Goal: Task Accomplishment & Management: Use online tool/utility

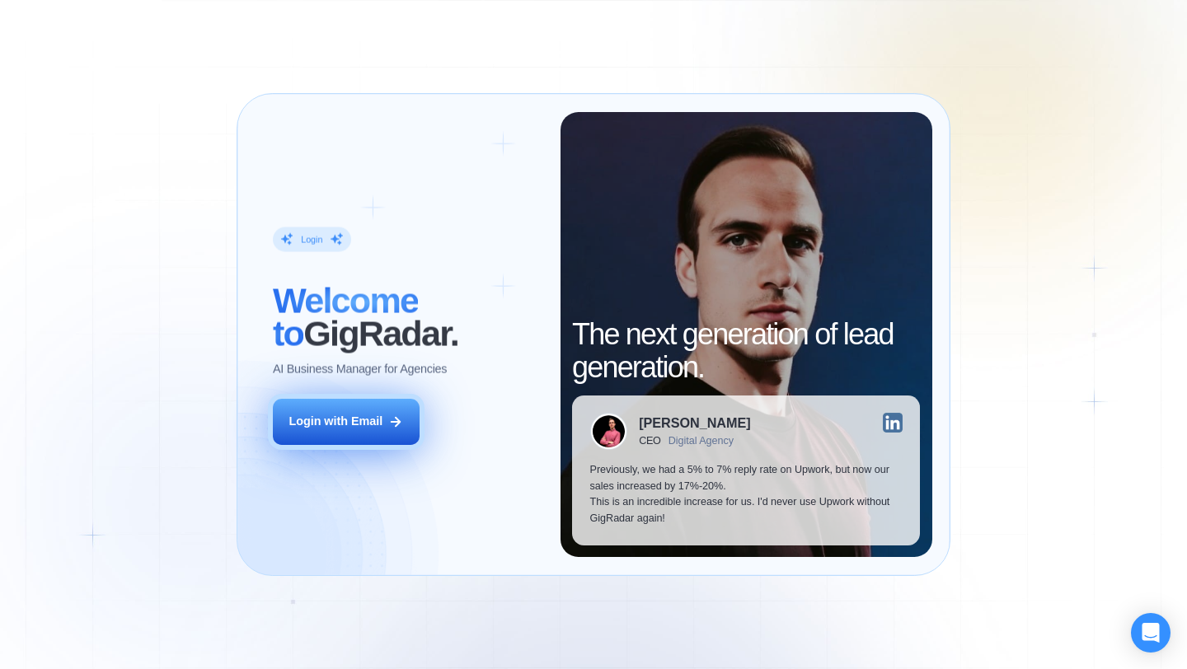
click at [371, 438] on button "Login with Email" at bounding box center [346, 422] width 147 height 46
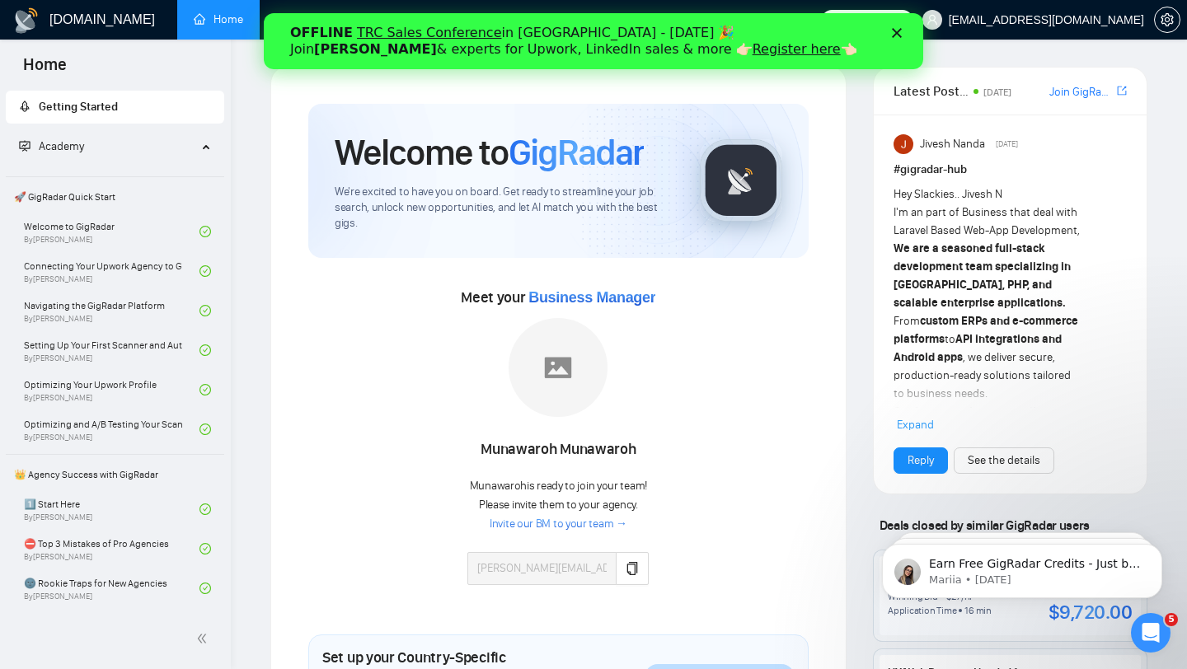
click at [752, 55] on link "Register here" at bounding box center [796, 49] width 88 height 16
click at [897, 34] on polygon "Close" at bounding box center [897, 33] width 10 height 10
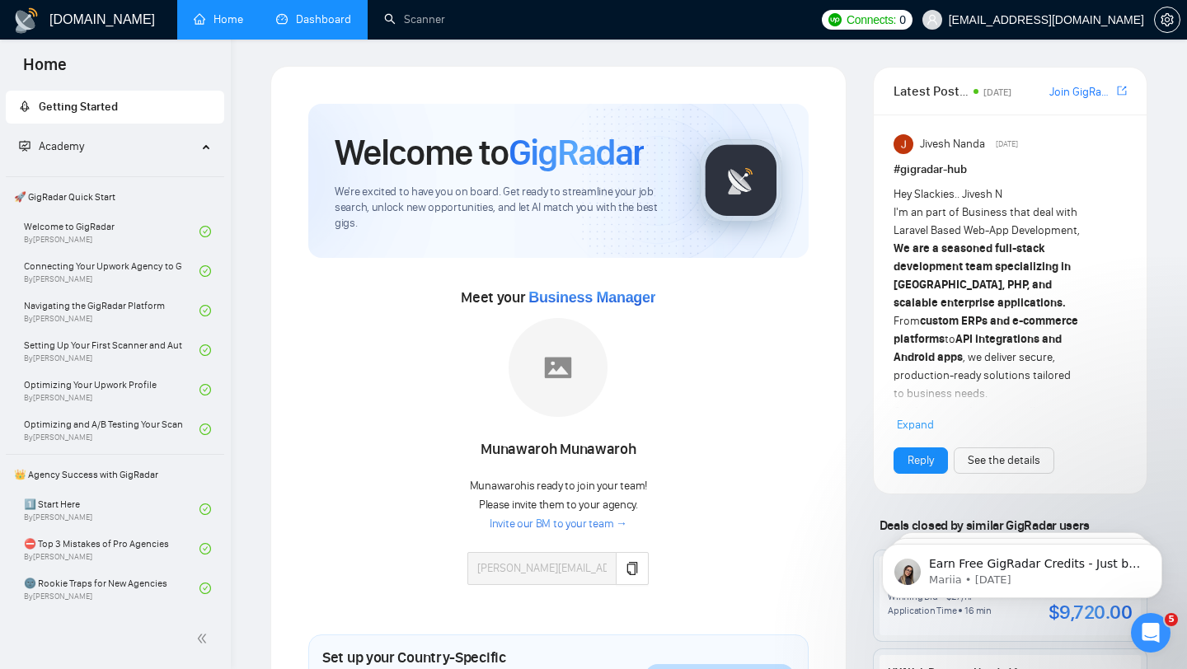
click at [316, 19] on link "Dashboard" at bounding box center [313, 19] width 75 height 14
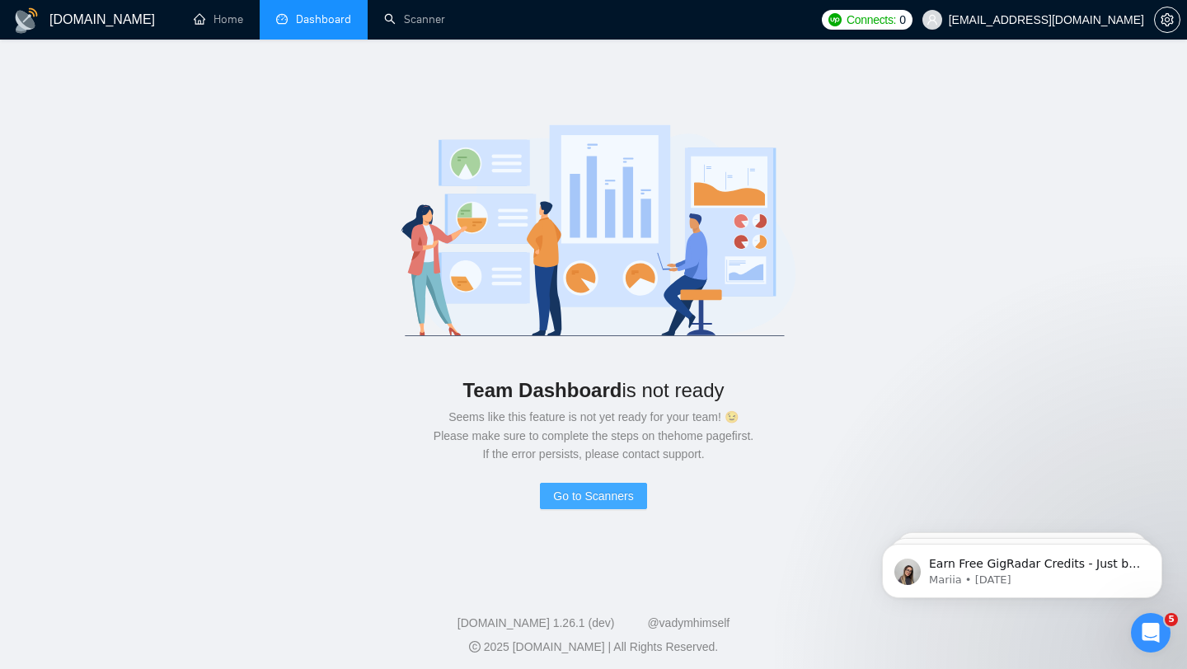
click at [566, 499] on span "Go to Scanners" at bounding box center [593, 496] width 80 height 18
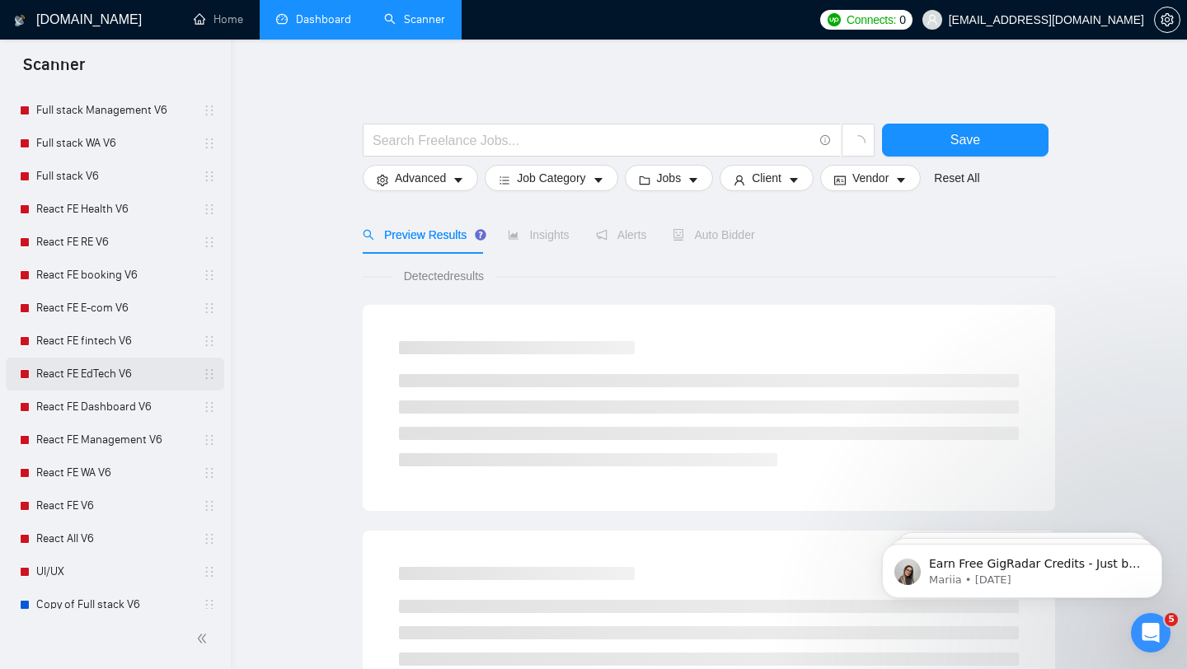
scroll to position [447, 0]
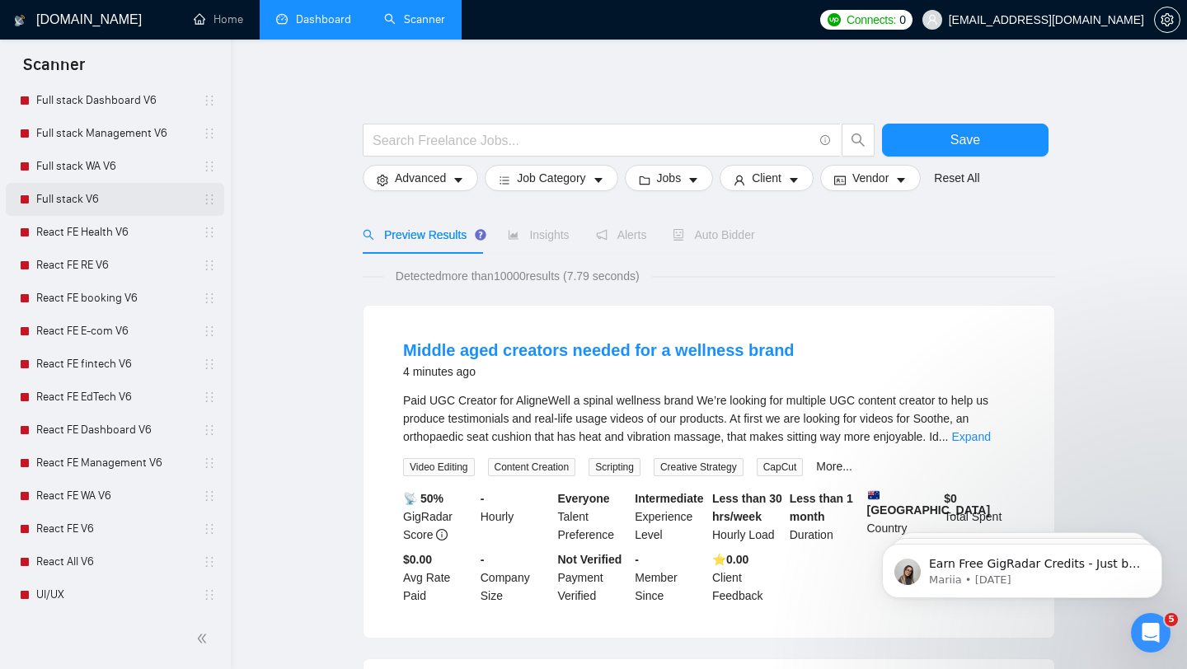
click at [82, 197] on link "Full stack V6" at bounding box center [114, 199] width 157 height 33
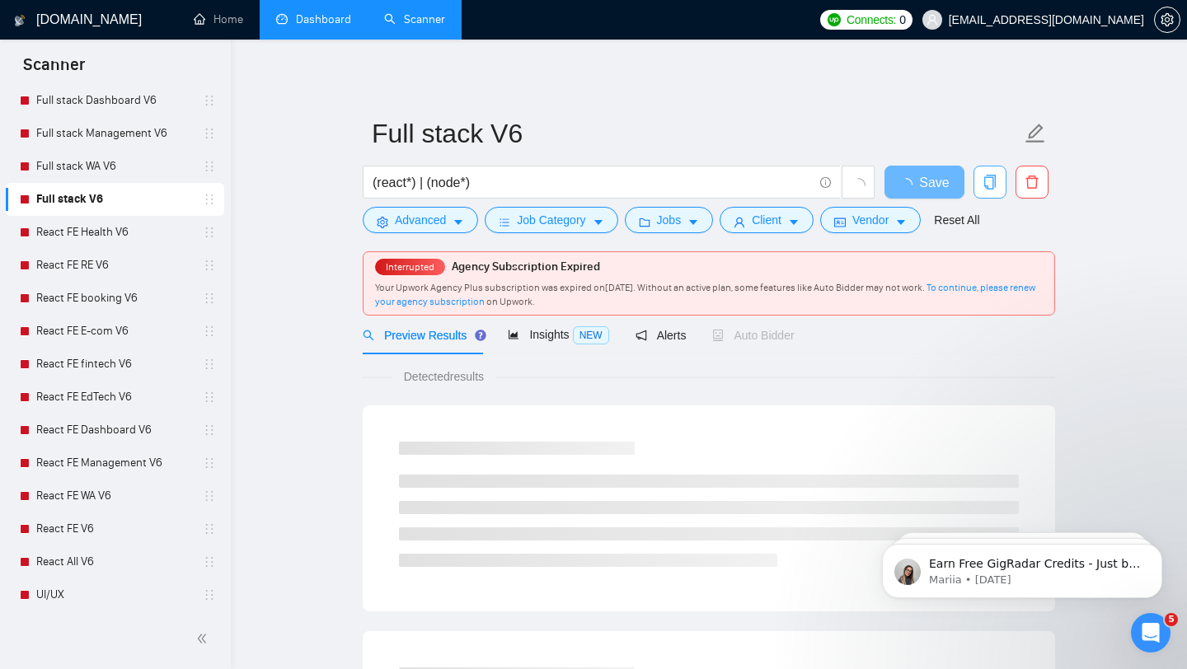
click at [991, 180] on icon "copy" at bounding box center [989, 182] width 15 height 15
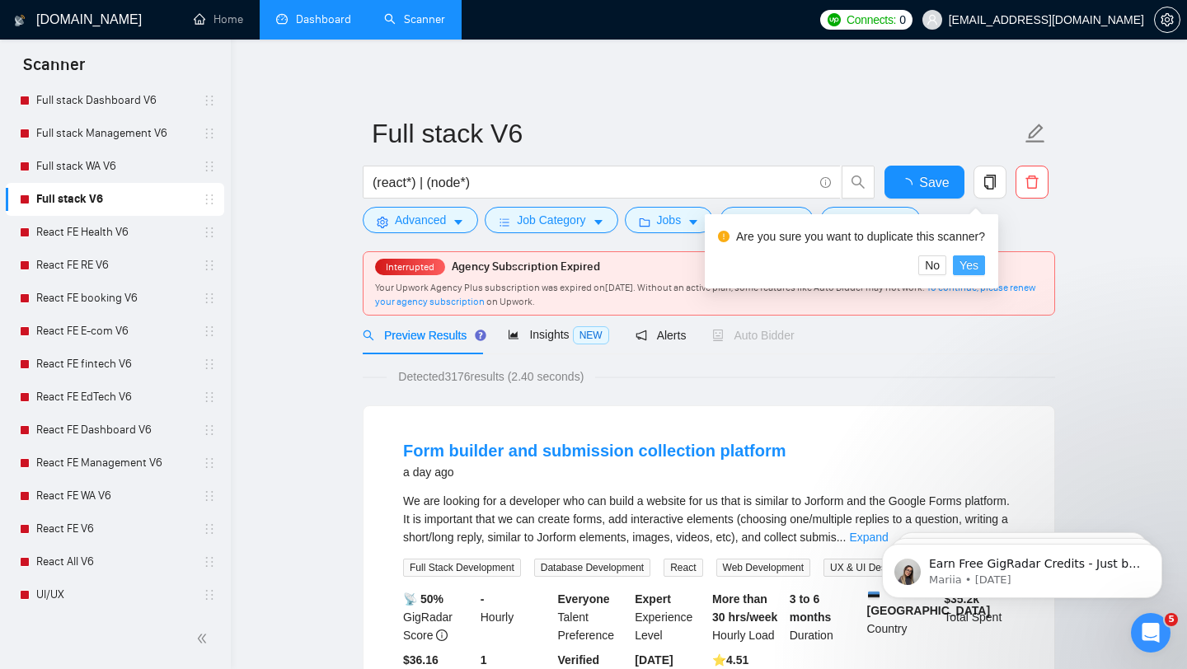
click at [978, 266] on span "Yes" at bounding box center [968, 265] width 19 height 18
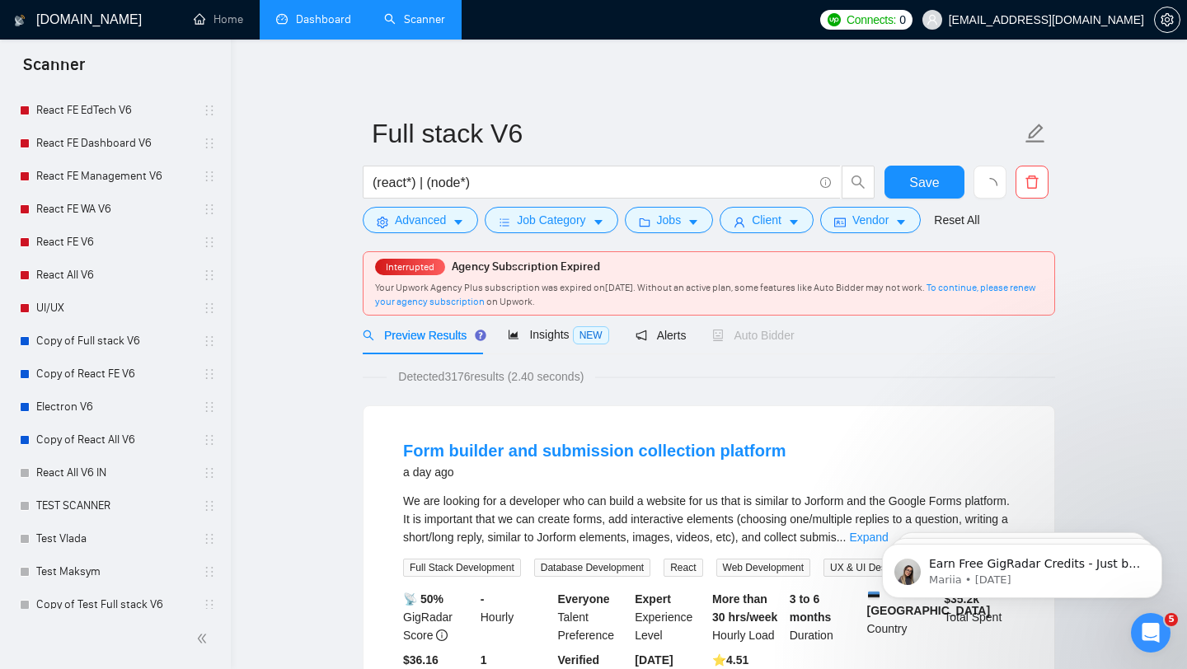
scroll to position [813, 0]
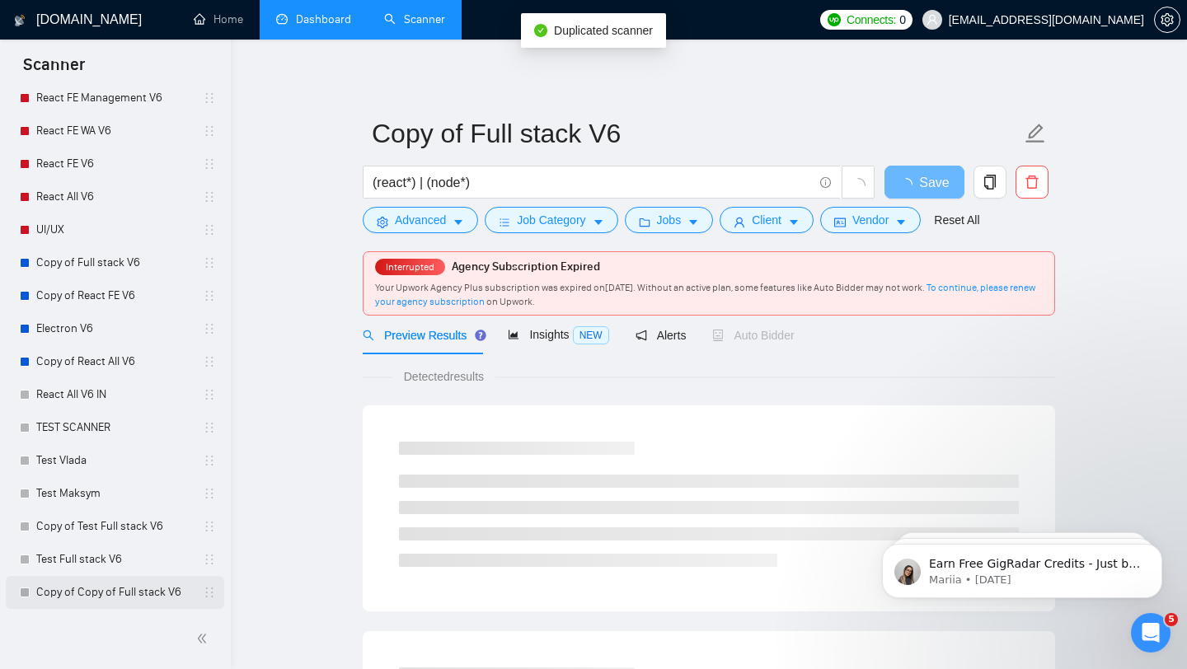
click at [112, 595] on link "Copy of Copy of Full stack V6" at bounding box center [114, 592] width 157 height 33
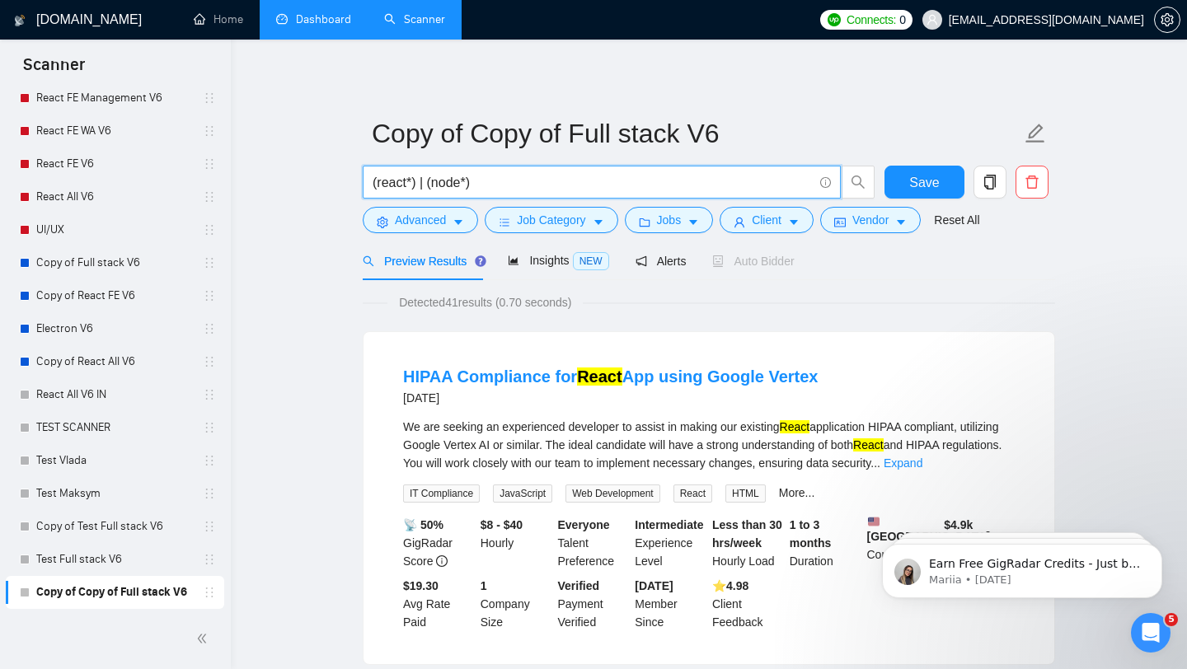
drag, startPoint x: 496, startPoint y: 175, endPoint x: 281, endPoint y: 179, distance: 215.1
click at [408, 182] on input "(react*) | (node*)" at bounding box center [592, 182] width 440 height 21
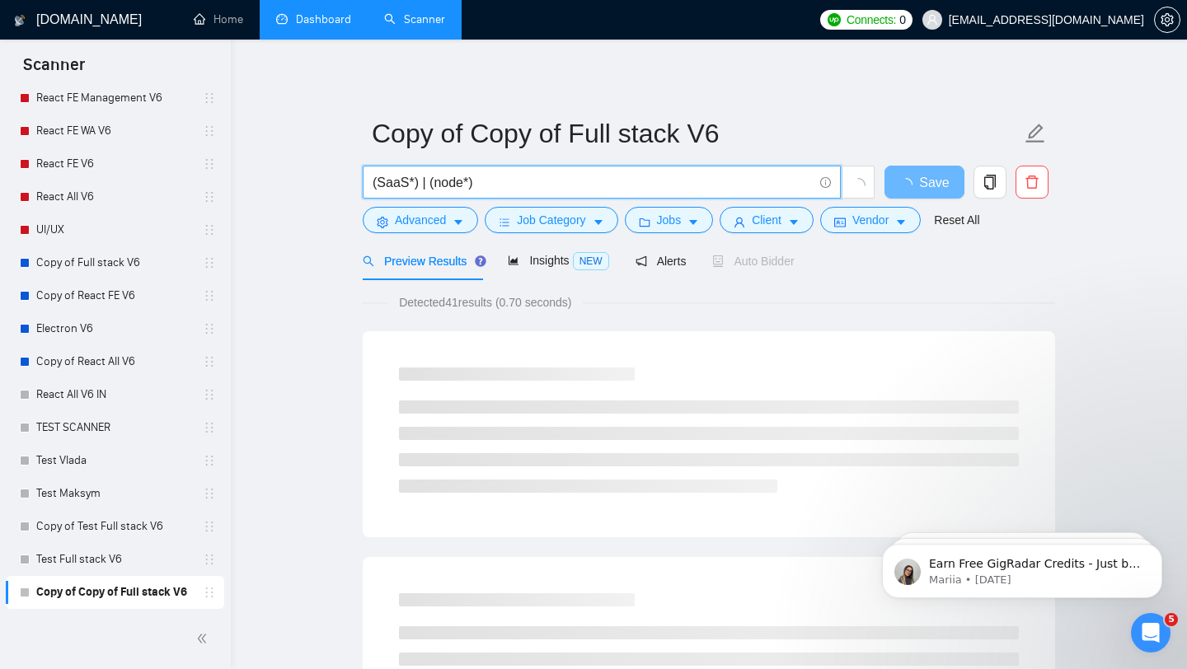
click at [426, 185] on input "(SaaS*) | (node*)" at bounding box center [592, 182] width 440 height 21
drag, startPoint x: 460, startPoint y: 181, endPoint x: 442, endPoint y: 181, distance: 18.1
click at [442, 181] on input "(SaaS*) (node*)" at bounding box center [592, 182] width 440 height 21
click at [447, 182] on input "(SaaS*) (node*)" at bounding box center [592, 182] width 440 height 21
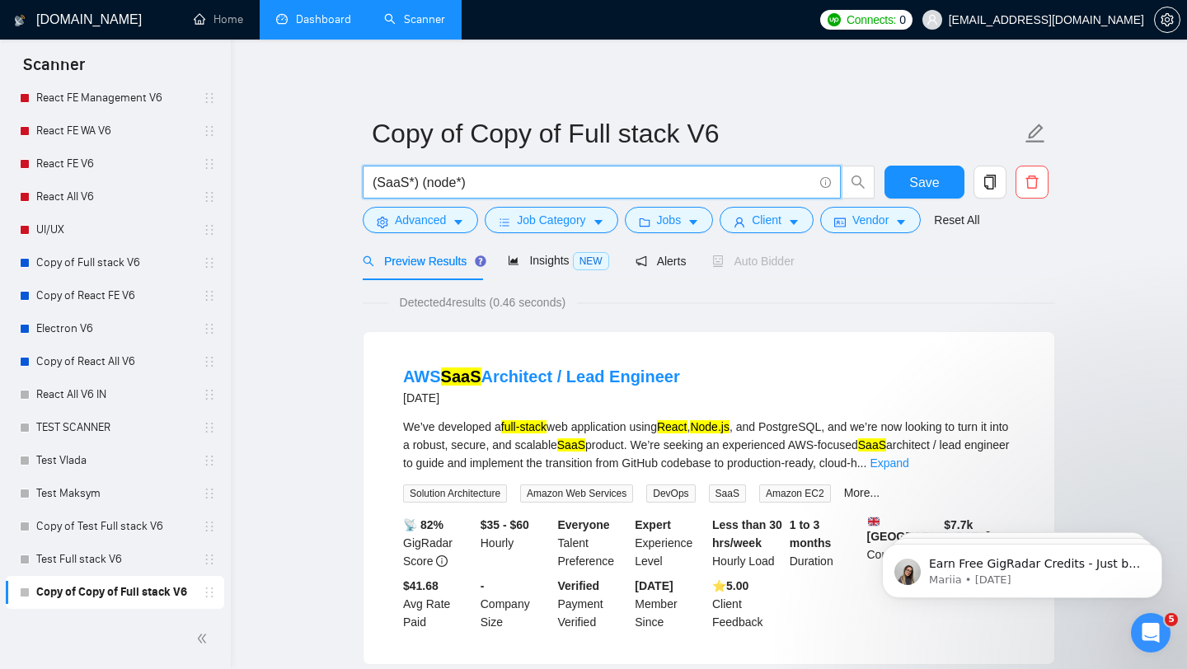
click at [456, 184] on input "(SaaS*) (node*)" at bounding box center [592, 182] width 440 height 21
drag, startPoint x: 457, startPoint y: 184, endPoint x: 429, endPoint y: 184, distance: 28.0
click at [429, 184] on input "(SaaS*) (node*)" at bounding box center [592, 182] width 440 height 21
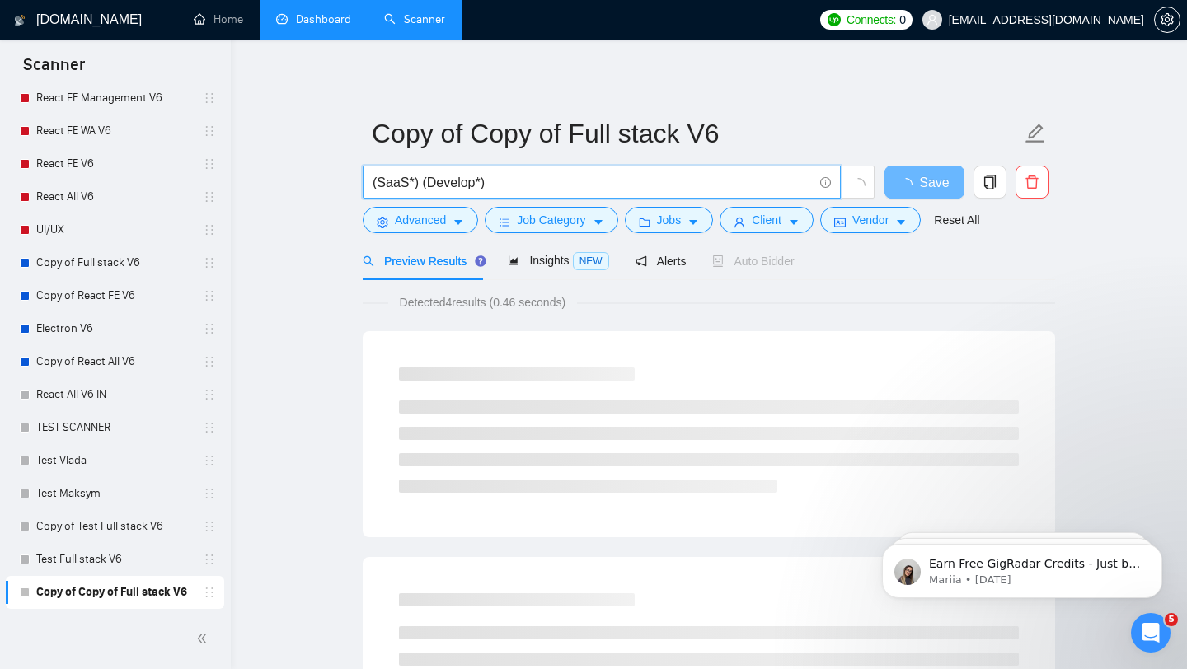
click at [436, 185] on input "(SaaS*) (Develop*)" at bounding box center [592, 182] width 440 height 21
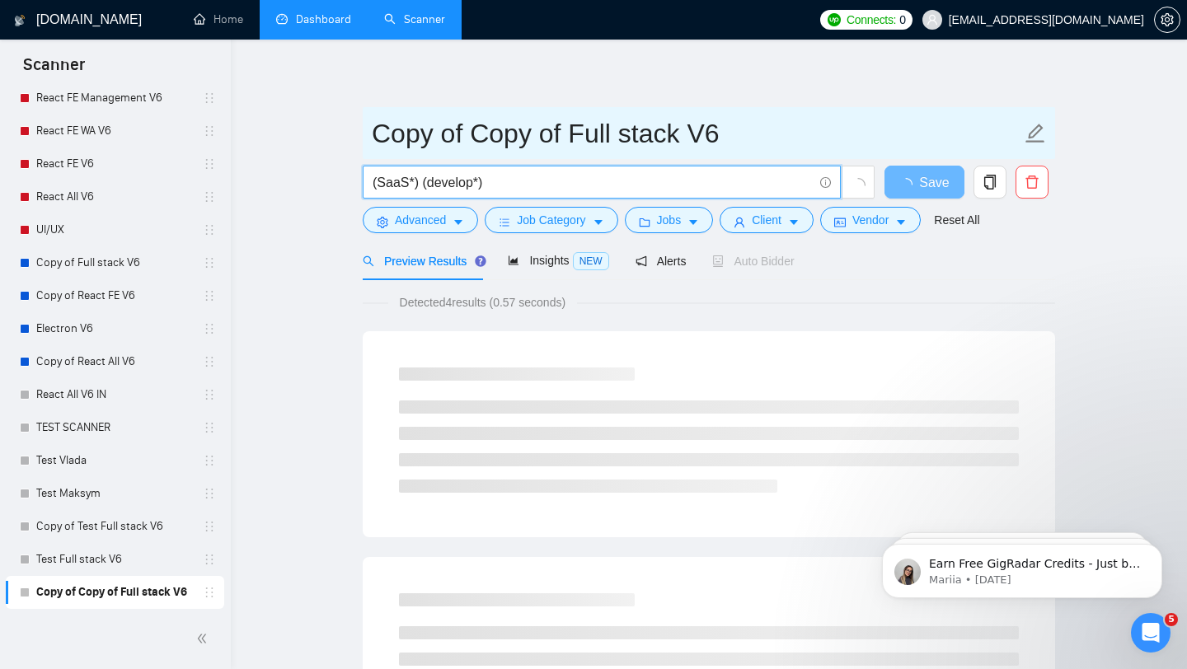
type input "(SaaS*) (develop*)"
click at [579, 138] on input "Copy of Copy of Full stack V6" at bounding box center [696, 133] width 649 height 41
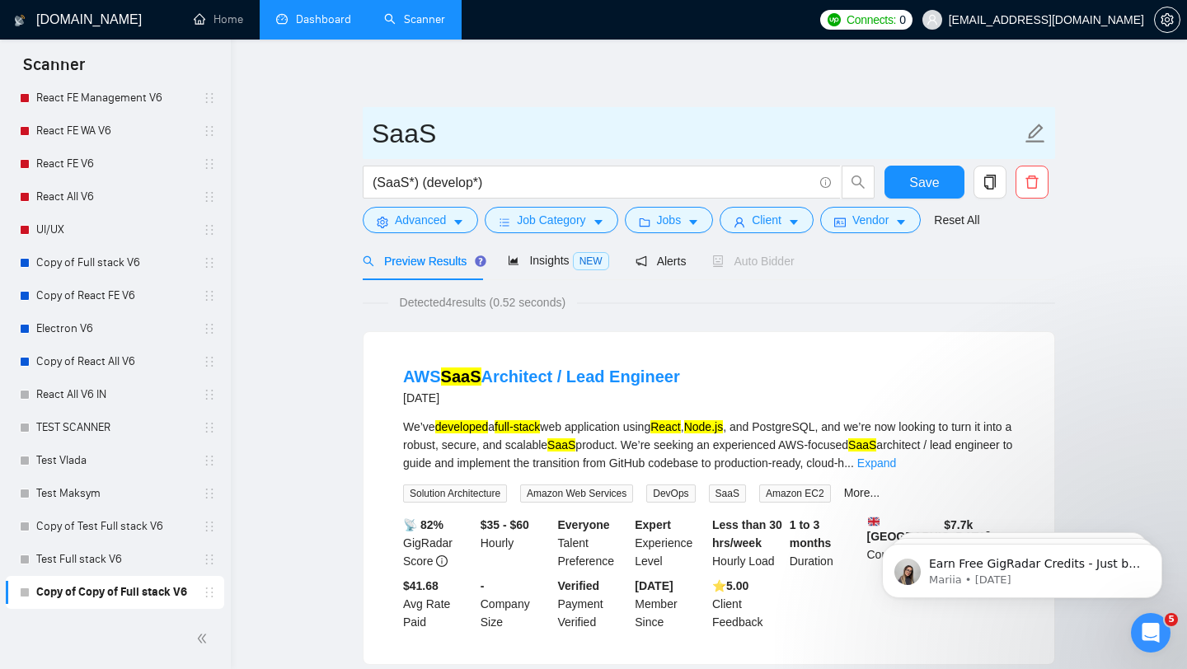
type input "SaaS"
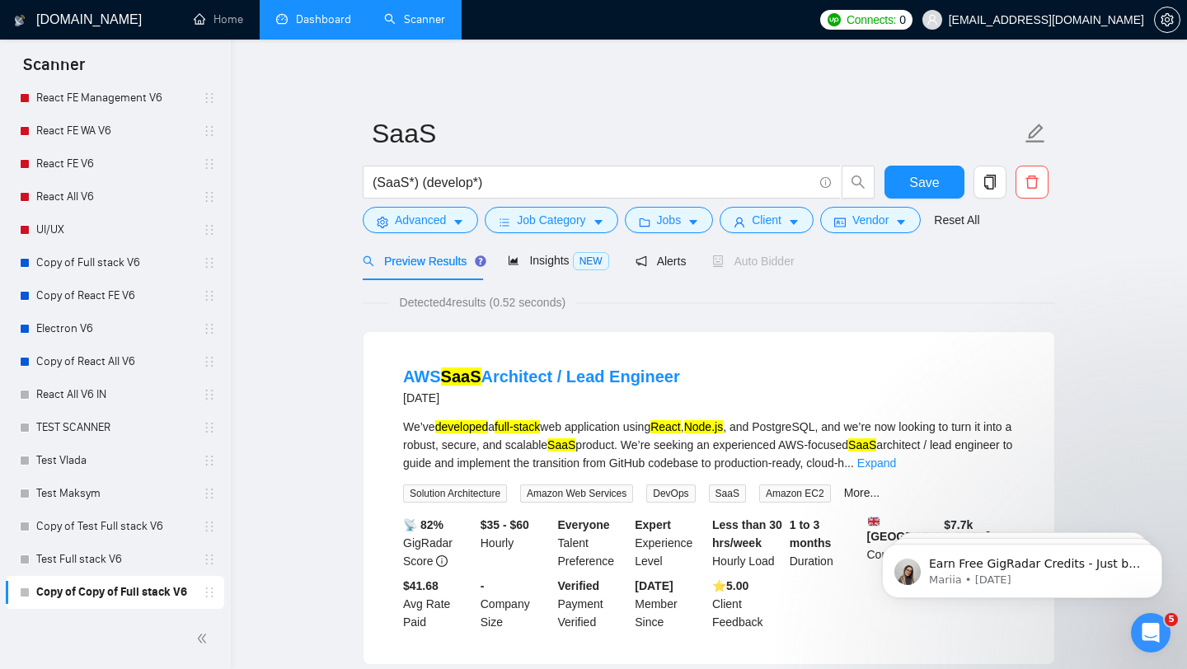
click at [425, 227] on span "Advanced" at bounding box center [420, 220] width 51 height 18
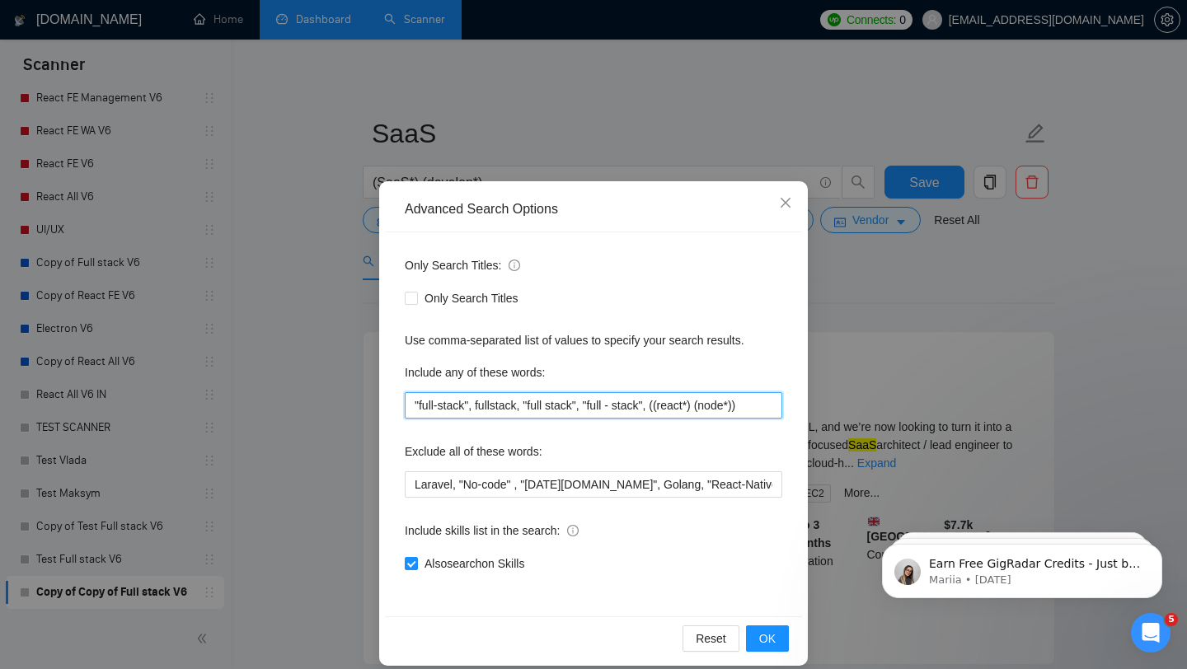
click at [587, 397] on input ""full-stack", fullstack, "full stack", "full - stack", ((react*) (node*))" at bounding box center [593, 405] width 377 height 26
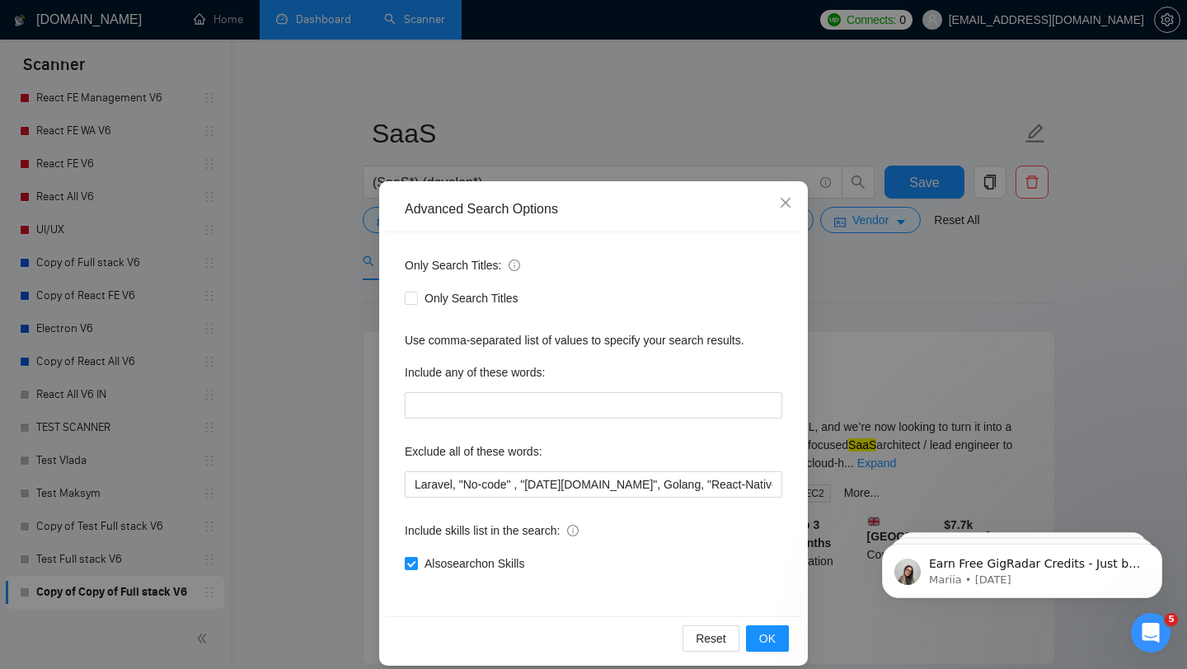
click at [724, 95] on div "Advanced Search Options Only Search Titles: Only Search Titles Use comma-separa…" at bounding box center [593, 334] width 1187 height 669
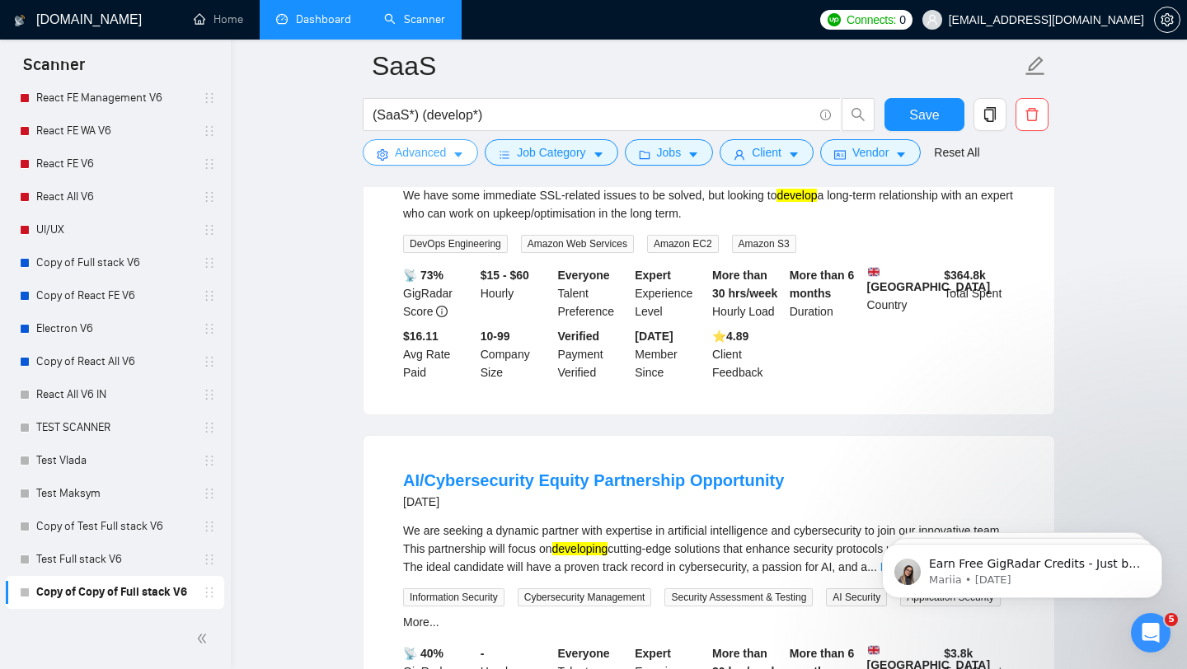
scroll to position [1350, 0]
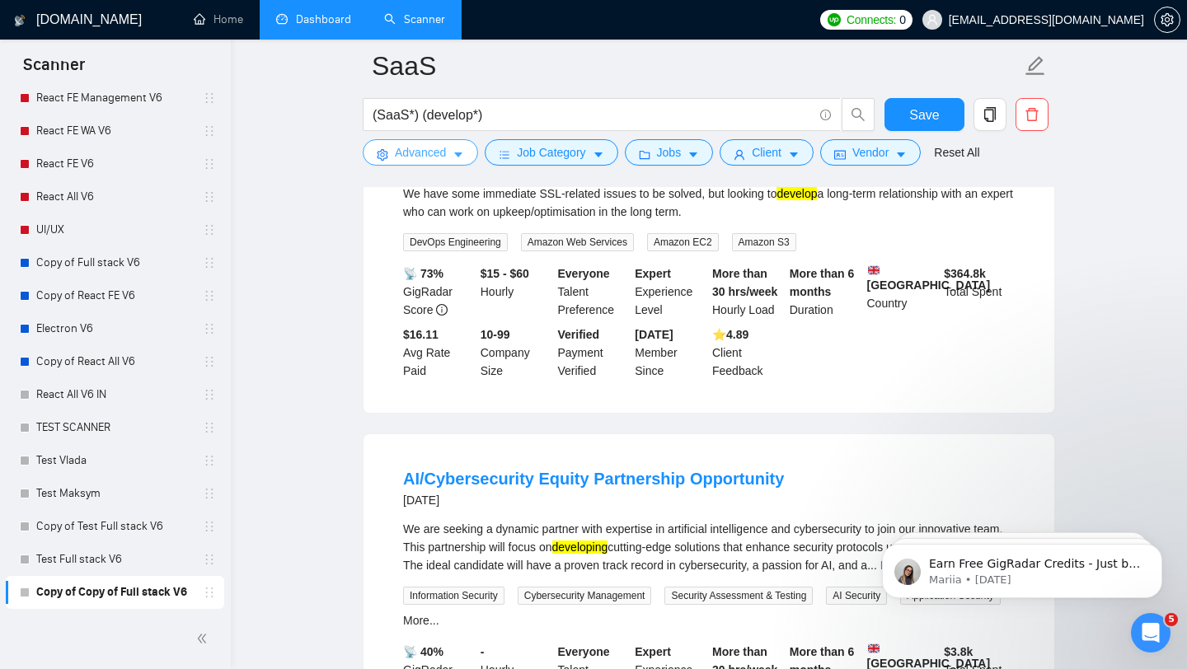
click at [406, 158] on span "Advanced" at bounding box center [420, 152] width 51 height 18
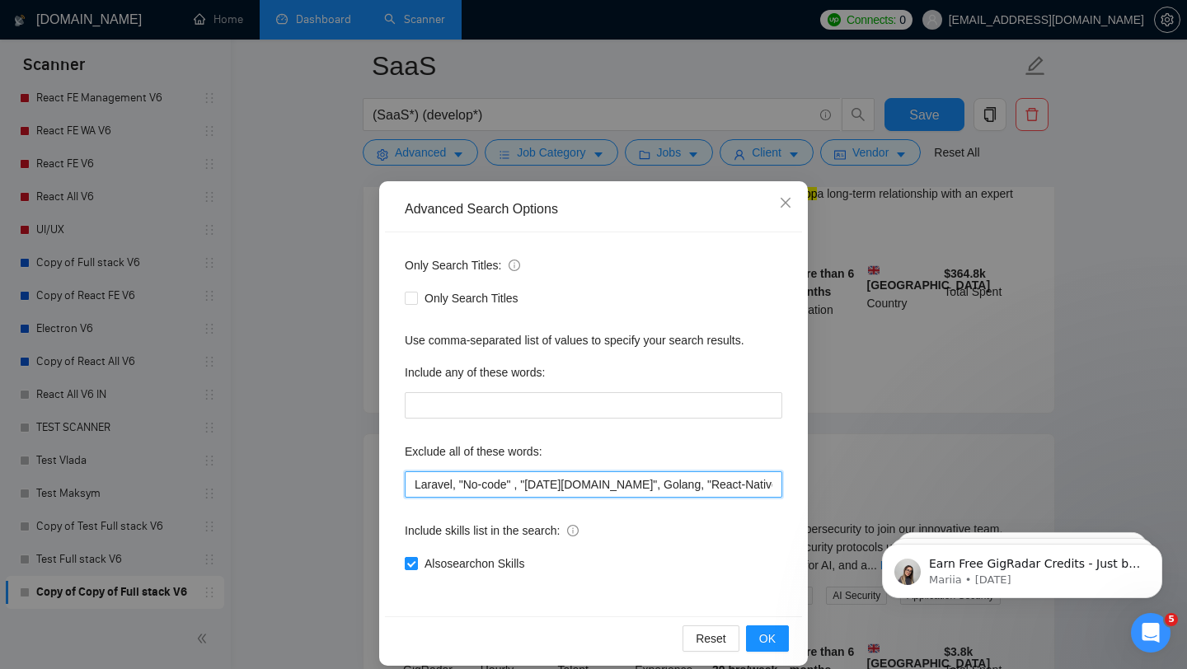
click at [415, 483] on input "Laravel, "No-code" , "[DATE][DOMAIN_NAME]", Golang, "React-Native", vue*, Java,…" at bounding box center [593, 484] width 377 height 26
type input "DevOps, Laravel, "No-code" , "[DATE][DOMAIN_NAME]", Golang, "React-Native", vue…"
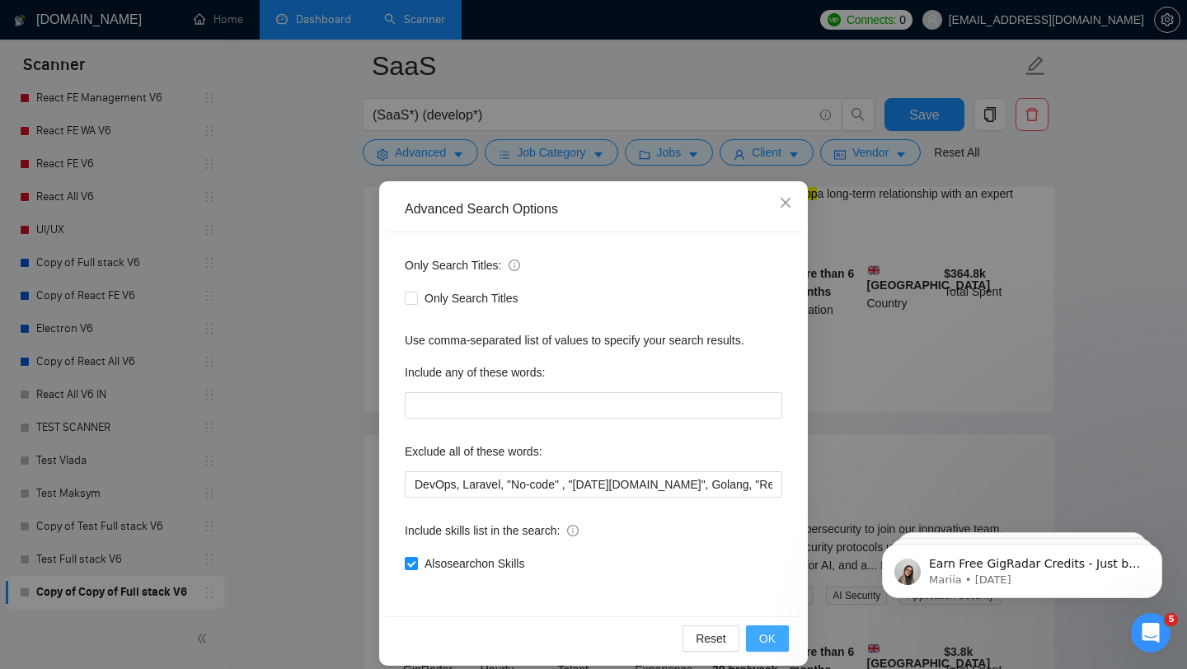
click at [780, 645] on button "OK" at bounding box center [767, 638] width 43 height 26
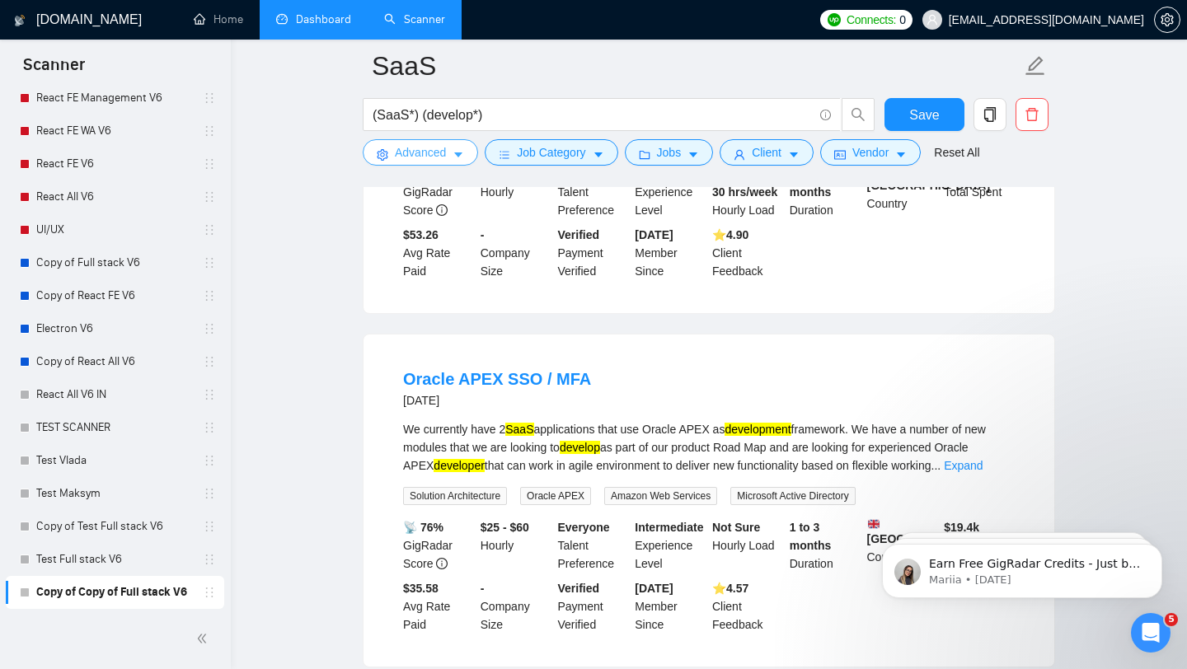
scroll to position [2319, 0]
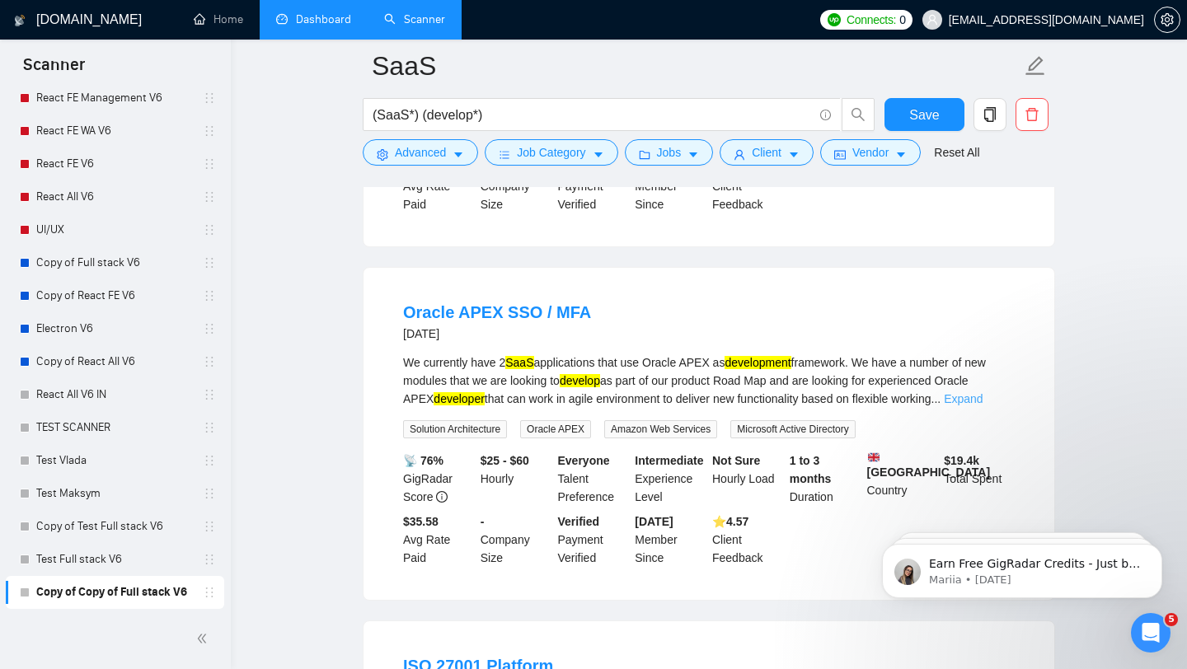
click at [982, 405] on link "Expand" at bounding box center [963, 398] width 39 height 13
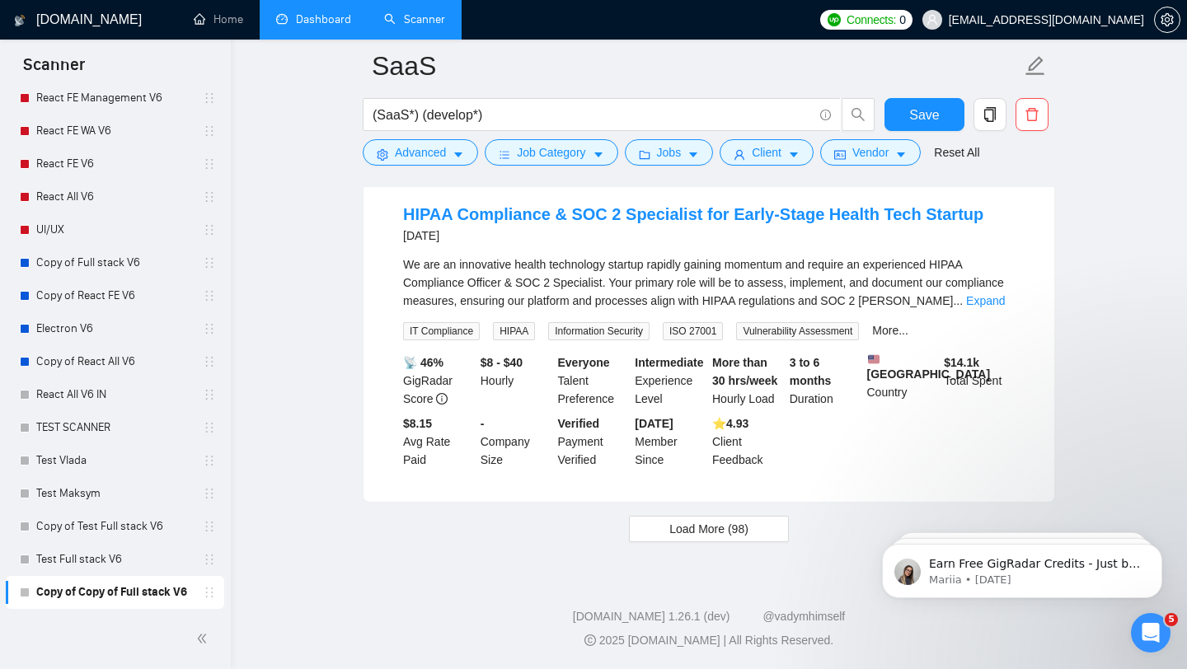
scroll to position [3616, 0]
click at [698, 536] on span "Load More (98)" at bounding box center [708, 529] width 79 height 18
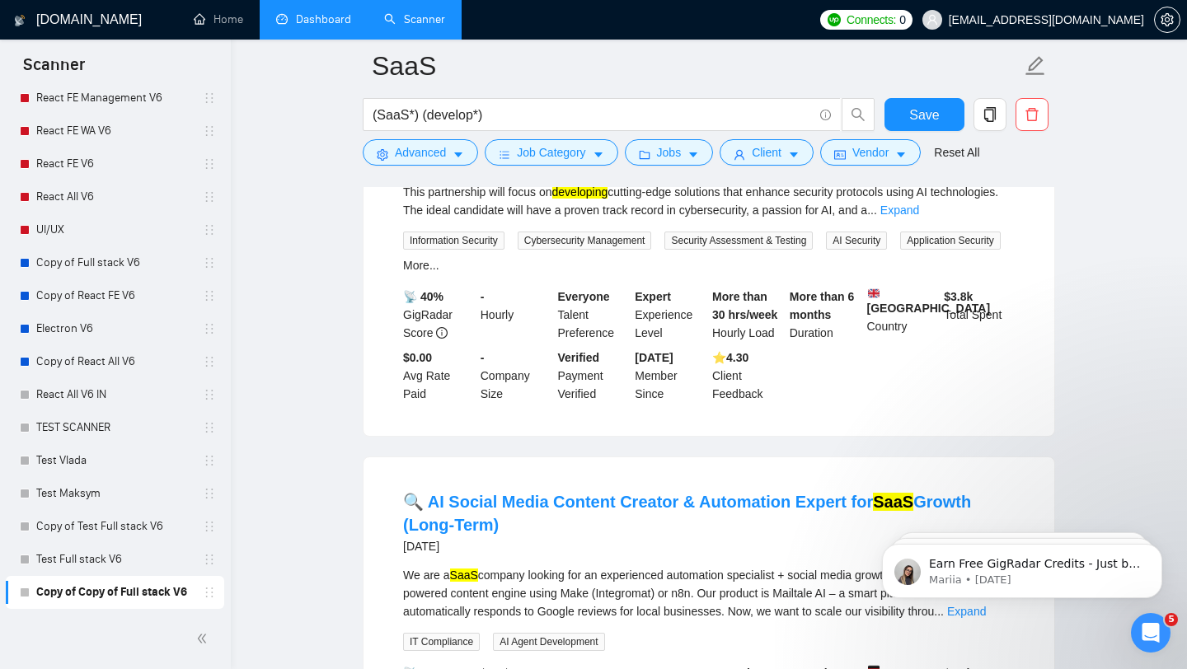
scroll to position [0, 0]
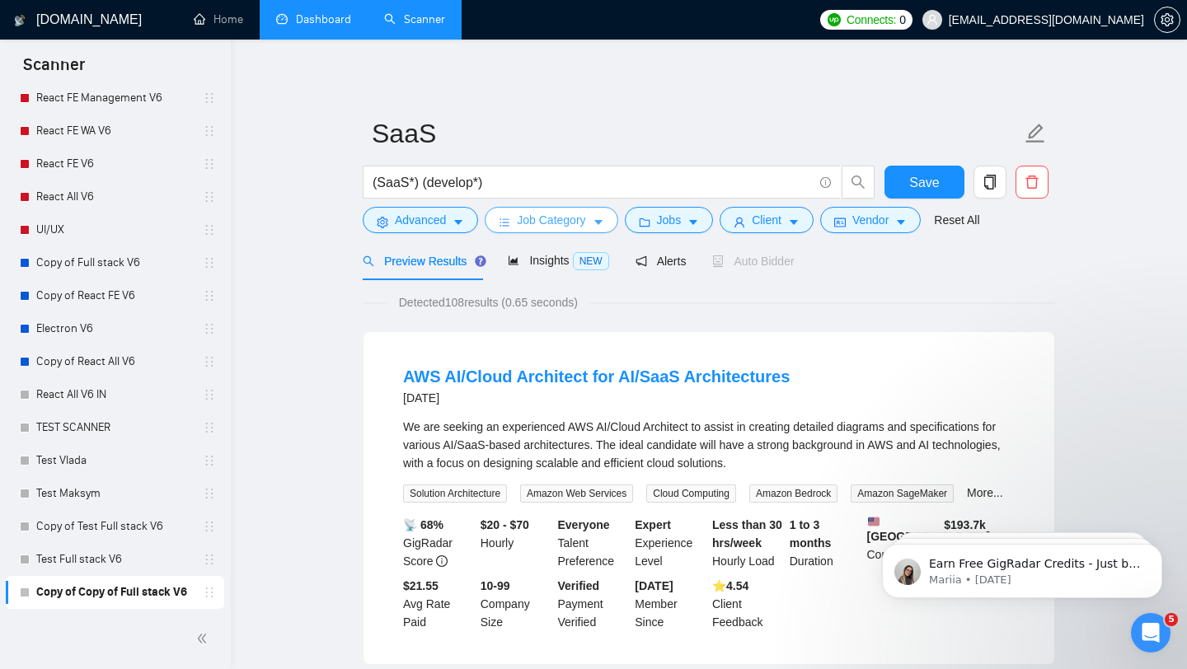
click at [612, 229] on button "Job Category" at bounding box center [551, 220] width 133 height 26
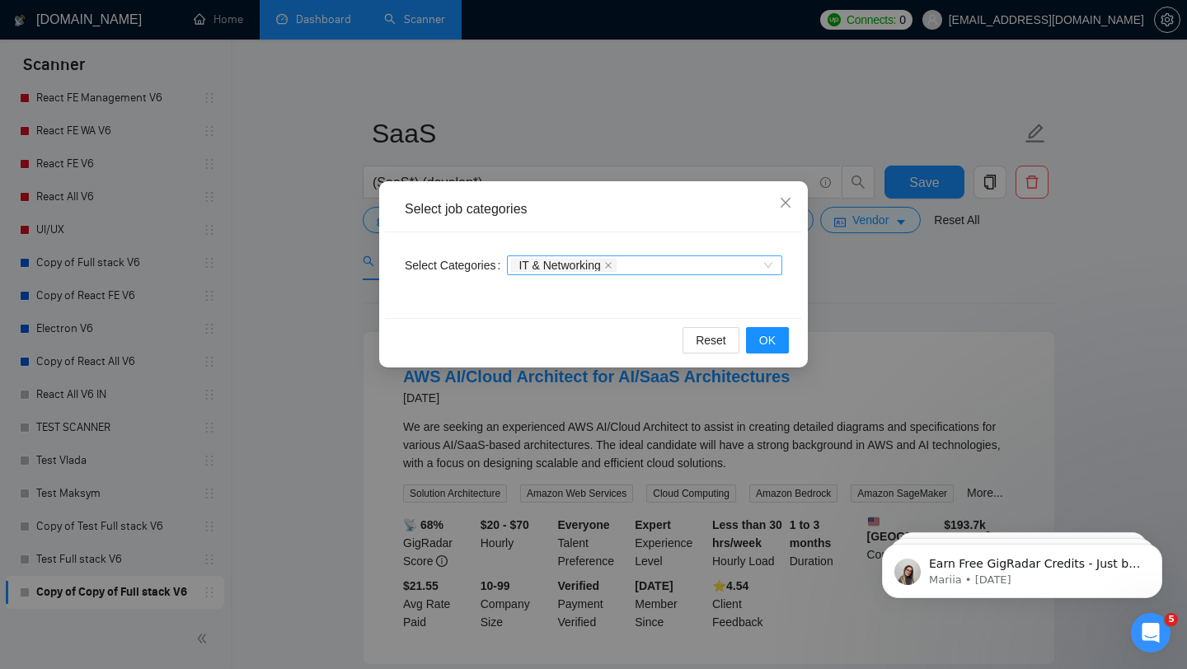
click at [737, 268] on div "IT & Networking" at bounding box center [636, 265] width 251 height 16
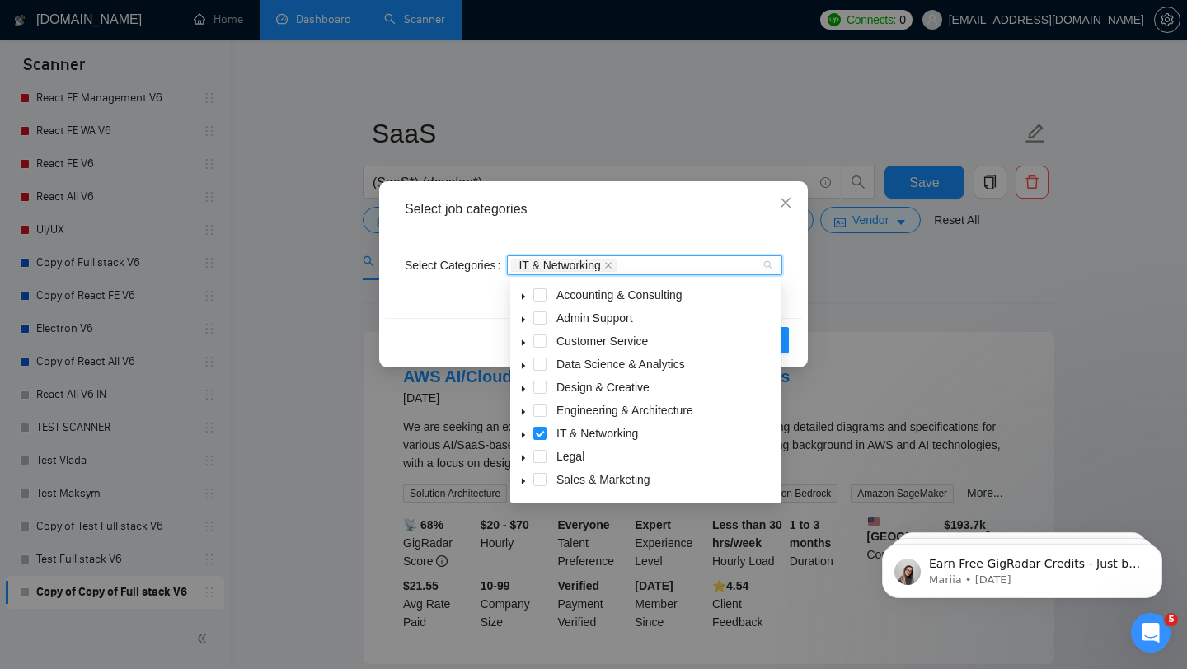
click at [526, 437] on icon "caret-down" at bounding box center [523, 435] width 8 height 8
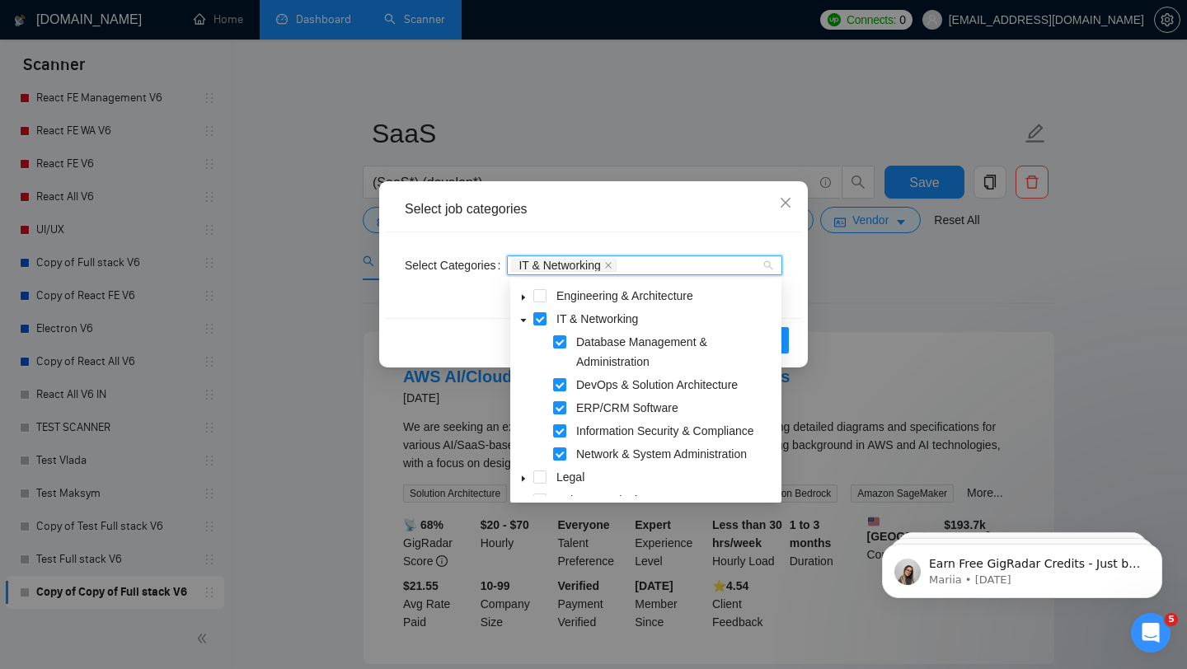
scroll to position [108, 0]
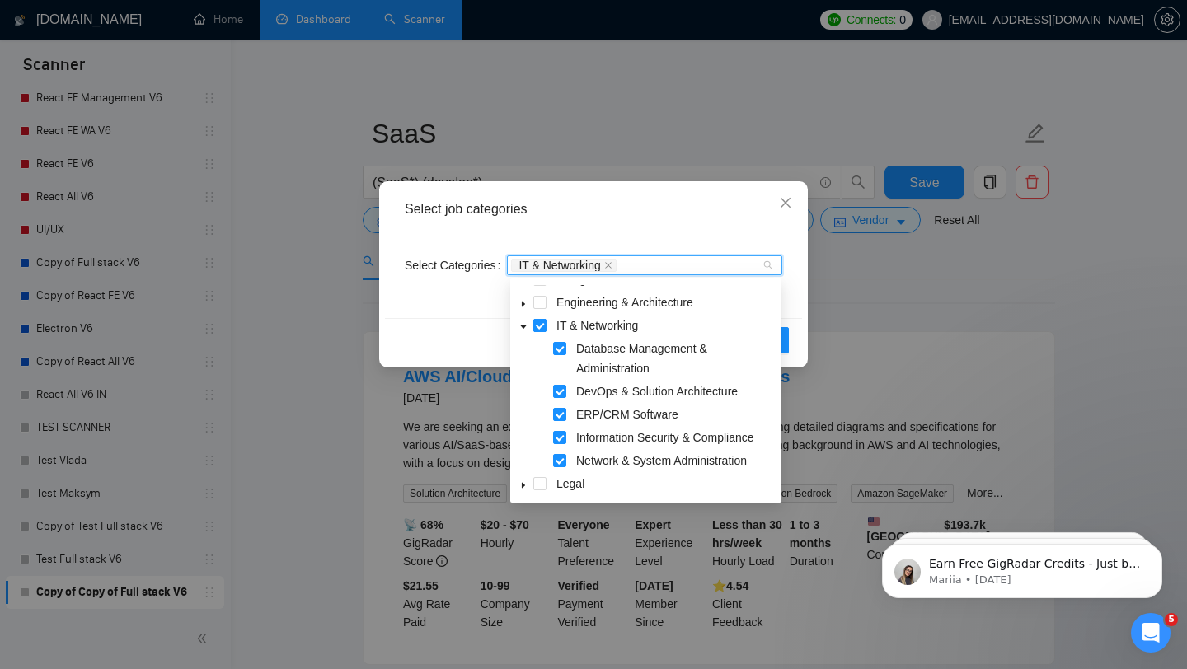
click at [541, 330] on span at bounding box center [539, 325] width 13 height 13
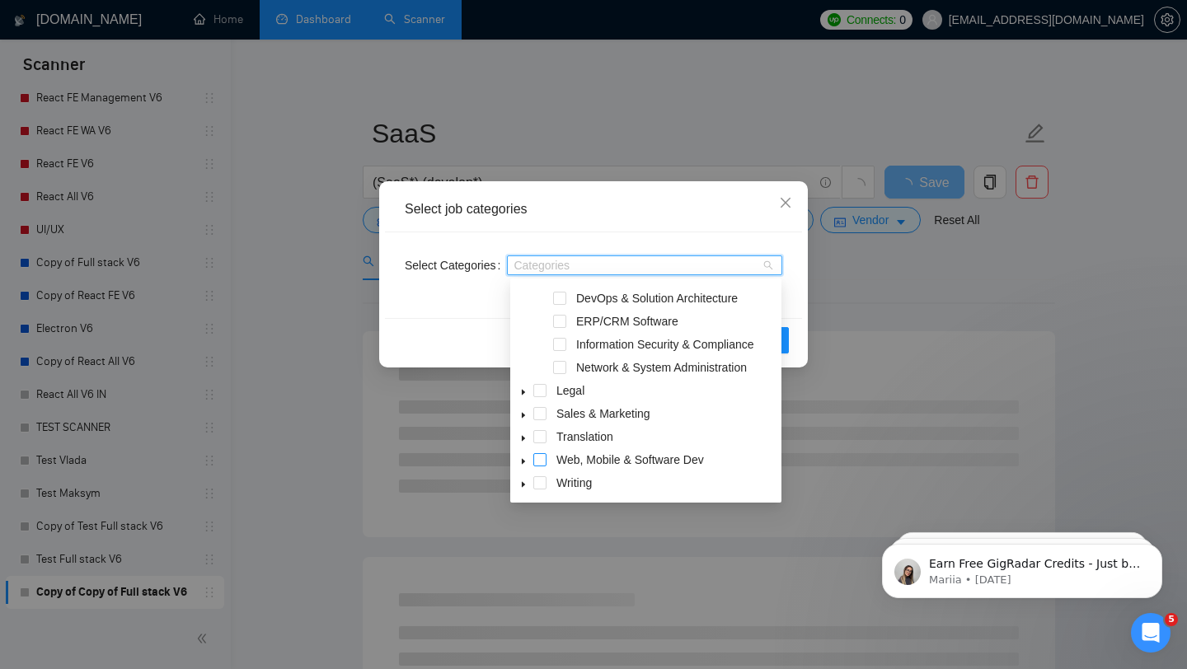
click at [541, 459] on span at bounding box center [539, 459] width 13 height 13
click at [610, 196] on div "Select job categories" at bounding box center [593, 209] width 417 height 45
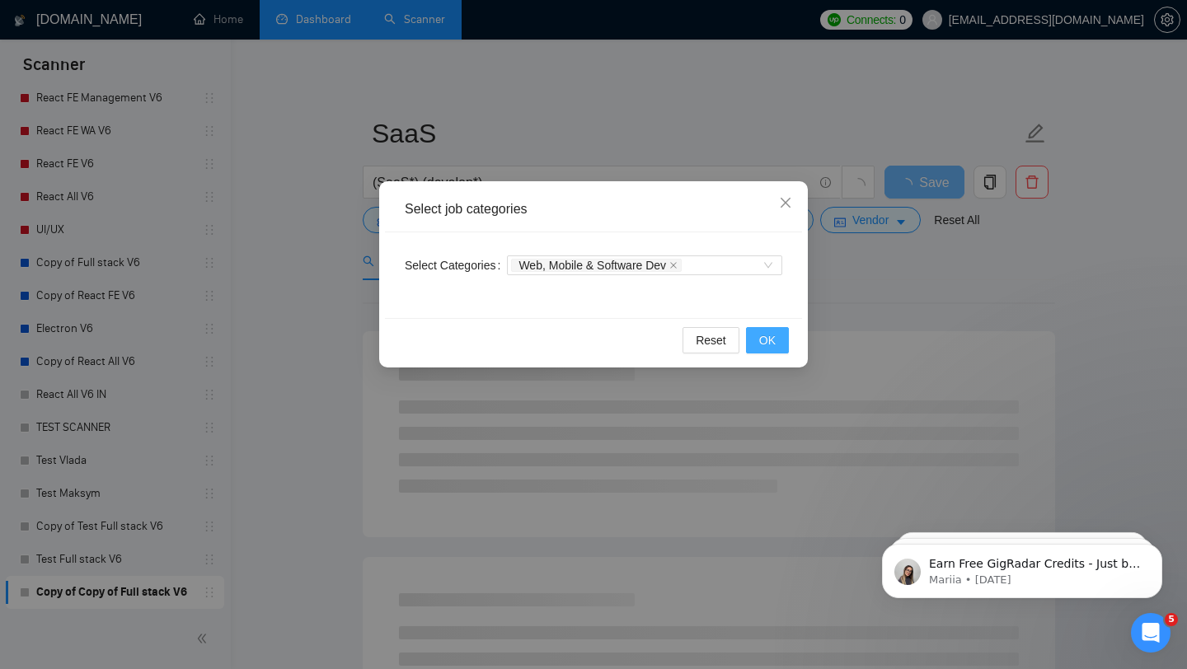
click at [771, 344] on span "OK" at bounding box center [767, 340] width 16 height 18
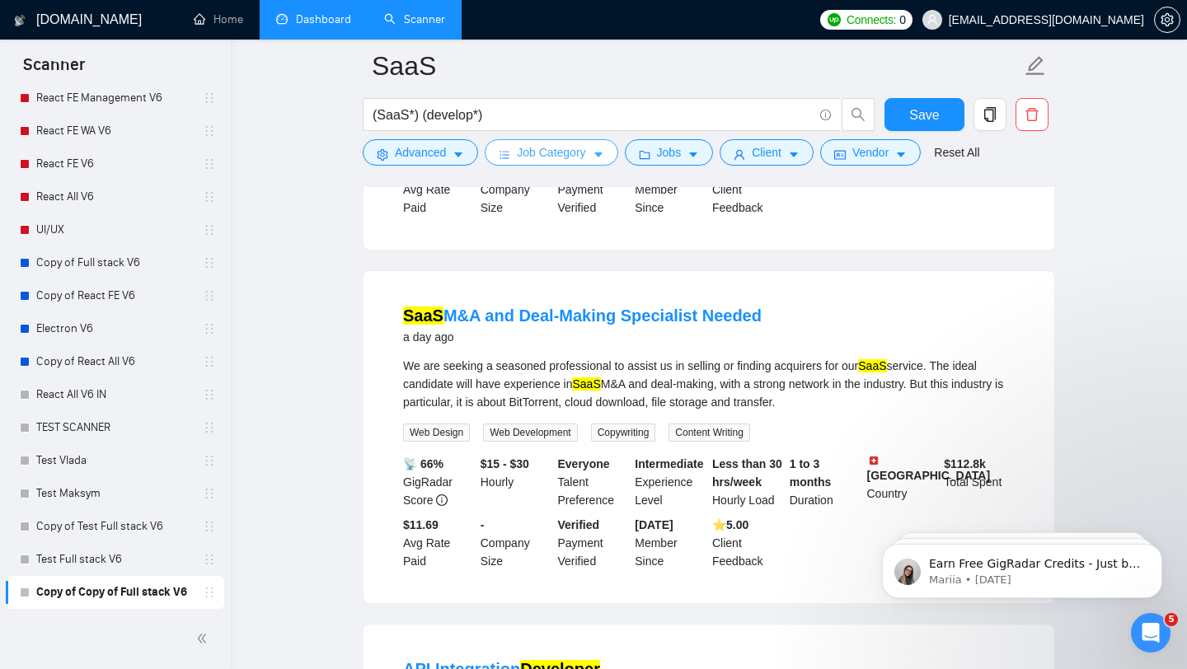
scroll to position [452, 0]
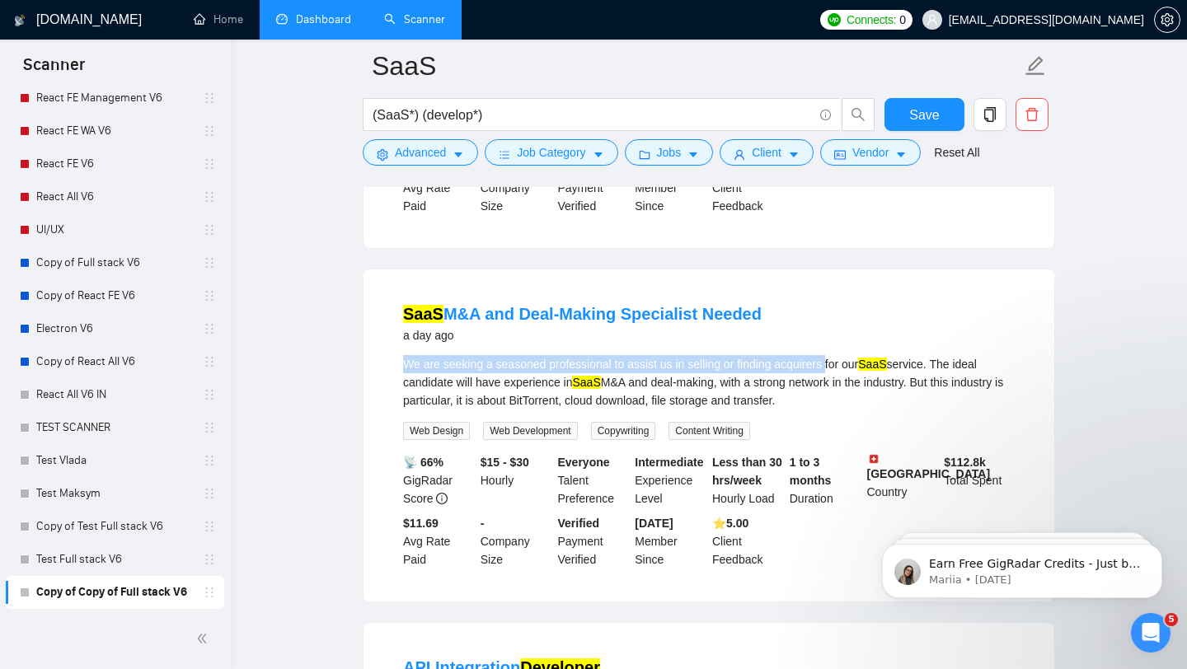
drag, startPoint x: 391, startPoint y: 373, endPoint x: 848, endPoint y: 374, distance: 457.4
click at [848, 375] on li "SaaS M&A and Deal-Making Specialist Needed a day ago We are seeking a seasoned …" at bounding box center [708, 435] width 651 height 293
click at [848, 374] on div "We are seeking a seasoned professional to assist us in selling or finding acqui…" at bounding box center [708, 382] width 611 height 54
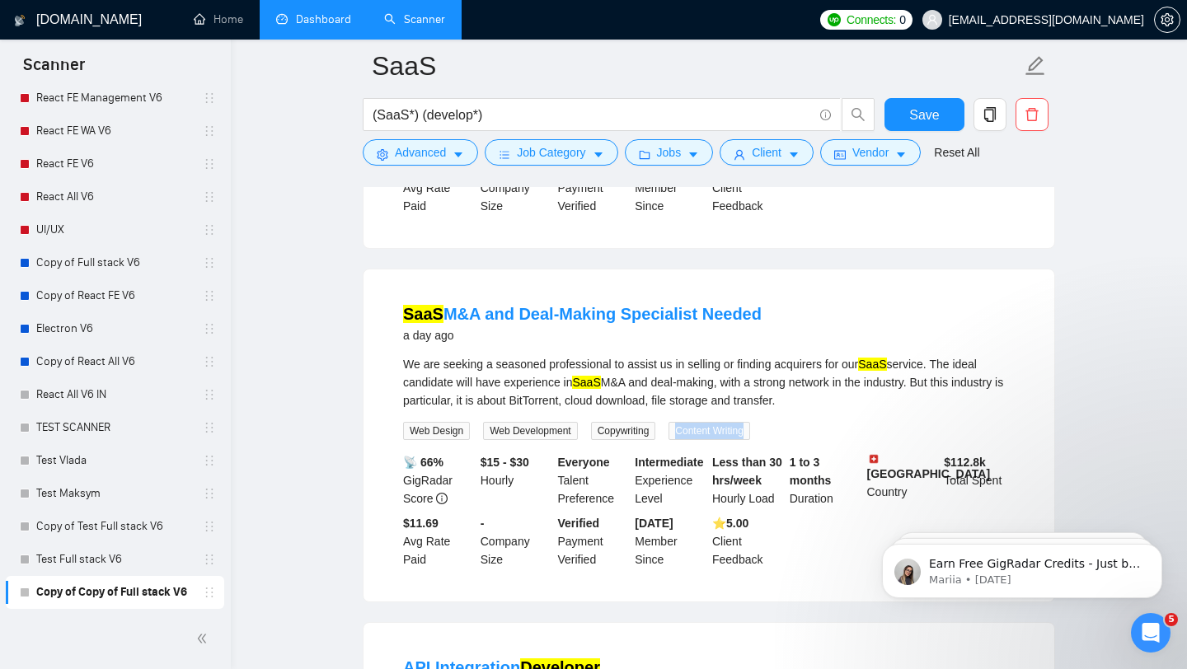
drag, startPoint x: 677, startPoint y: 442, endPoint x: 761, endPoint y: 440, distance: 83.3
click at [759, 440] on div "Content Writing" at bounding box center [712, 430] width 94 height 19
click at [666, 440] on div "Copywriting" at bounding box center [627, 430] width 78 height 19
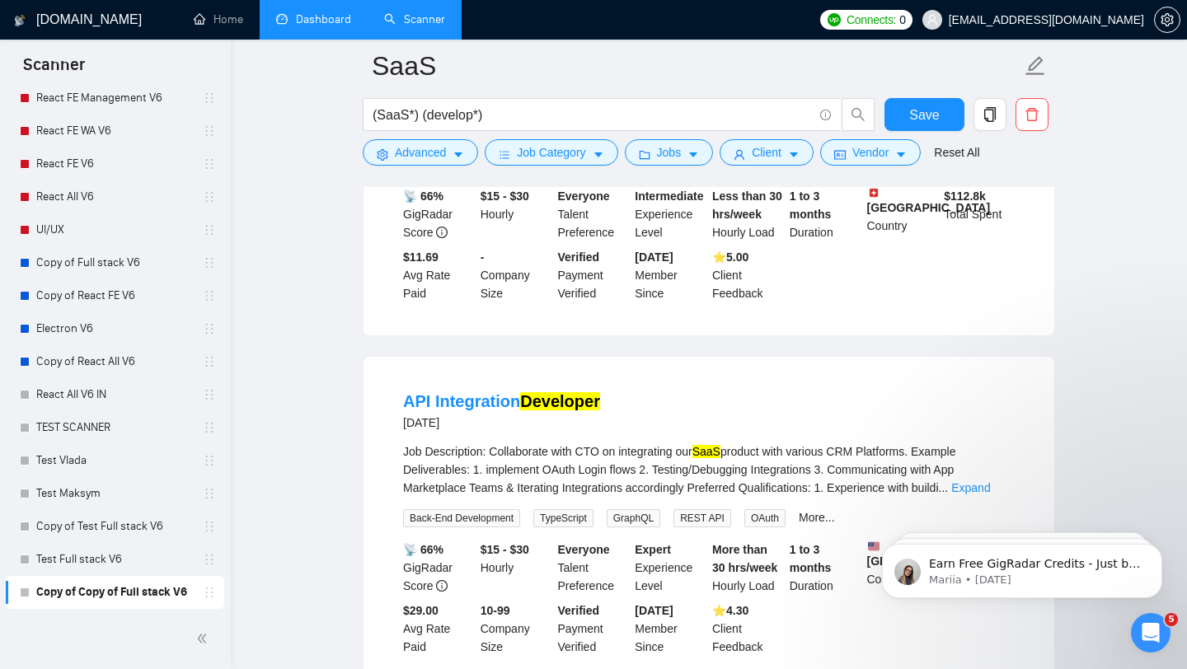
scroll to position [804, 0]
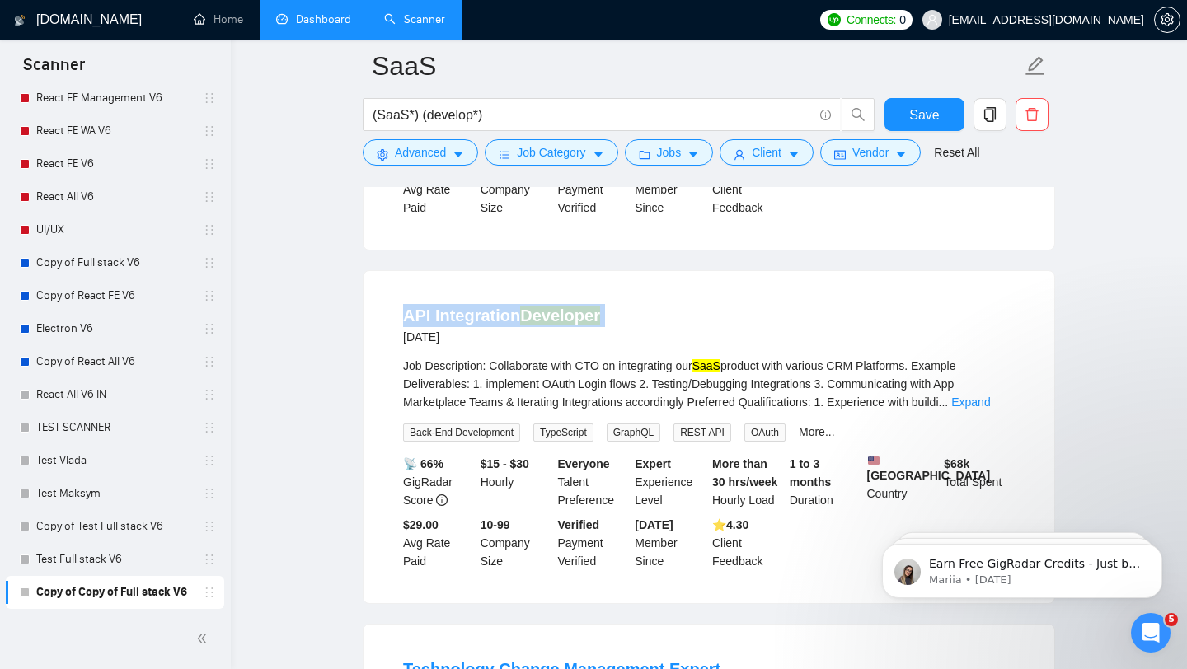
drag, startPoint x: 385, startPoint y: 339, endPoint x: 643, endPoint y: 307, distance: 259.9
click at [643, 307] on li "API Integration Developer 3 days ago Job Description: Collaborate with CTO on i…" at bounding box center [708, 437] width 651 height 293
drag, startPoint x: 509, startPoint y: 377, endPoint x: 864, endPoint y: 385, distance: 355.3
click at [866, 386] on div "Job Description: Collaborate with CTO on integrating our SaaS product with vari…" at bounding box center [708, 384] width 611 height 54
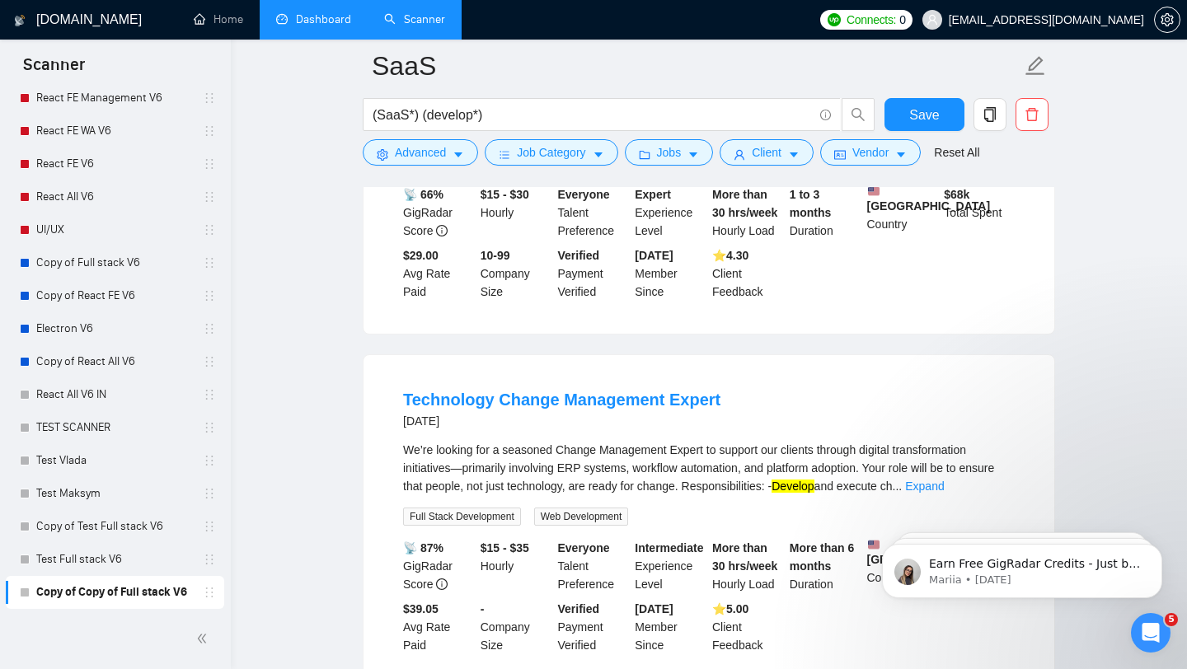
scroll to position [1075, 0]
drag, startPoint x: 377, startPoint y: 420, endPoint x: 771, endPoint y: 426, distance: 393.1
click at [771, 426] on div "Technology Change Management Expert 3 days ago We’re looking for a seasoned Cha…" at bounding box center [708, 520] width 691 height 332
click at [771, 426] on div "Technology Change Management Expert 3 days ago" at bounding box center [708, 408] width 611 height 43
drag, startPoint x: 544, startPoint y: 472, endPoint x: 733, endPoint y: 470, distance: 188.7
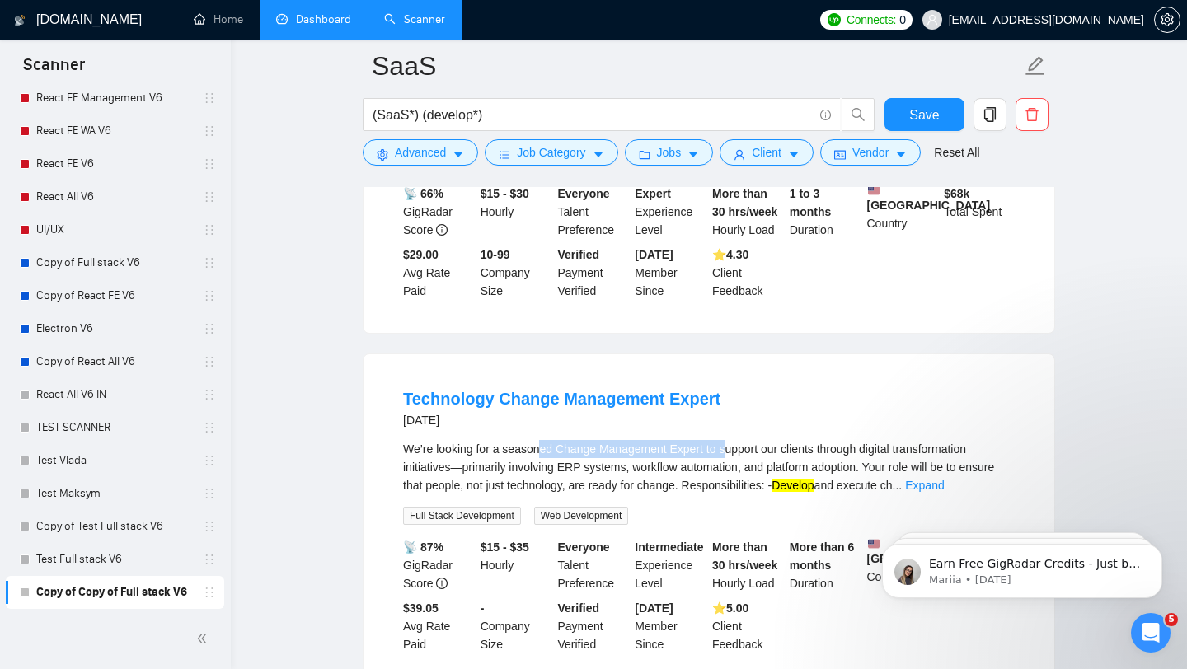
click at [733, 470] on div "We’re looking for a seasoned Change Management Expert to support our clients th…" at bounding box center [708, 467] width 611 height 54
drag, startPoint x: 733, startPoint y: 470, endPoint x: 934, endPoint y: 469, distance: 201.1
click at [934, 469] on div "We’re looking for a seasoned Change Management Expert to support our clients th…" at bounding box center [708, 467] width 611 height 54
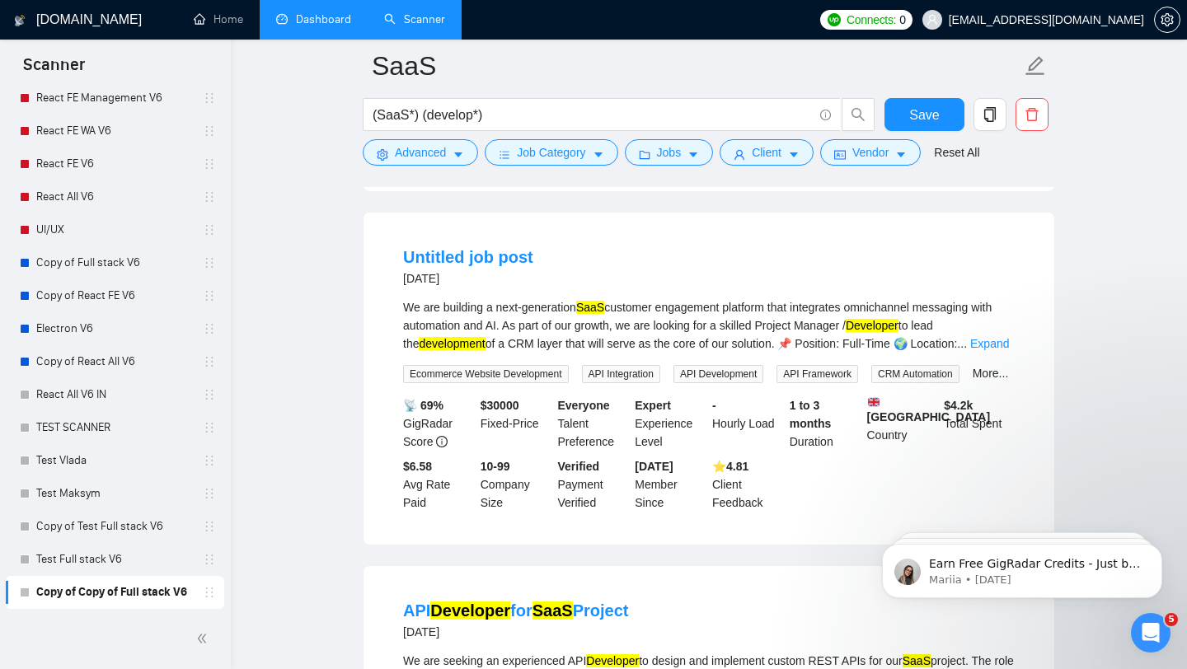
scroll to position [2625, 0]
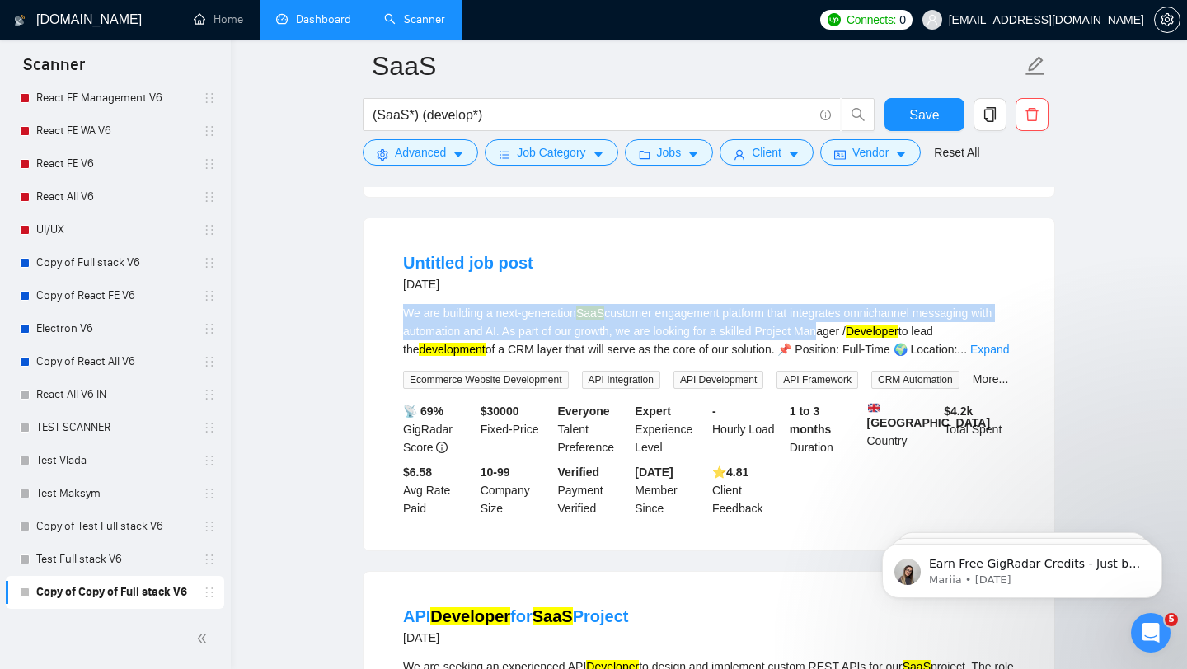
drag, startPoint x: 596, startPoint y: 369, endPoint x: 850, endPoint y: 396, distance: 256.1
click at [850, 358] on div "We are building a next-generation SaaS customer engagement platform that integr…" at bounding box center [708, 331] width 611 height 54
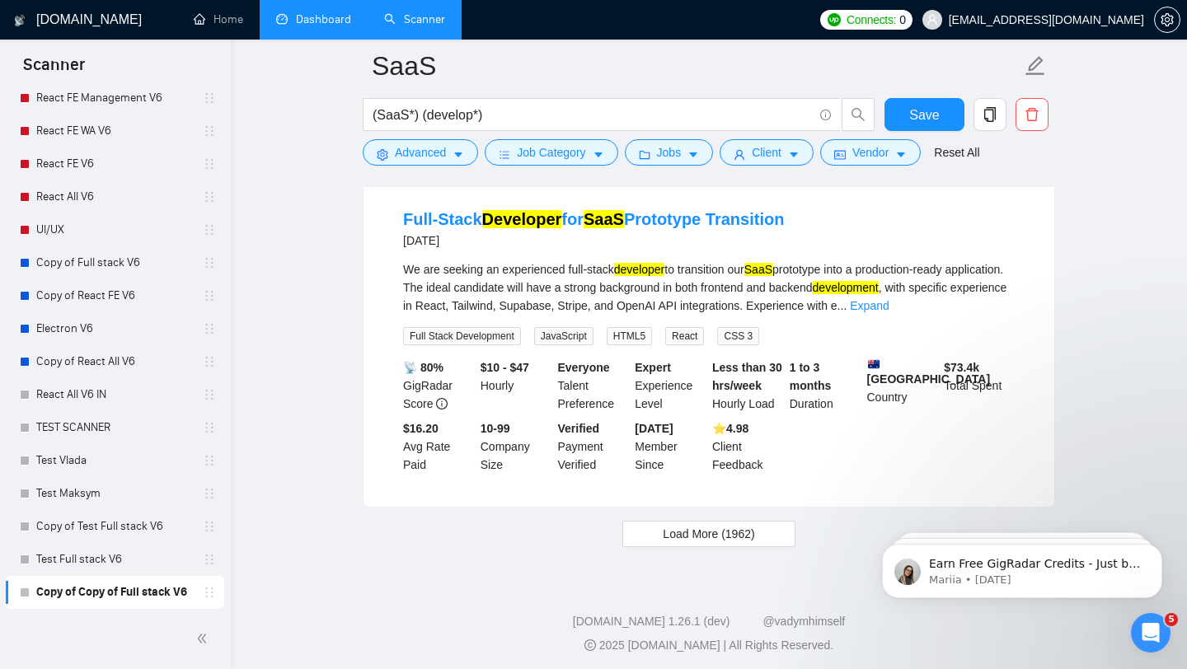
scroll to position [3493, 0]
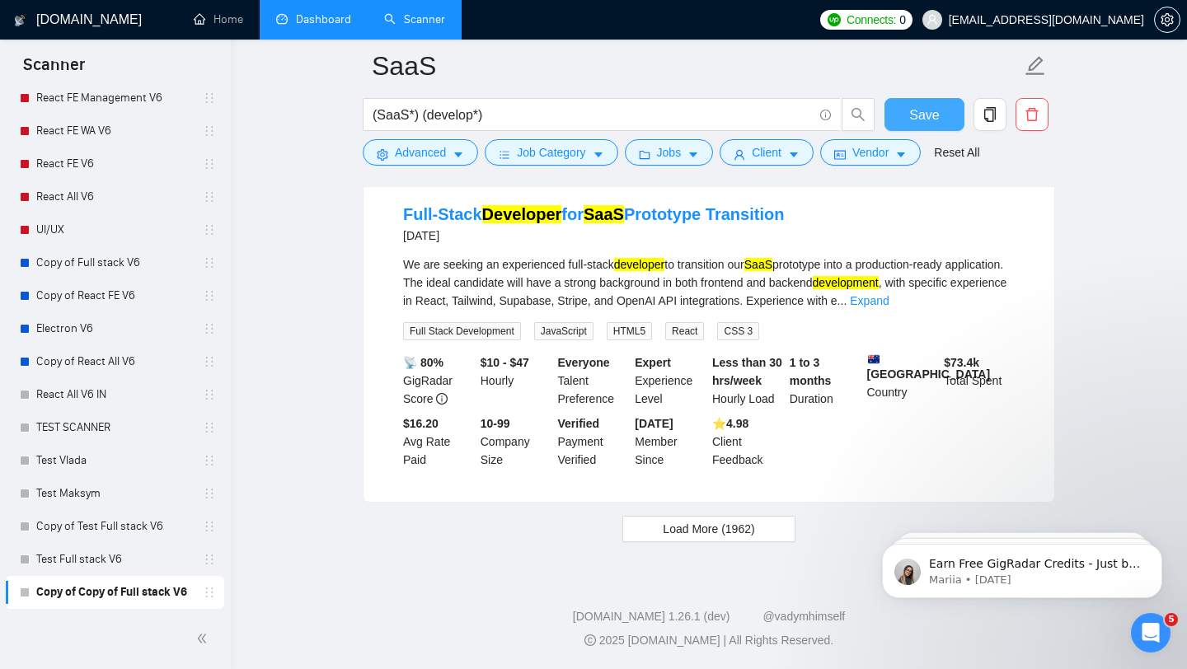
click at [923, 112] on span "Save" at bounding box center [924, 115] width 30 height 21
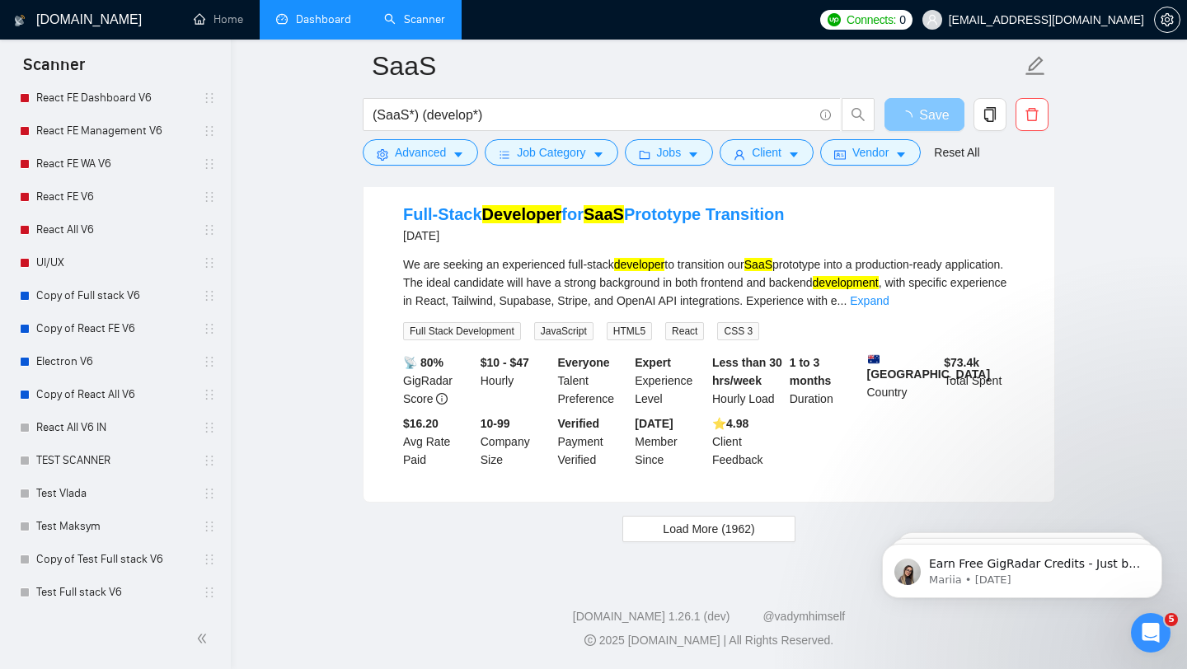
scroll to position [846, 0]
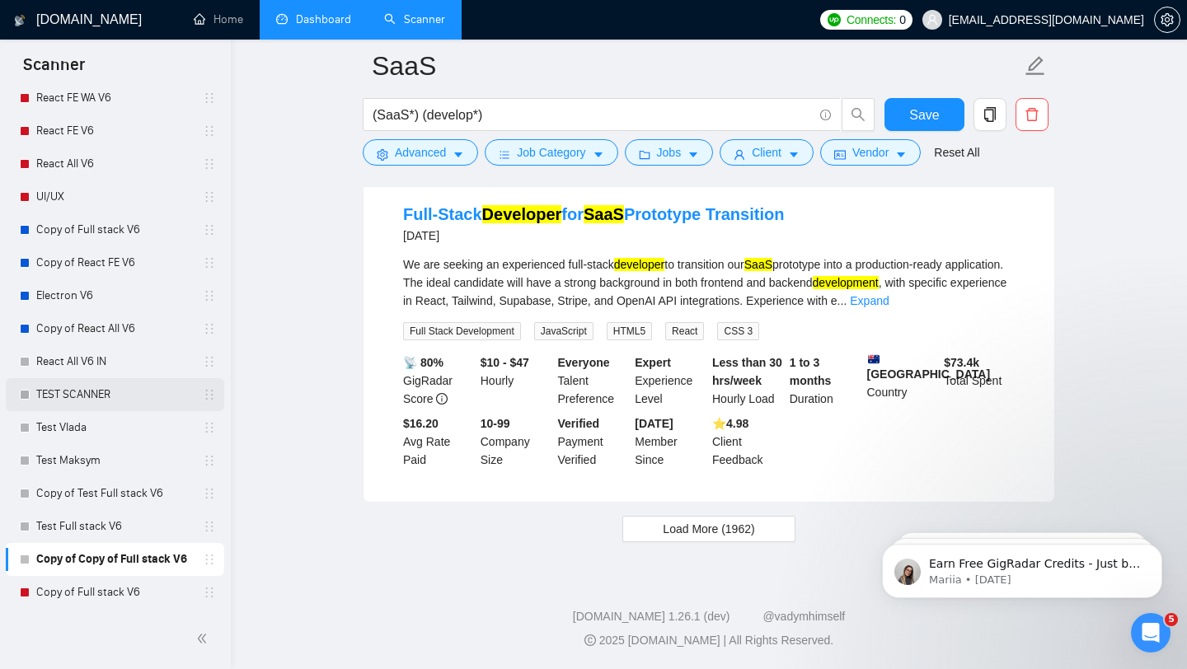
click at [82, 405] on link "TEST SCANNER" at bounding box center [114, 394] width 157 height 33
click at [109, 518] on link "Test Full stack V6" at bounding box center [114, 526] width 157 height 33
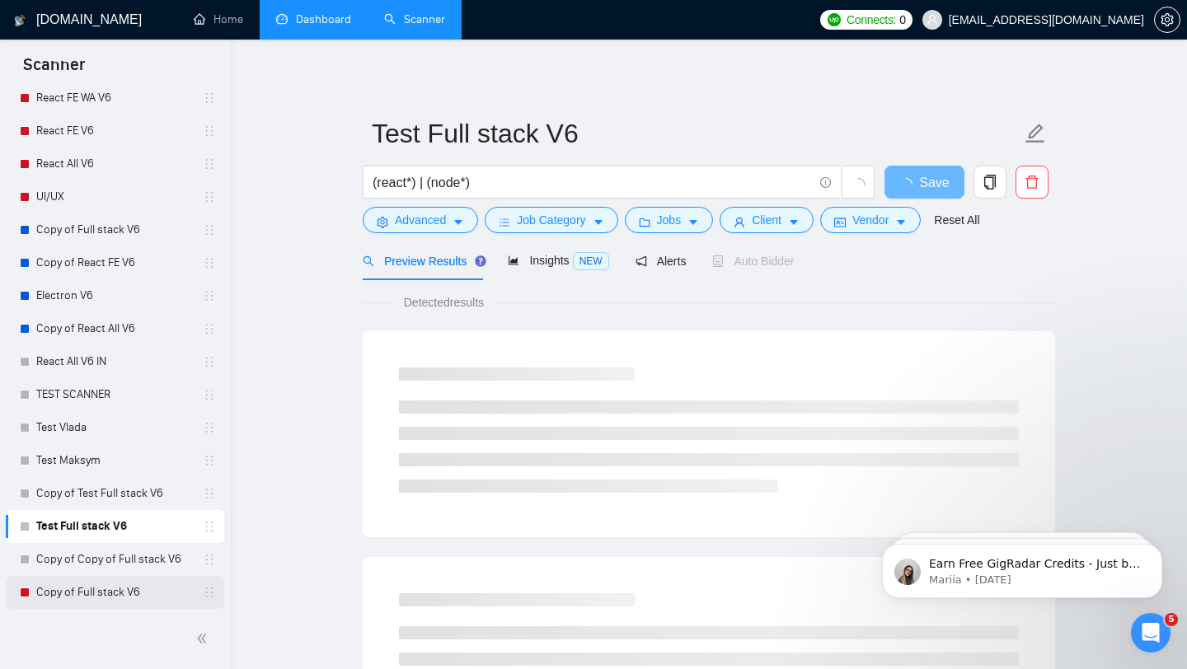
click at [105, 590] on link "Copy of Full stack V6" at bounding box center [114, 592] width 157 height 33
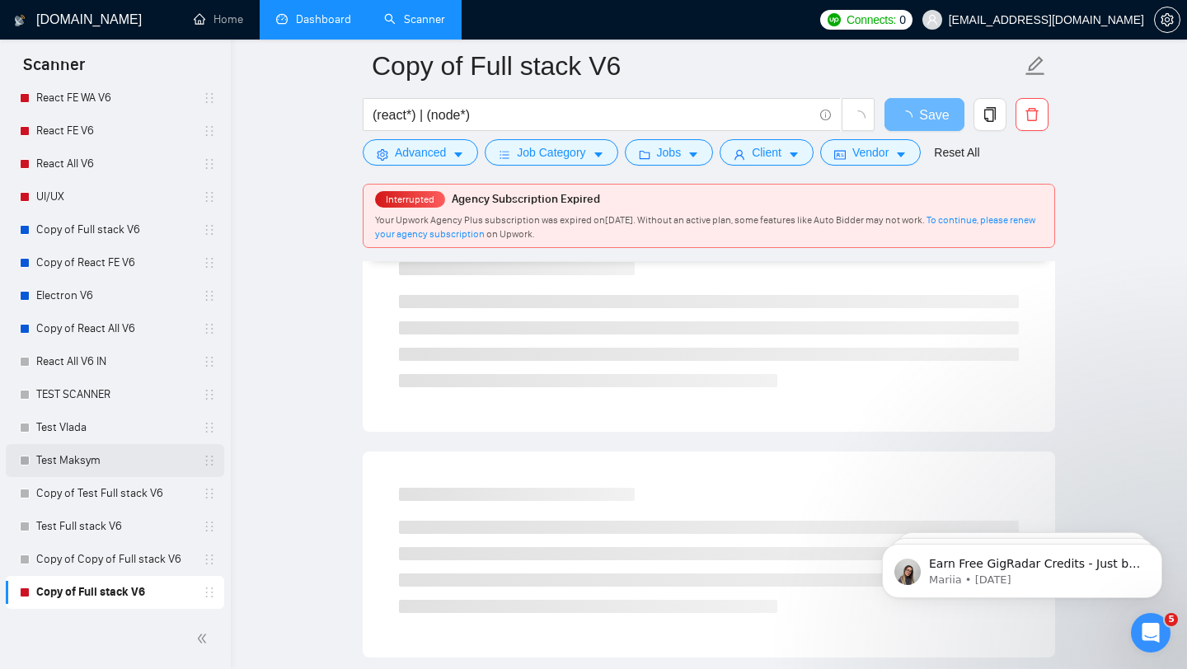
scroll to position [986, 0]
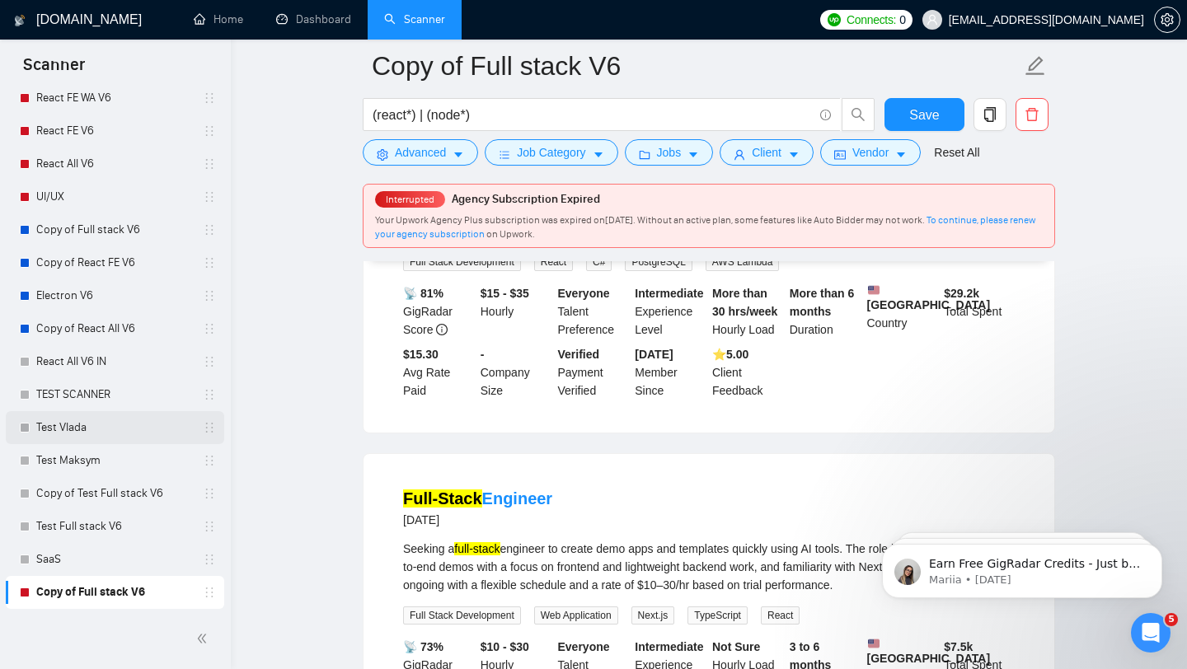
scroll to position [1099, 0]
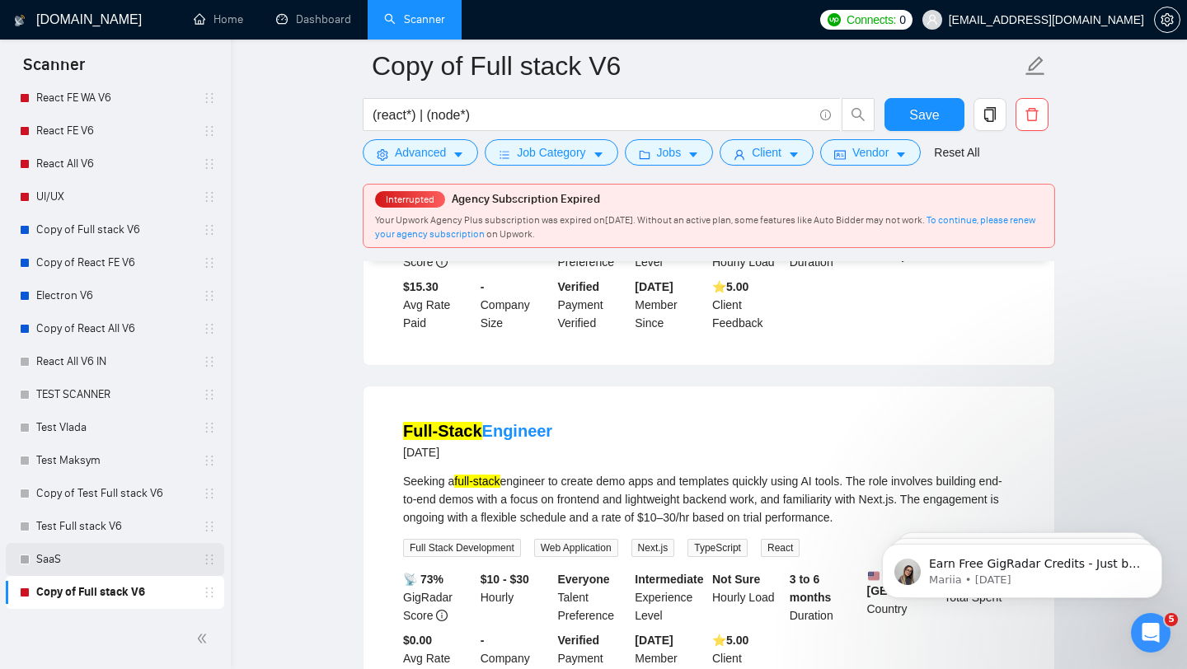
click at [84, 551] on link "SaaS" at bounding box center [114, 559] width 157 height 33
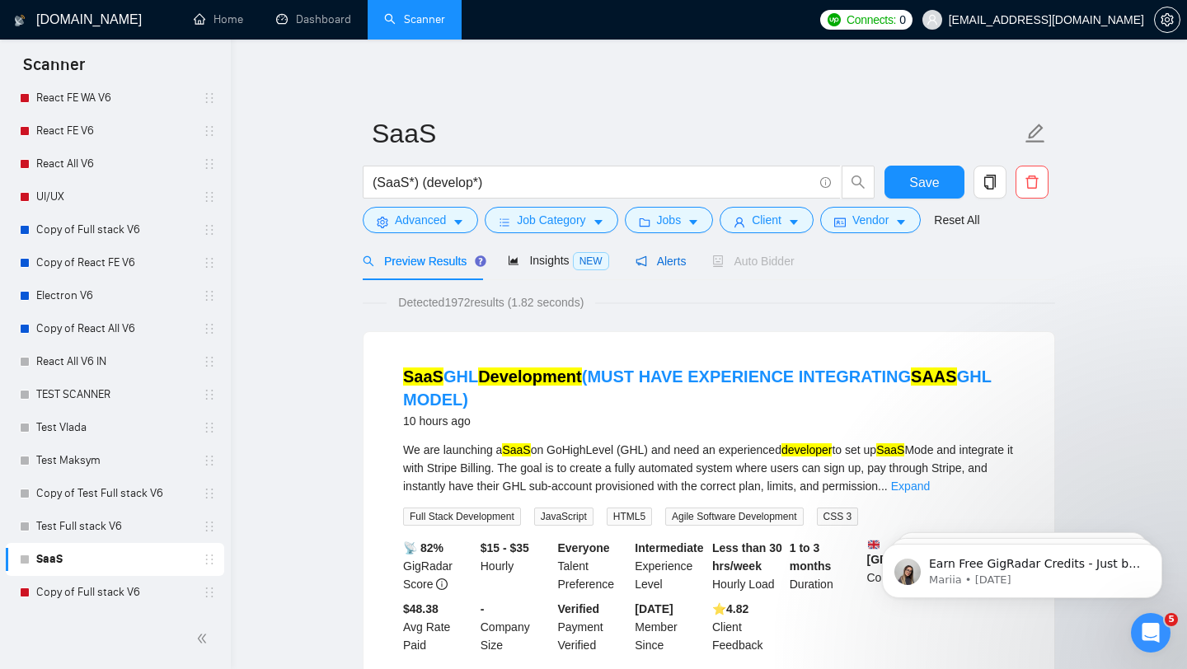
click at [666, 262] on span "Alerts" at bounding box center [660, 261] width 51 height 13
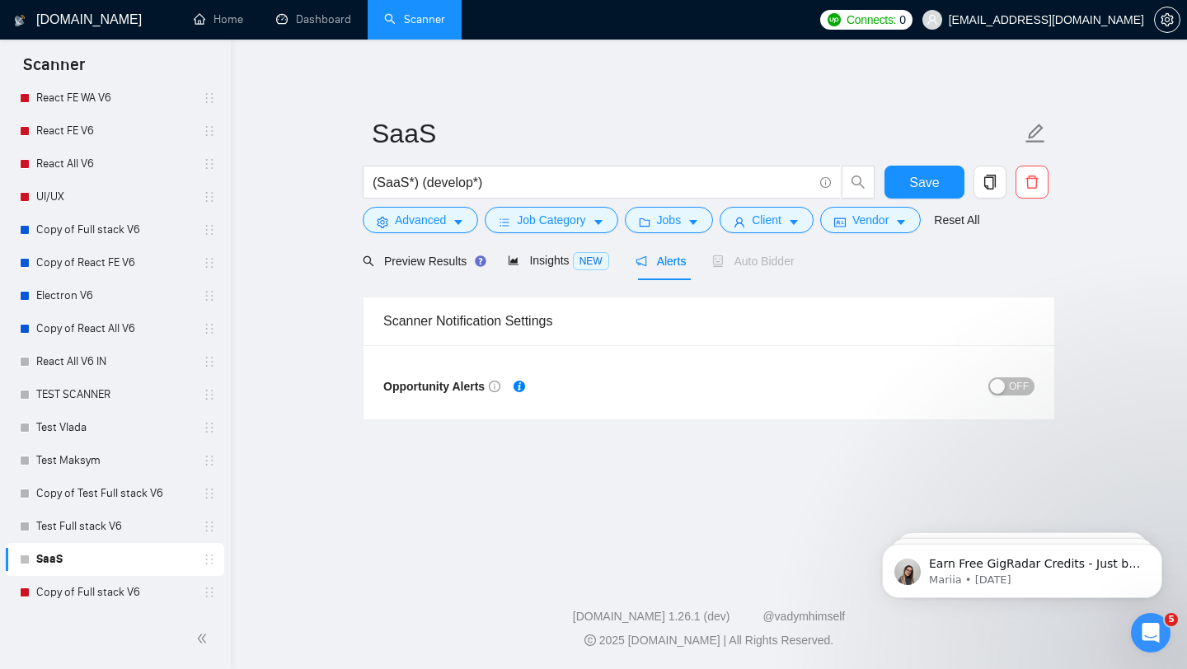
click at [999, 382] on div "button" at bounding box center [997, 386] width 15 height 15
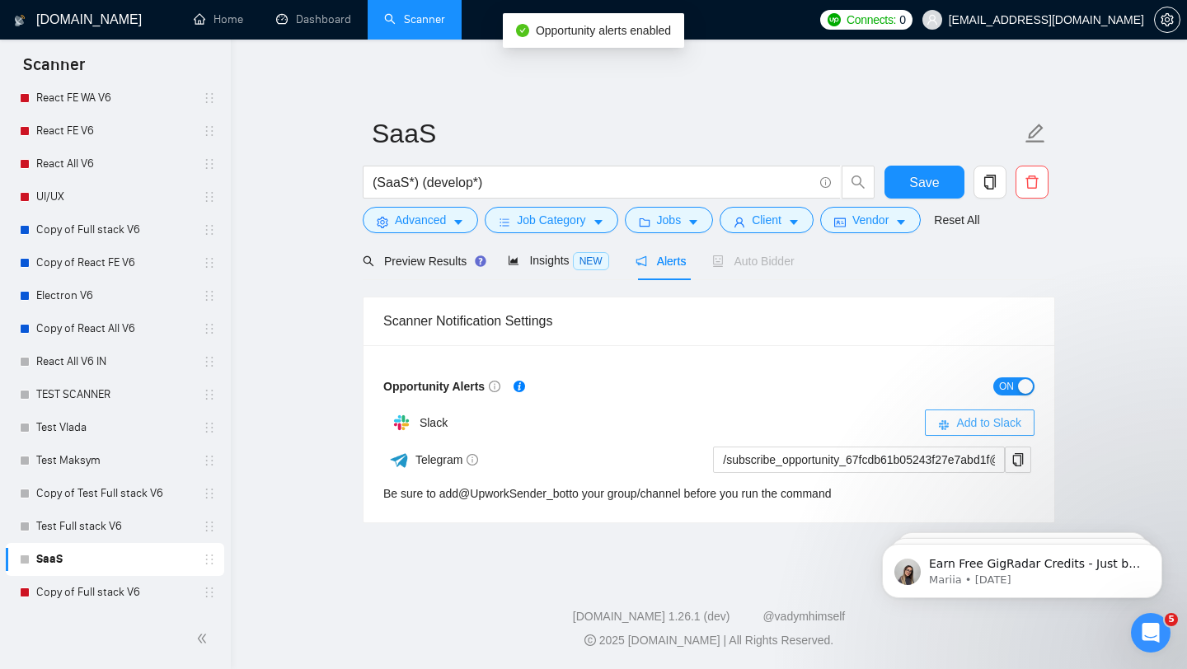
click at [957, 430] on span "Add to Slack" at bounding box center [988, 423] width 65 height 18
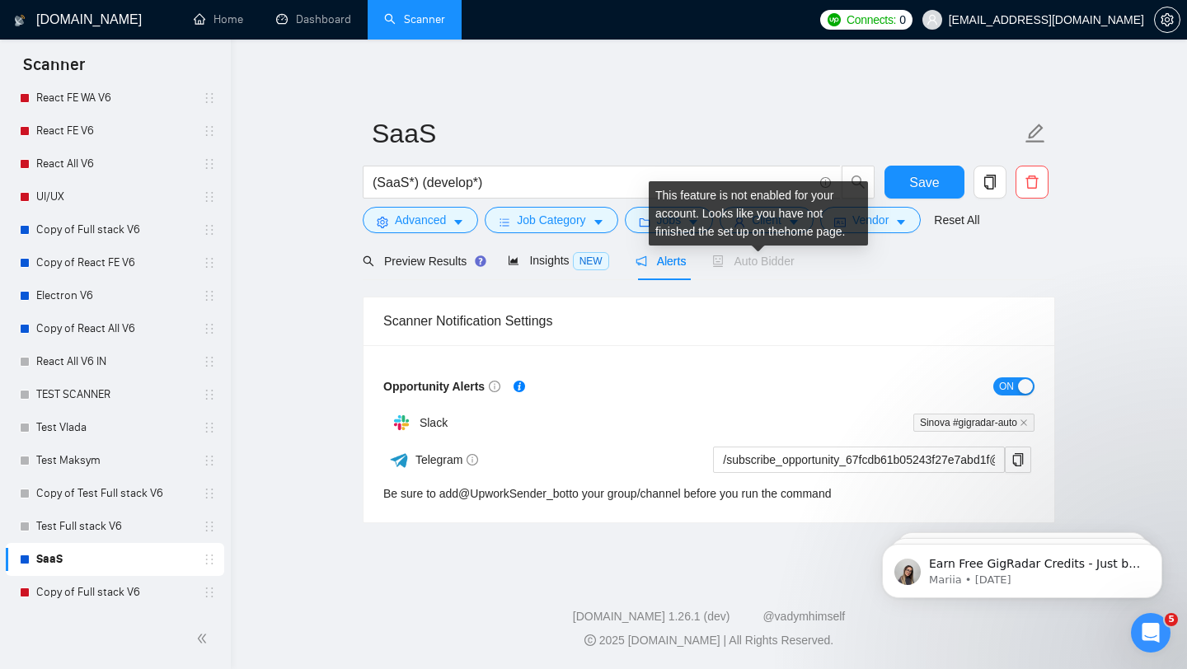
click at [757, 260] on span "Auto Bidder" at bounding box center [753, 261] width 82 height 13
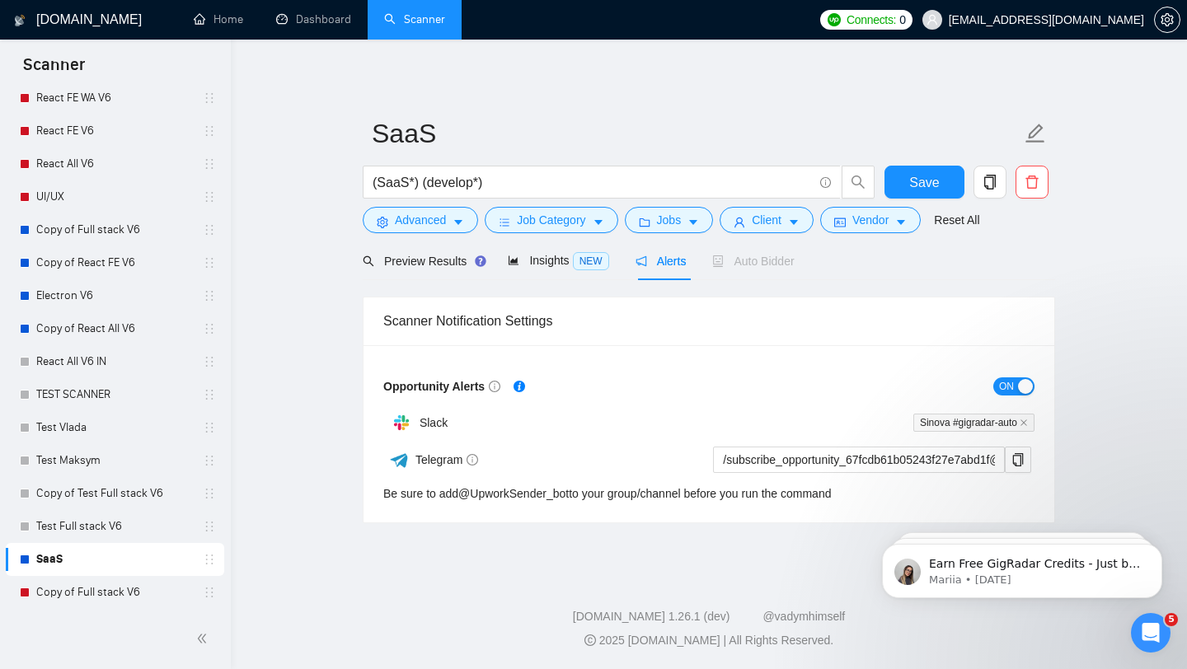
click at [880, 304] on div "Scanner Notification Settings" at bounding box center [708, 321] width 651 height 47
click at [433, 263] on span "Preview Results" at bounding box center [422, 261] width 119 height 13
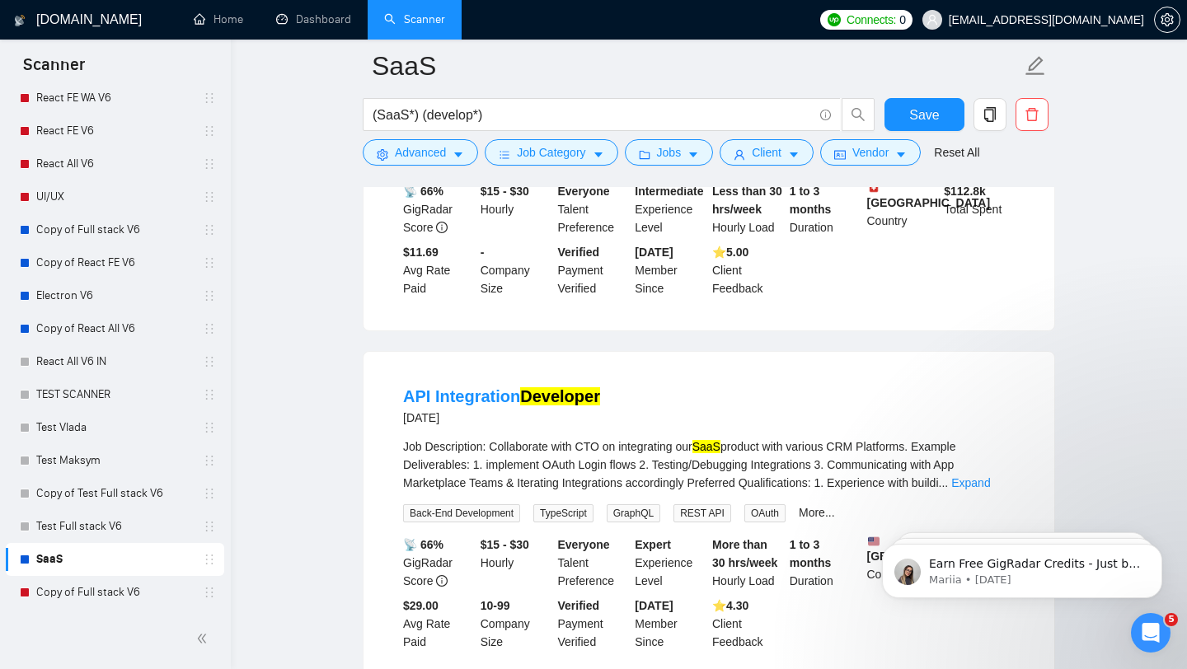
scroll to position [733, 0]
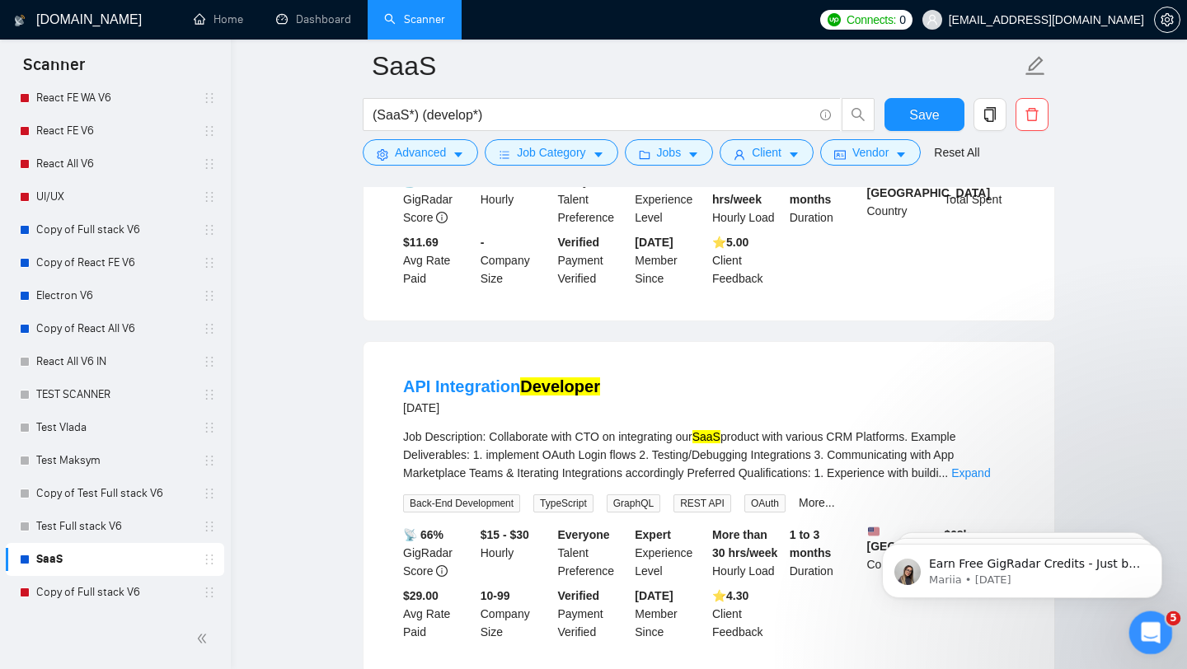
click at [1154, 628] on icon "Open Intercom Messenger" at bounding box center [1148, 630] width 27 height 27
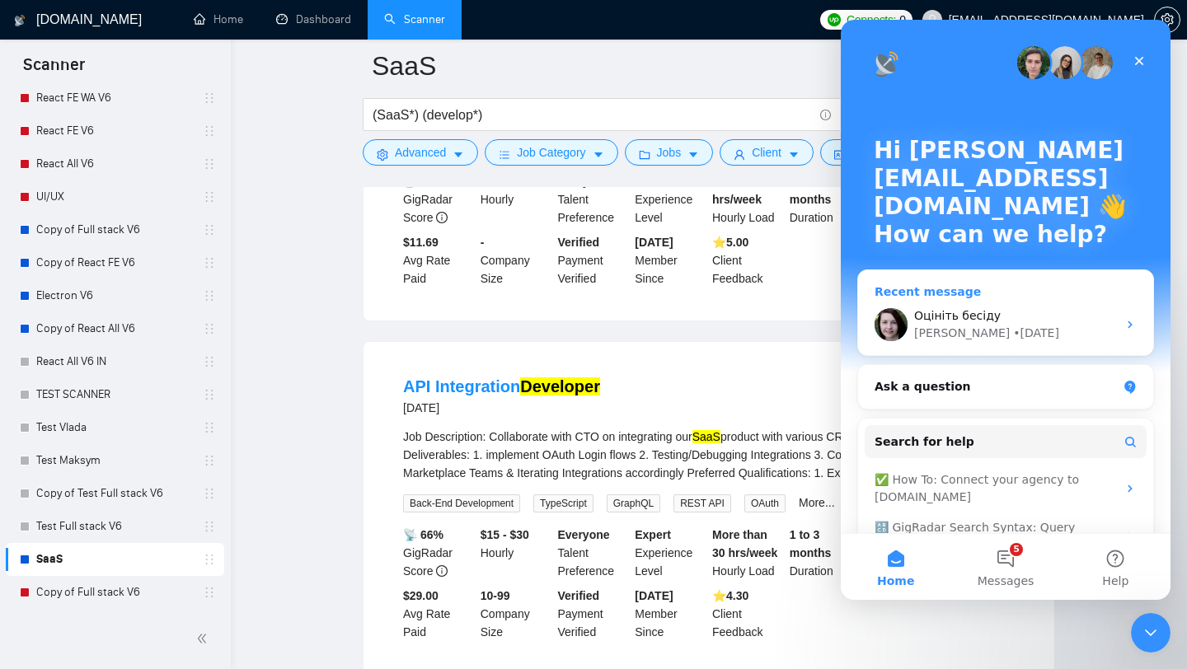
scroll to position [104, 0]
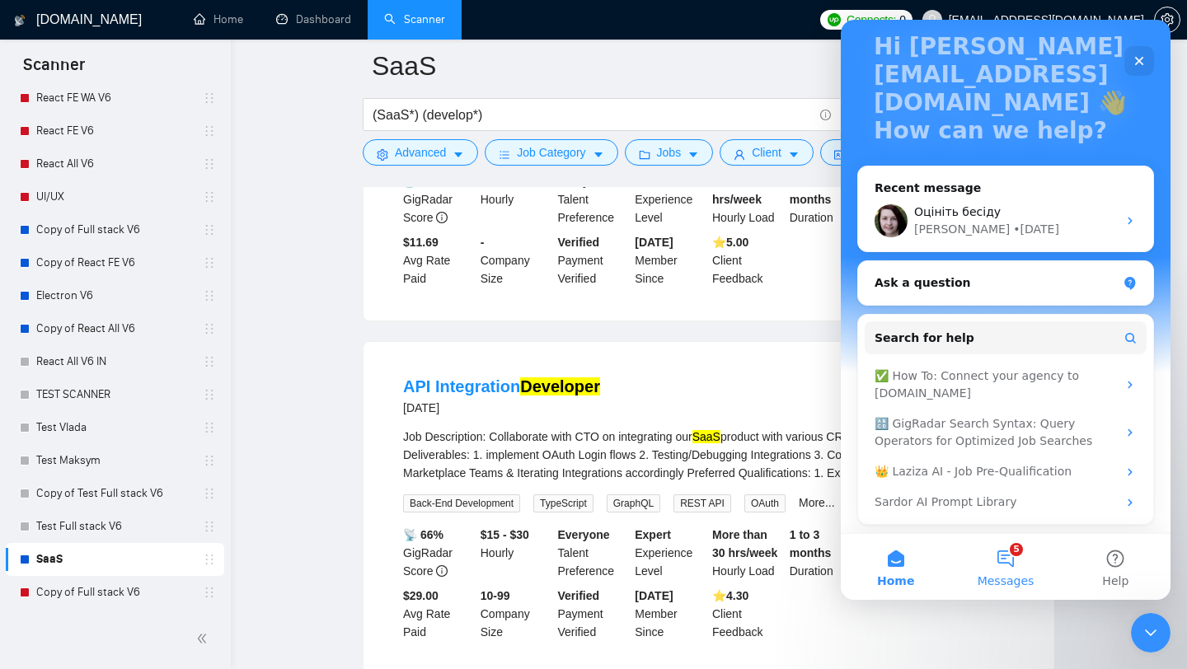
click at [977, 569] on button "5 Messages" at bounding box center [1005, 567] width 110 height 66
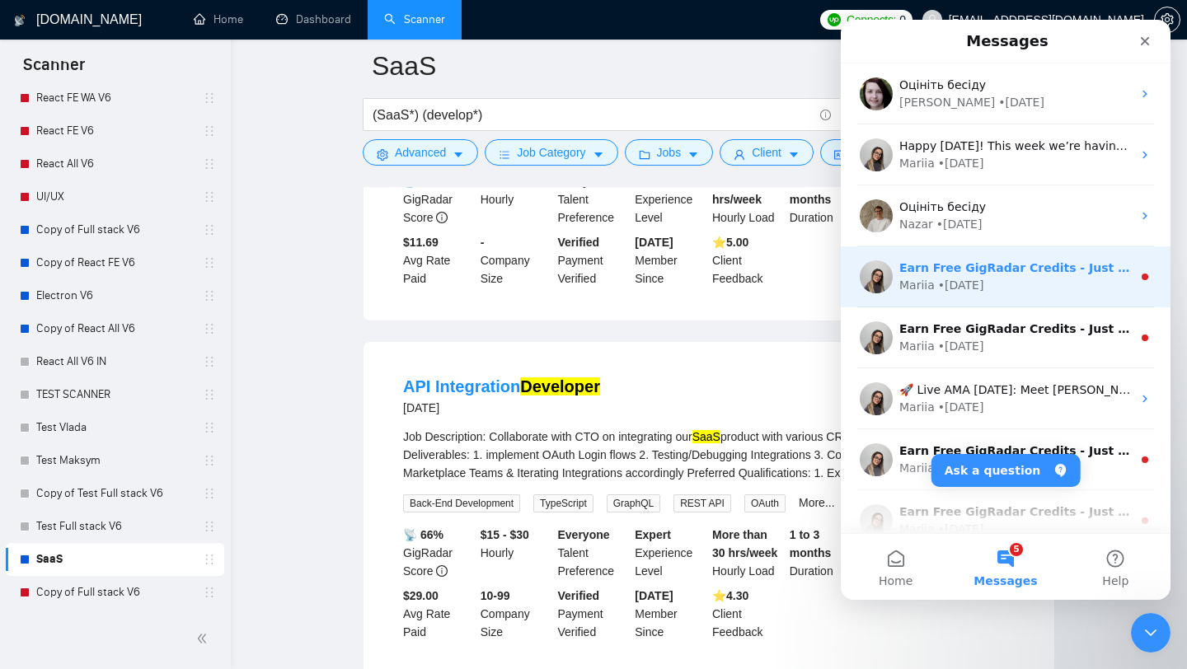
click at [996, 291] on div "Mariia • [DATE]" at bounding box center [1015, 285] width 232 height 17
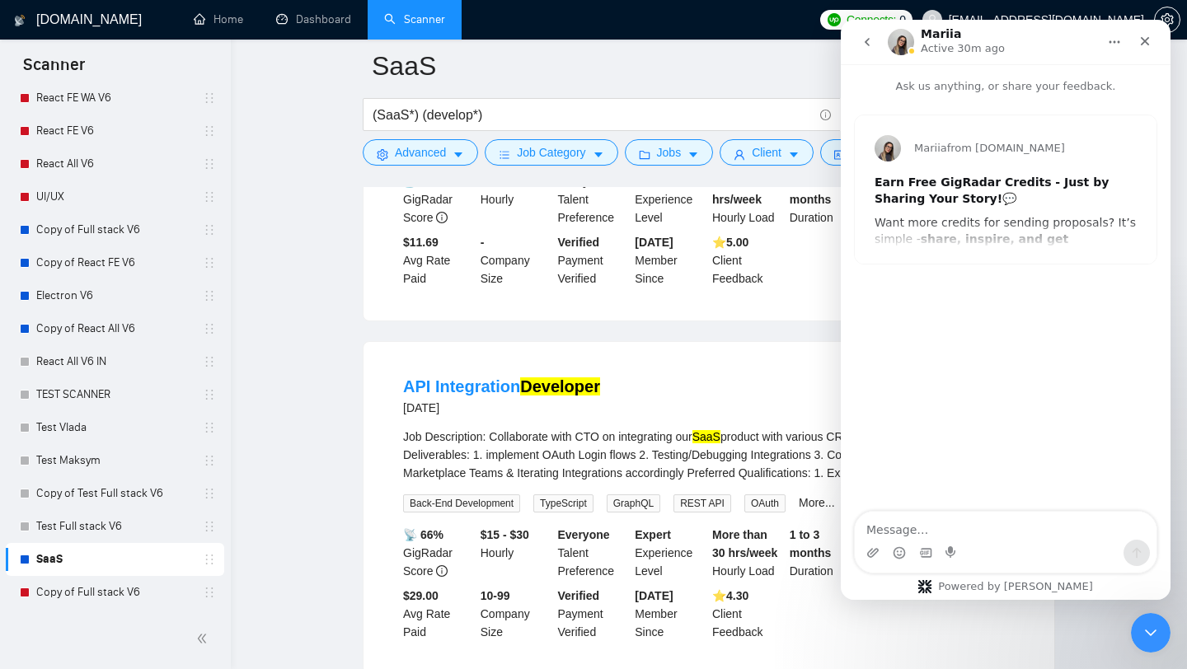
click at [864, 40] on icon "go back" at bounding box center [866, 41] width 13 height 13
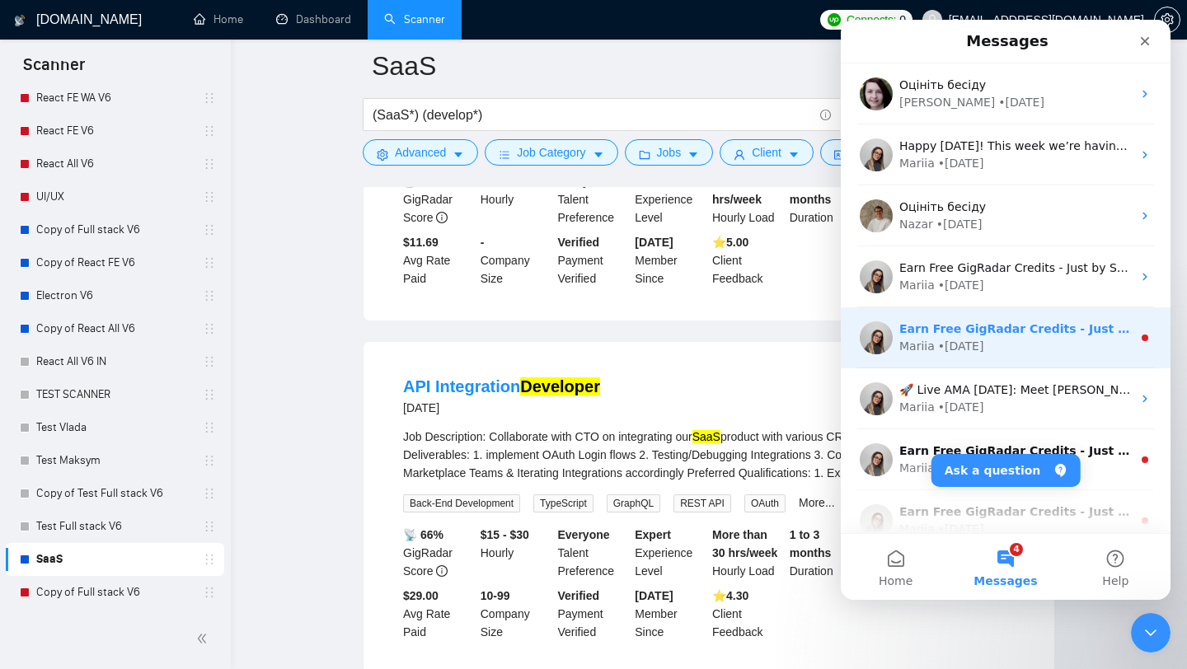
click at [978, 350] on div "• [DATE]" at bounding box center [961, 346] width 46 height 17
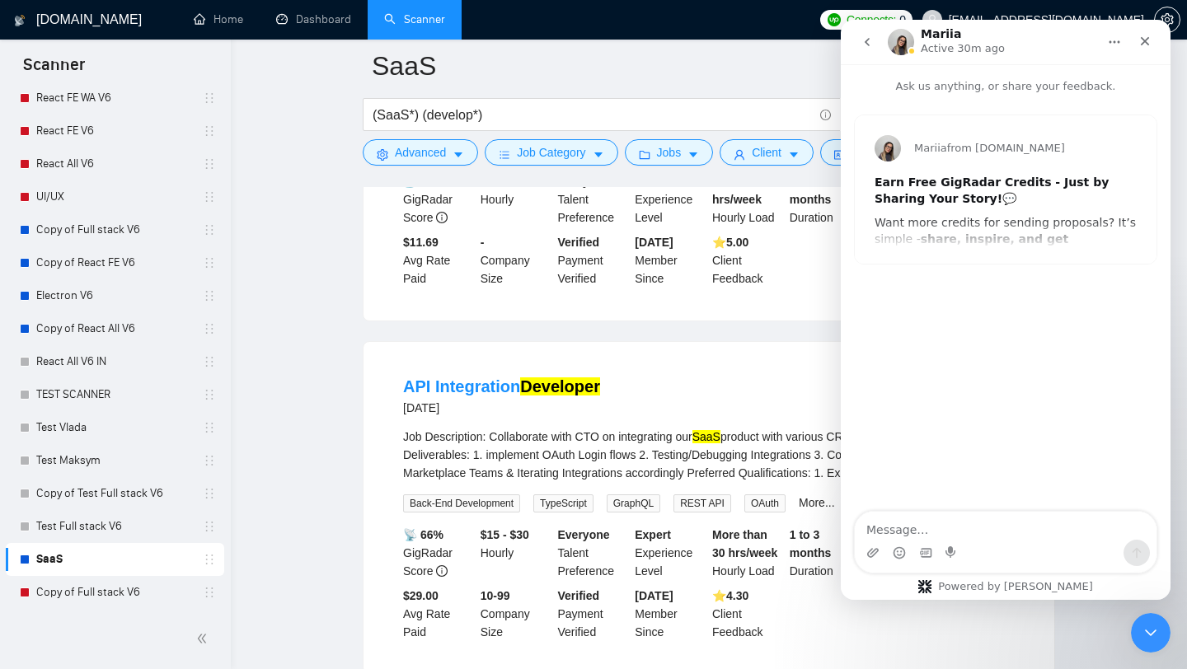
click at [868, 46] on icon "go back" at bounding box center [866, 41] width 13 height 13
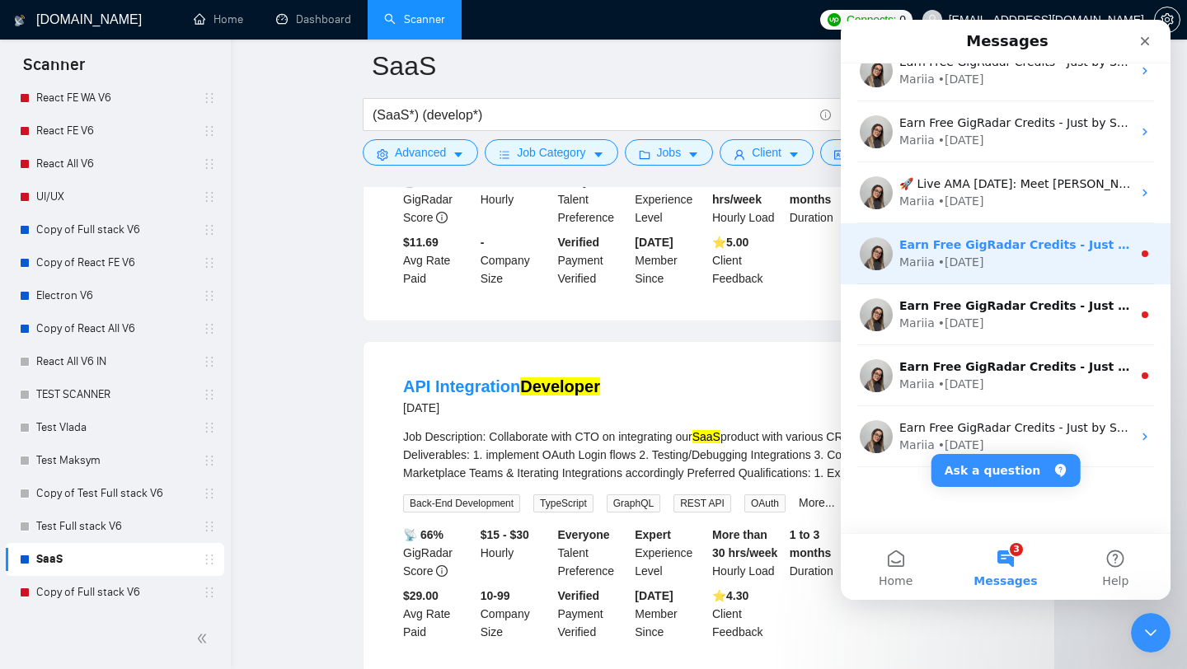
click at [958, 273] on div "Earn Free GigRadar Credits - Just by Sharing Your Story! 💬 Want more credits fo…" at bounding box center [1006, 253] width 330 height 61
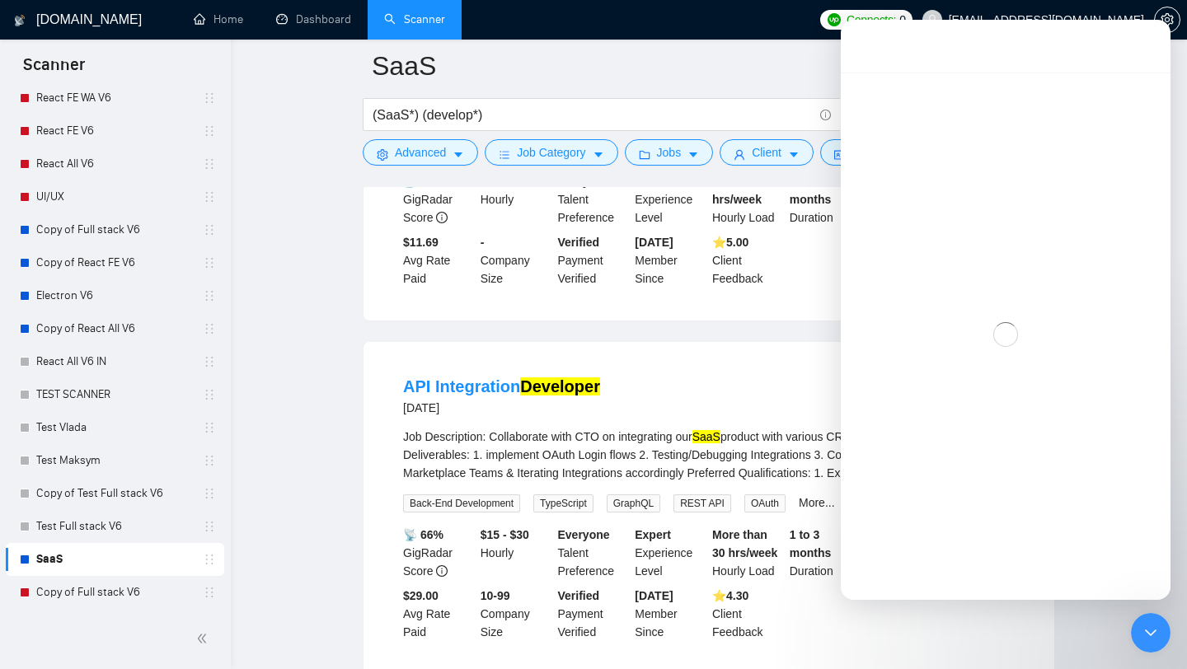
scroll to position [139, 0]
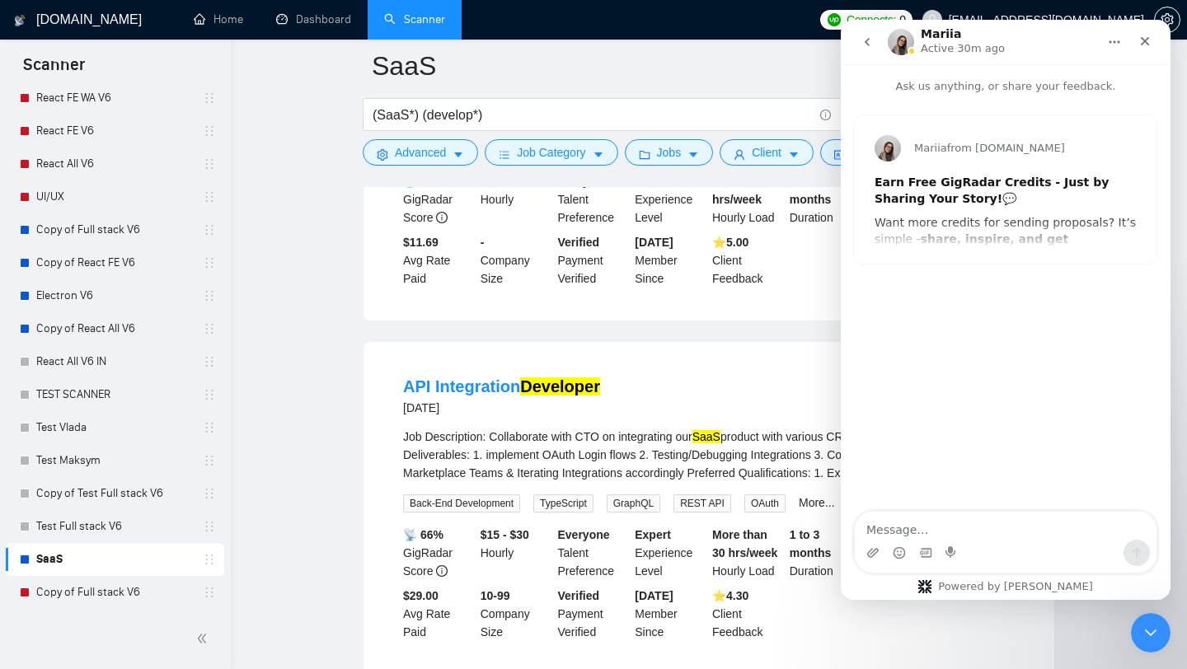
click at [984, 212] on div "Earn Free GigRadar Credits - Just by Sharing Your Story! 💬 Want more credits fo…" at bounding box center [1005, 401] width 262 height 452
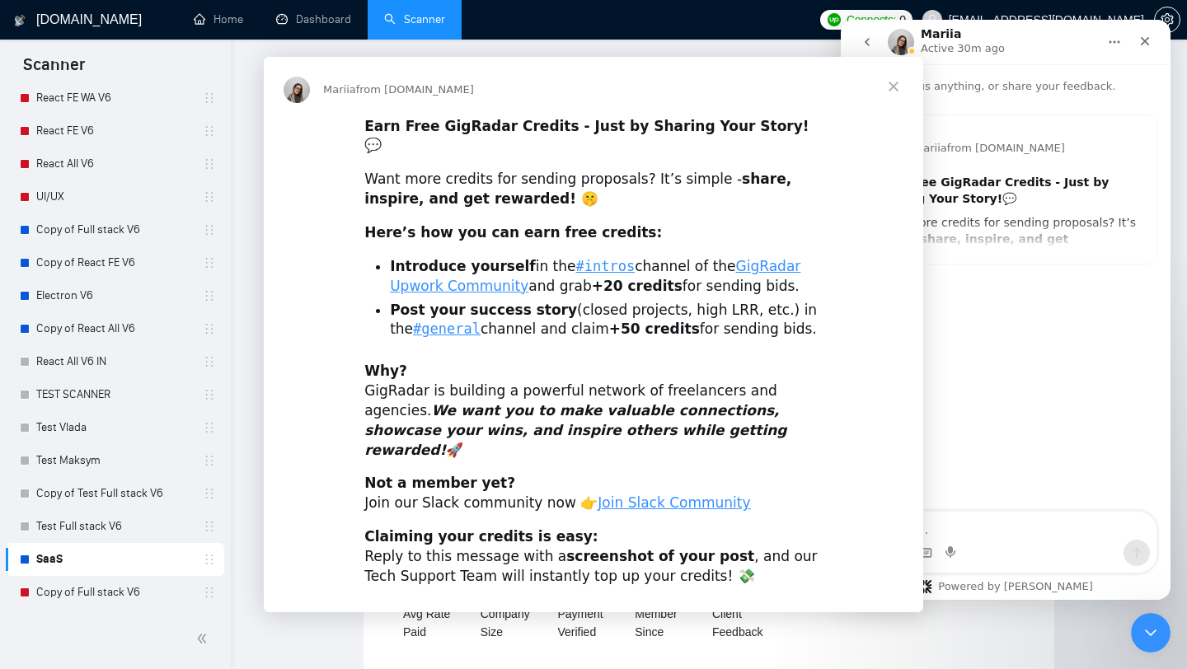
scroll to position [0, 0]
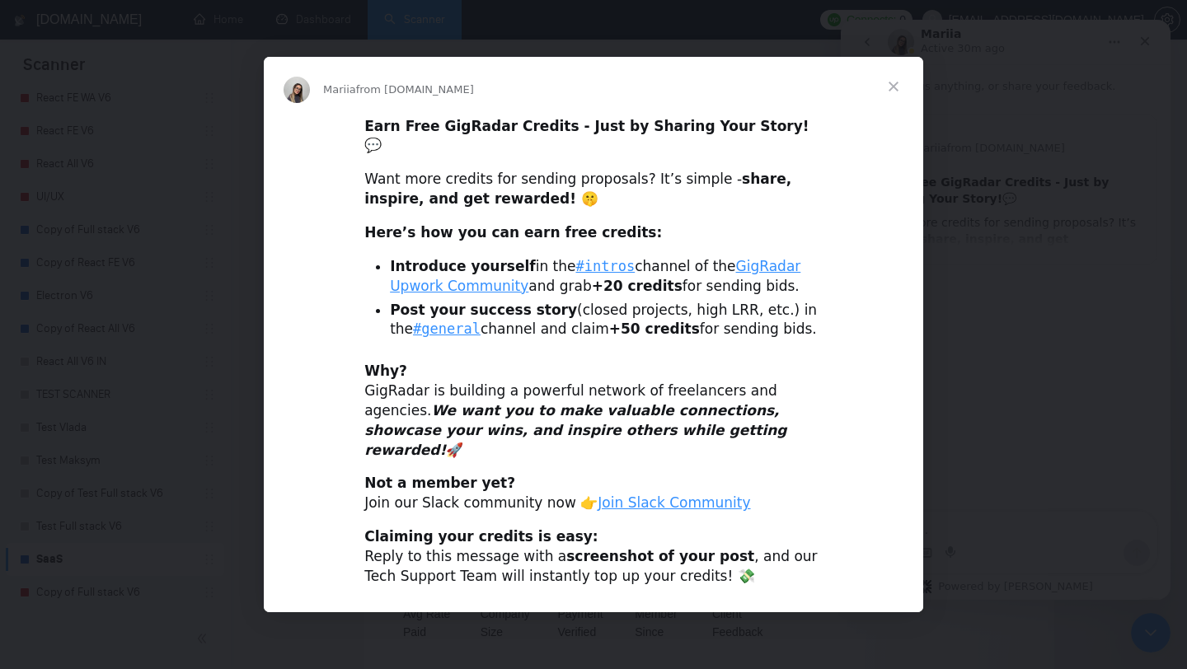
click at [900, 101] on span "Close" at bounding box center [893, 86] width 59 height 59
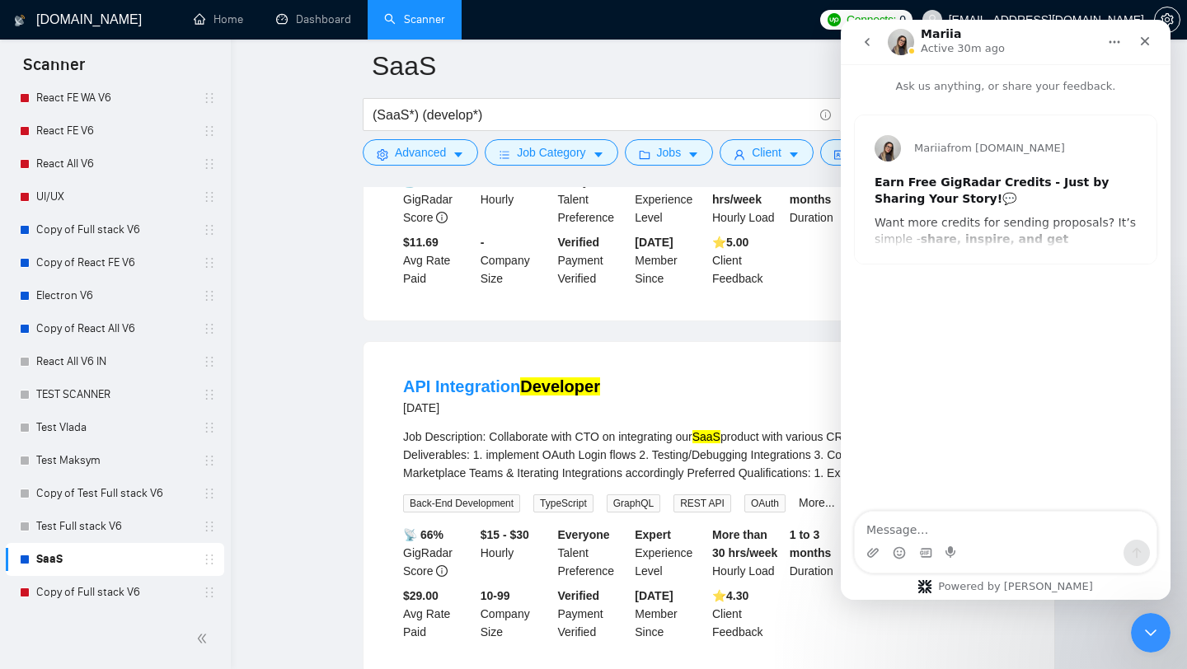
click at [864, 33] on button "go back" at bounding box center [866, 41] width 31 height 31
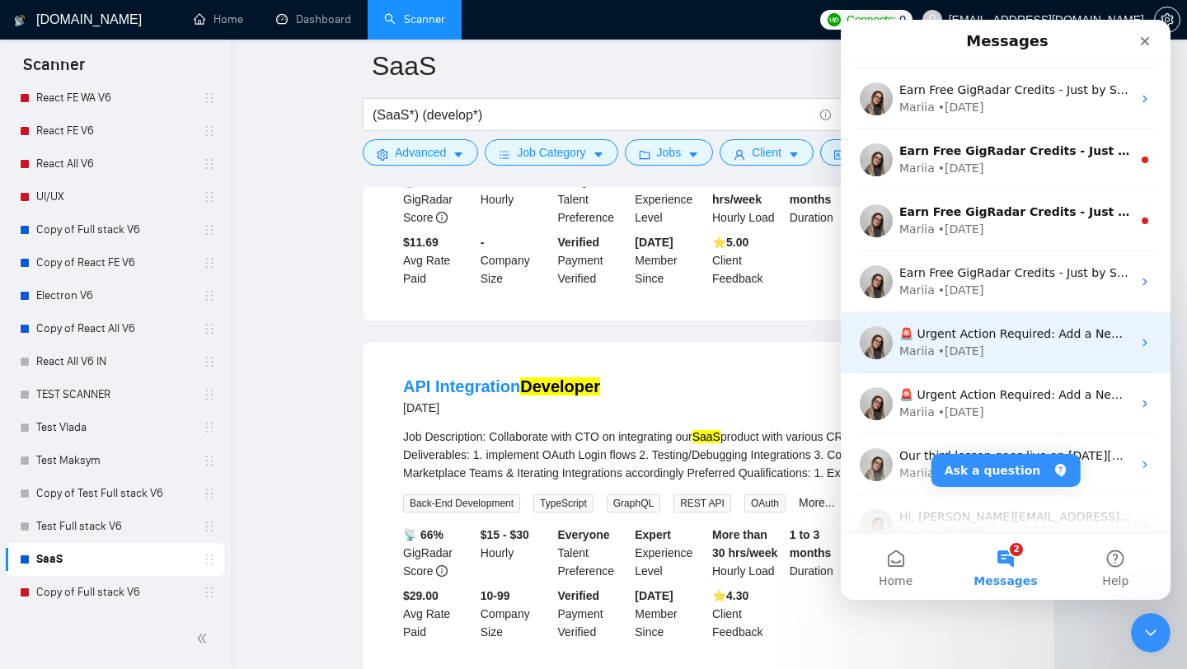
scroll to position [363, 0]
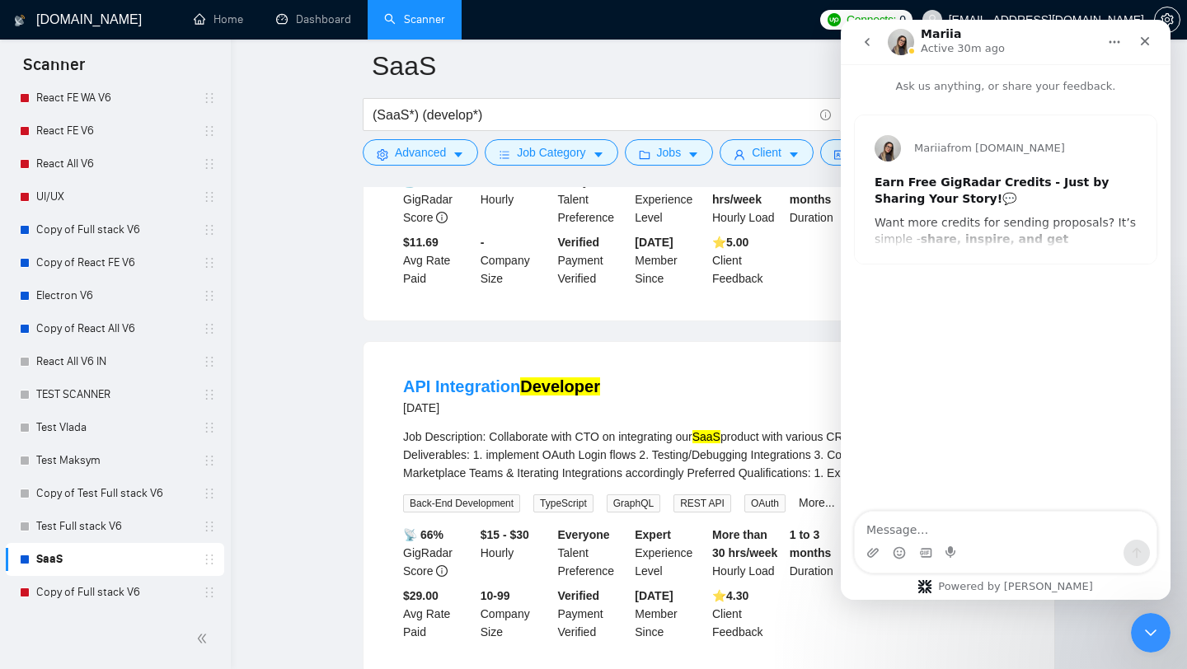
click at [857, 49] on button "go back" at bounding box center [866, 41] width 31 height 31
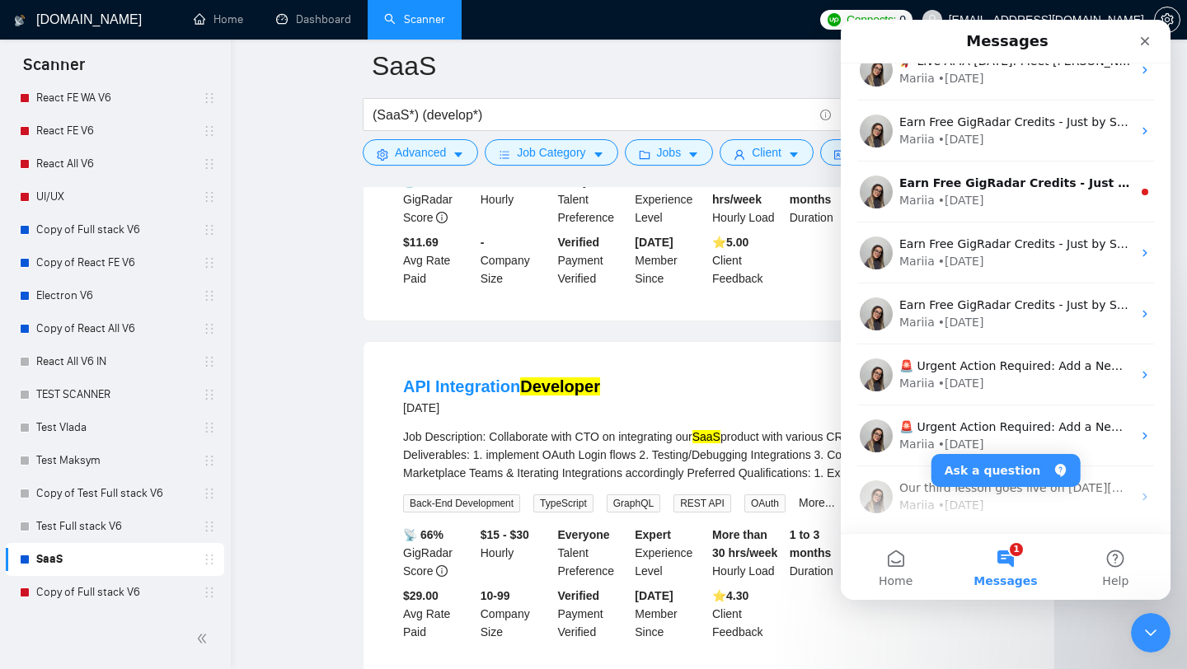
scroll to position [341, 0]
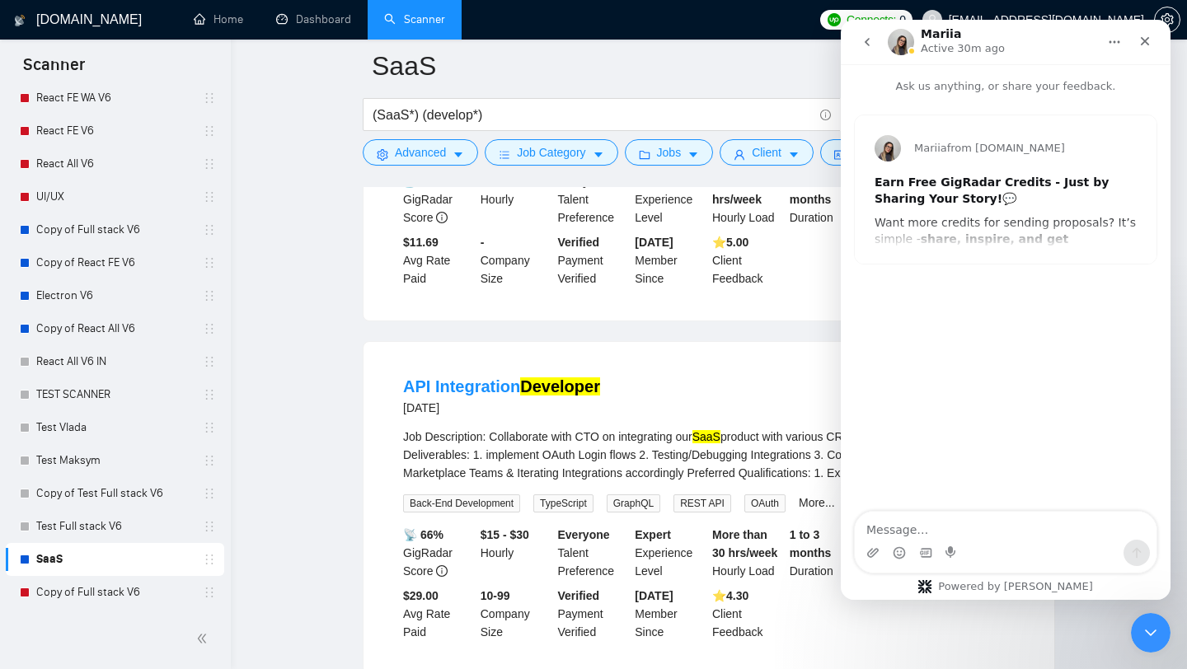
click at [862, 45] on icon "go back" at bounding box center [866, 41] width 13 height 13
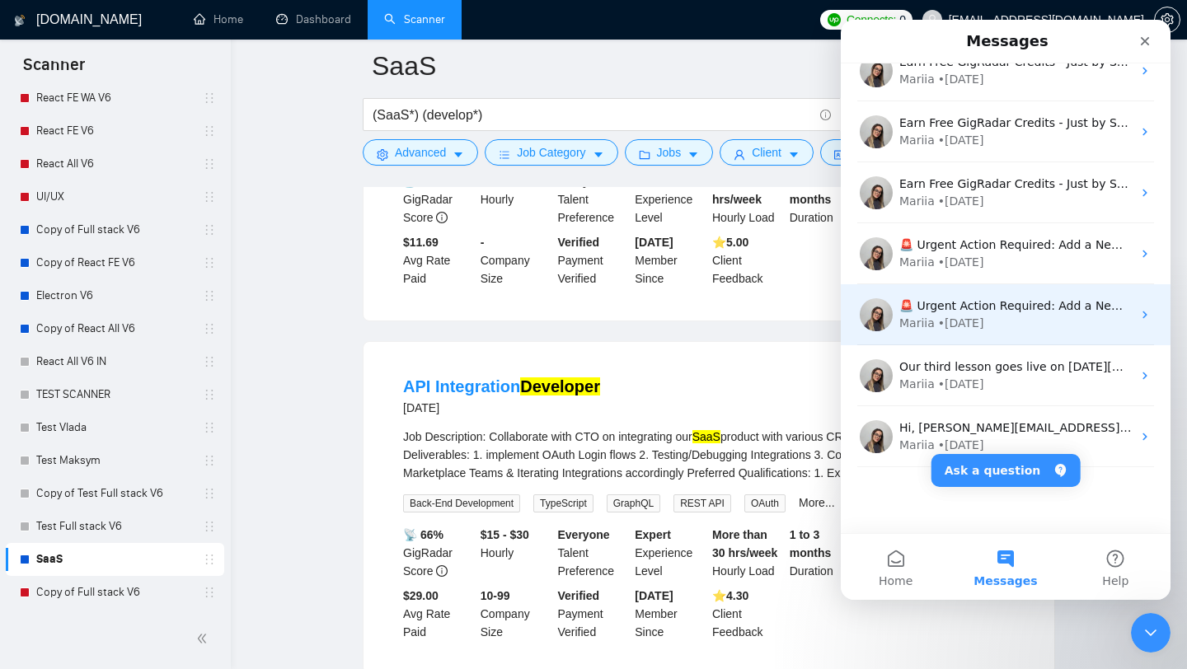
scroll to position [0, 0]
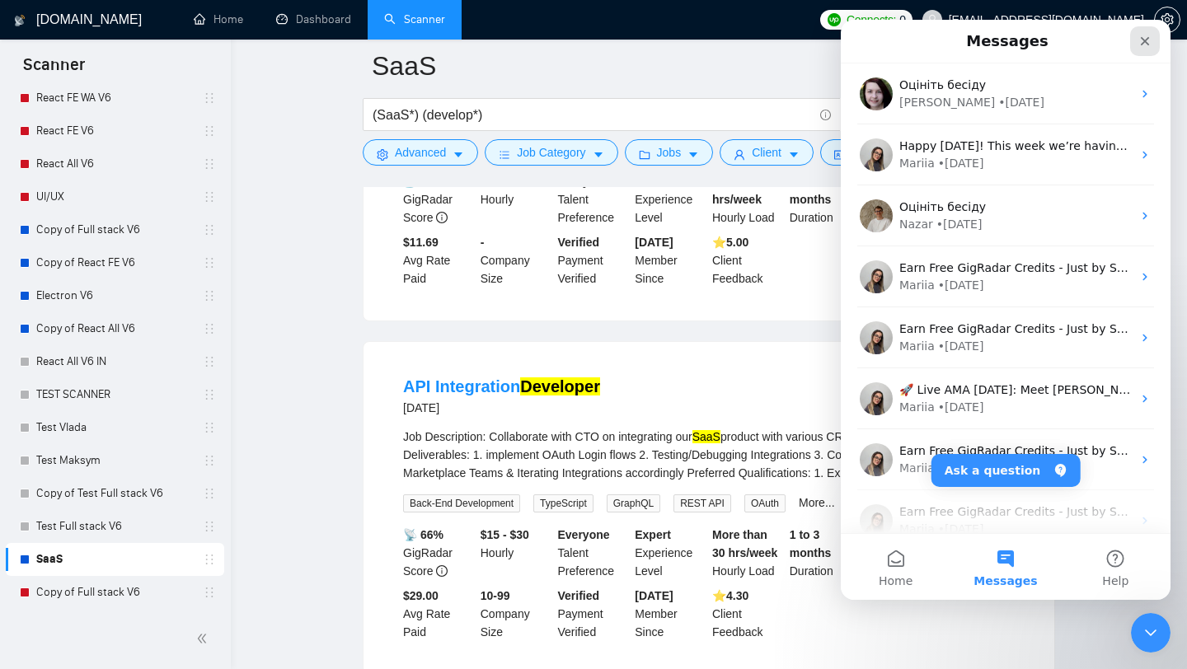
click at [1147, 42] on icon "Close" at bounding box center [1144, 41] width 13 height 13
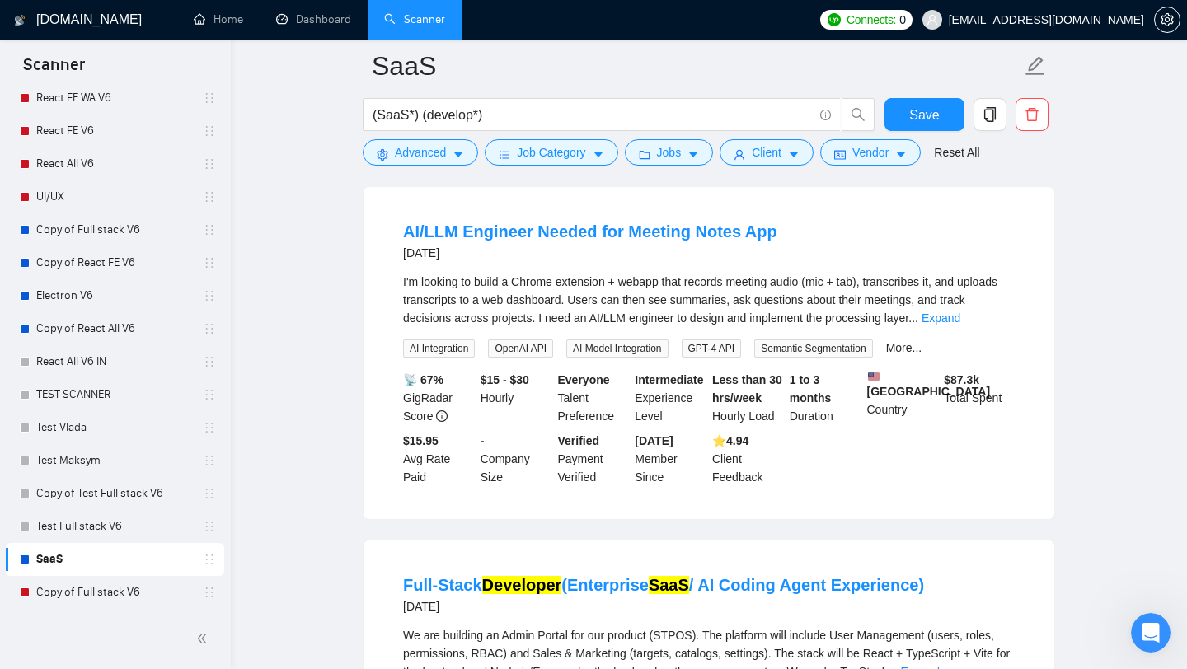
scroll to position [1957, 0]
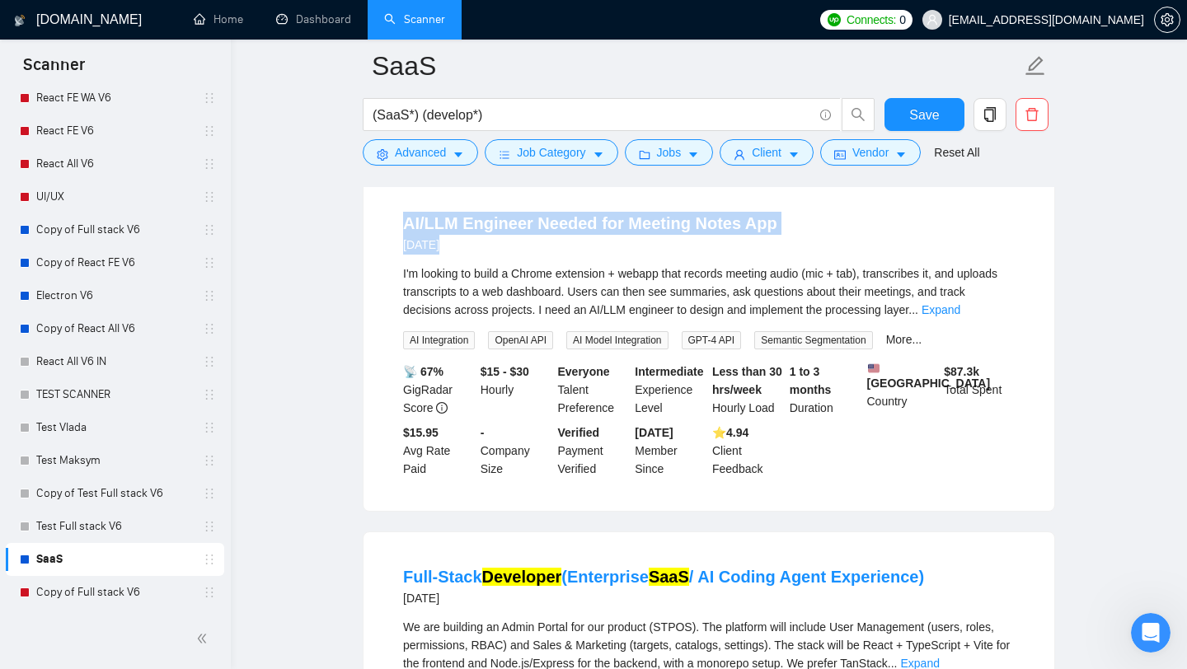
drag, startPoint x: 380, startPoint y: 266, endPoint x: 920, endPoint y: 301, distance: 540.9
click at [920, 301] on div "AI/LLM Engineer Needed for Meeting Notes App [DATE] I'm looking to build a Chro…" at bounding box center [708, 345] width 691 height 332
click at [911, 255] on div "AI/LLM Engineer Needed for Meeting Notes App [DATE]" at bounding box center [708, 233] width 611 height 43
click at [960, 316] on link "Expand" at bounding box center [940, 309] width 39 height 13
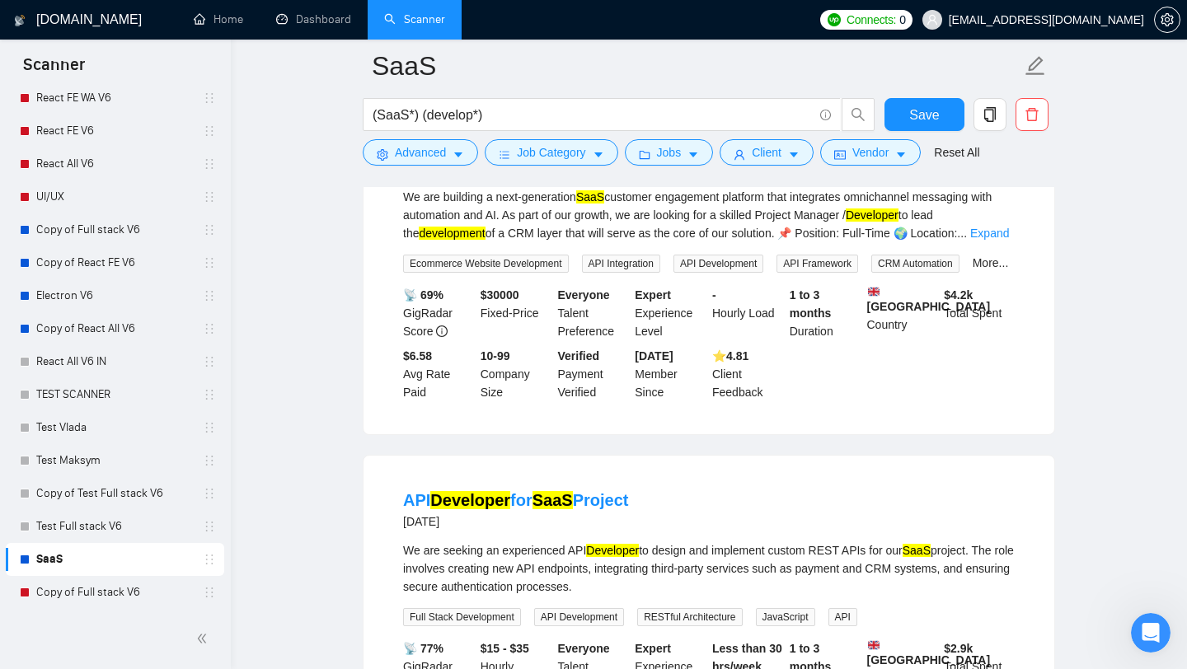
scroll to position [2920, 0]
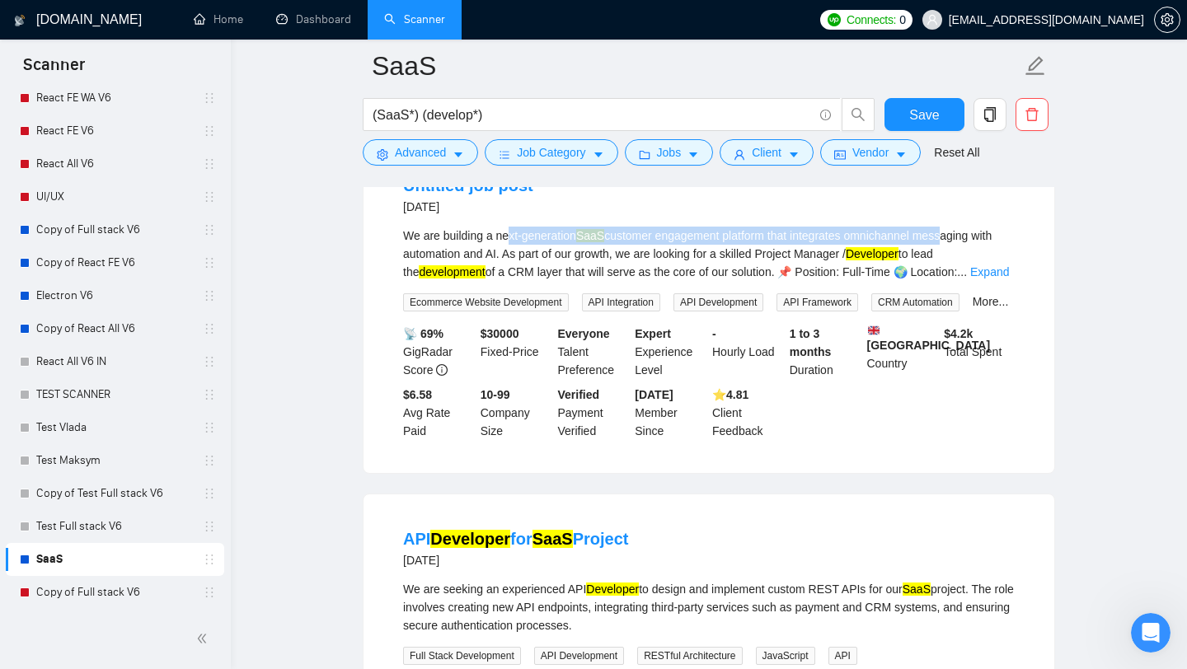
drag, startPoint x: 508, startPoint y: 316, endPoint x: 958, endPoint y: 319, distance: 450.0
click at [959, 281] on div "We are building a next-generation SaaS customer engagement platform that integr…" at bounding box center [708, 254] width 611 height 54
click at [958, 281] on div "We are building a next-generation SaaS customer engagement platform that integr…" at bounding box center [708, 254] width 611 height 54
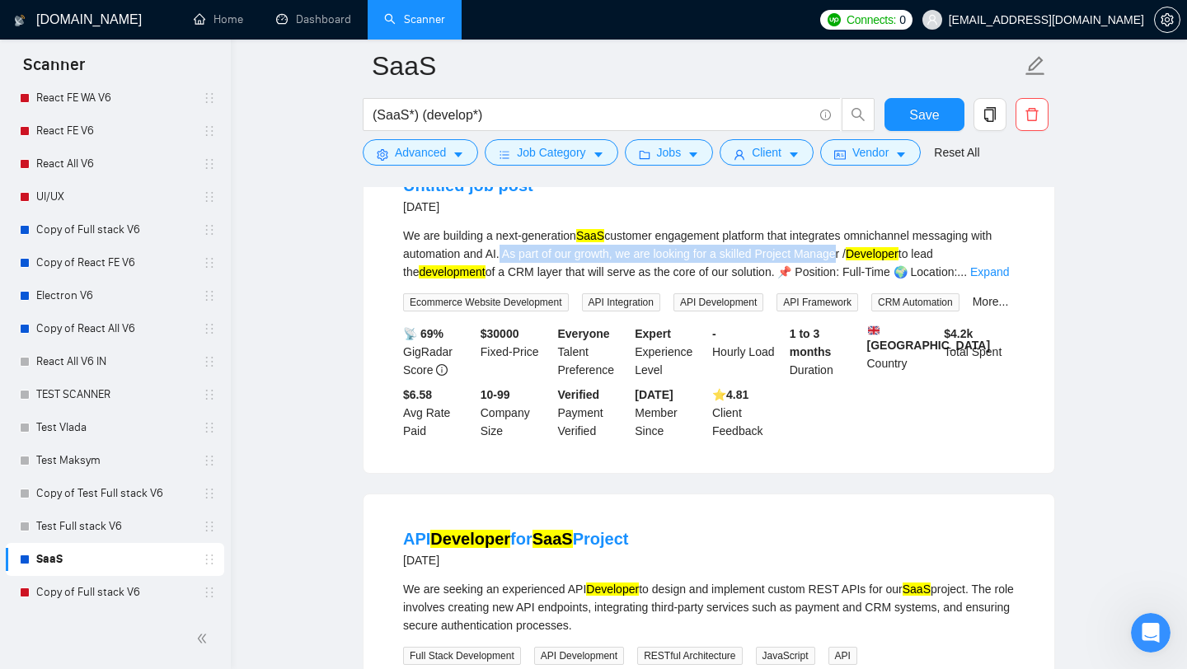
drag, startPoint x: 526, startPoint y: 342, endPoint x: 874, endPoint y: 340, distance: 348.6
click at [874, 281] on div "We are building a next-generation SaaS customer engagement platform that integr…" at bounding box center [708, 254] width 611 height 54
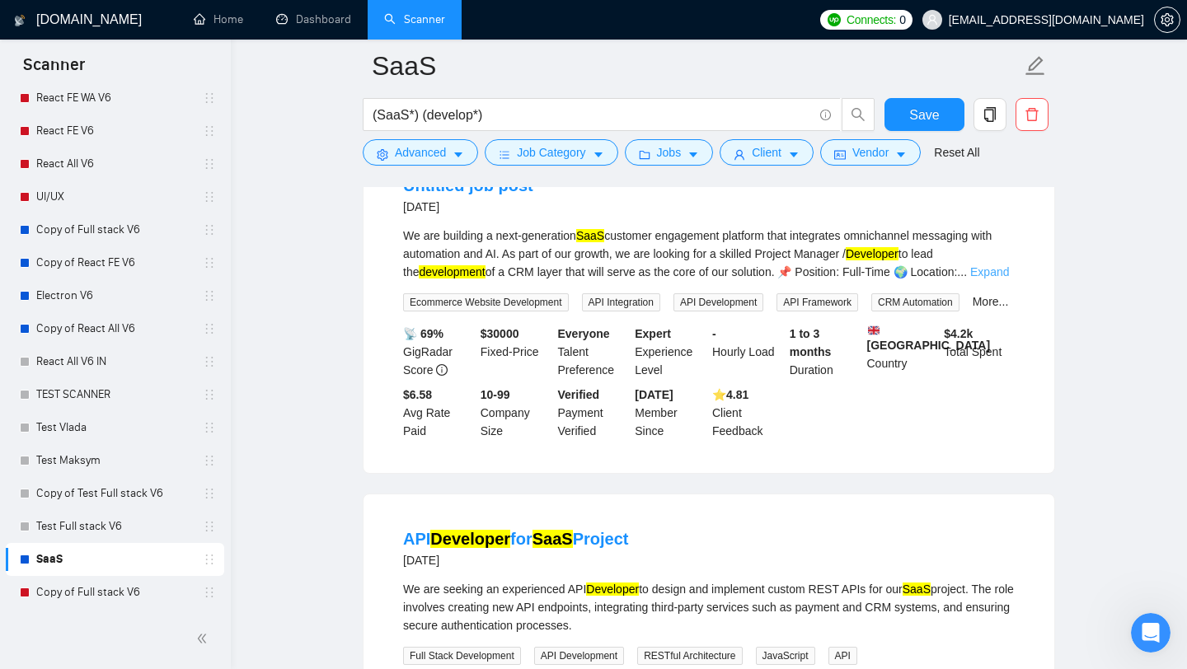
click at [999, 279] on link "Expand" at bounding box center [989, 271] width 39 height 13
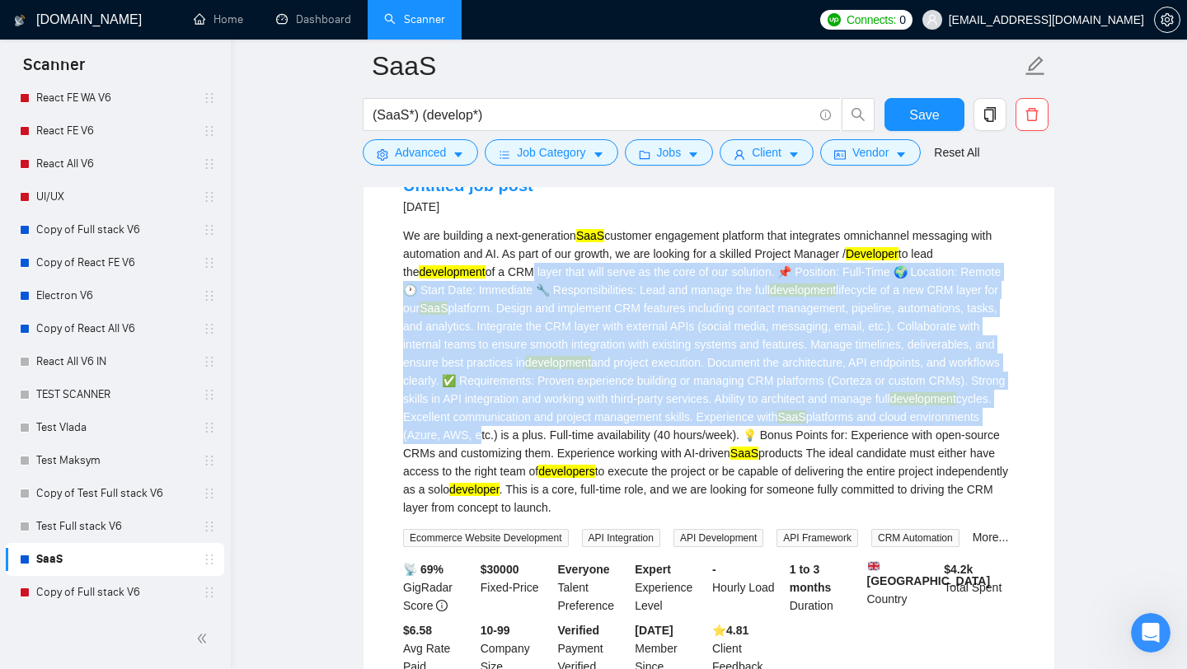
drag, startPoint x: 510, startPoint y: 359, endPoint x: 780, endPoint y: 527, distance: 317.6
click at [780, 517] on div "We are building a next-generation SaaS customer engagement platform that integr…" at bounding box center [708, 372] width 611 height 290
click at [779, 517] on div "We are building a next-generation SaaS customer engagement platform that integr…" at bounding box center [708, 372] width 611 height 290
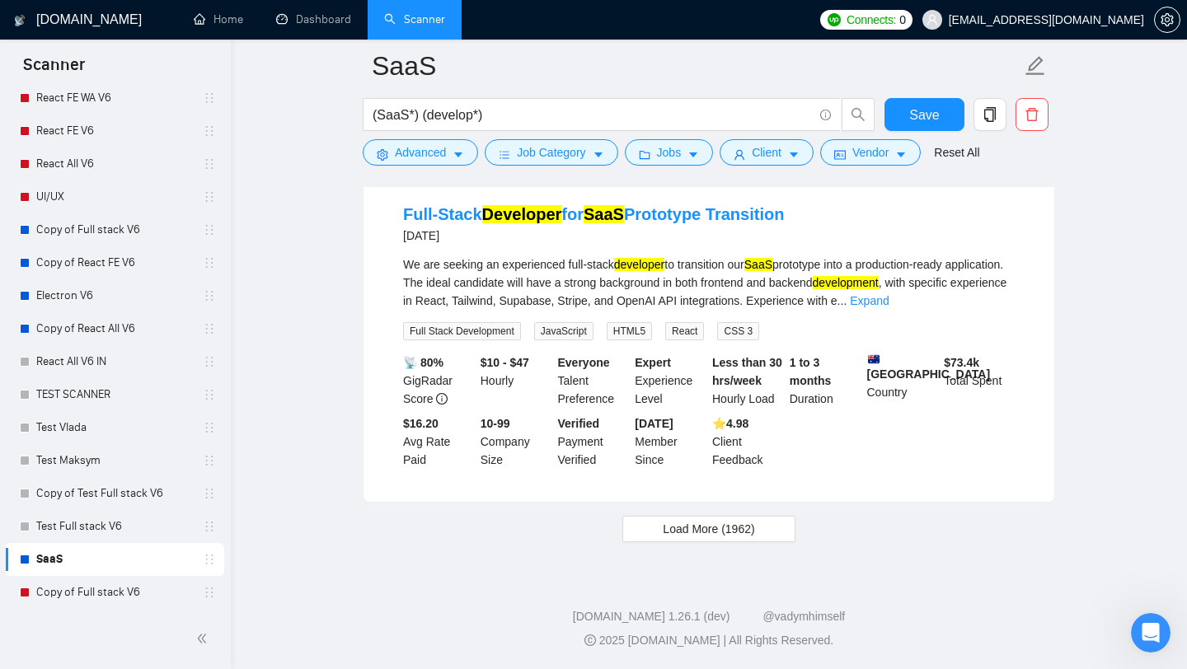
scroll to position [3894, 0]
drag, startPoint x: 360, startPoint y: 296, endPoint x: 880, endPoint y: 298, distance: 520.0
click at [880, 246] on div "Full-Stack Developer for SaaS Prototype Transition [DATE]" at bounding box center [708, 224] width 611 height 43
click at [685, 538] on span "Load More (1962)" at bounding box center [708, 529] width 91 height 18
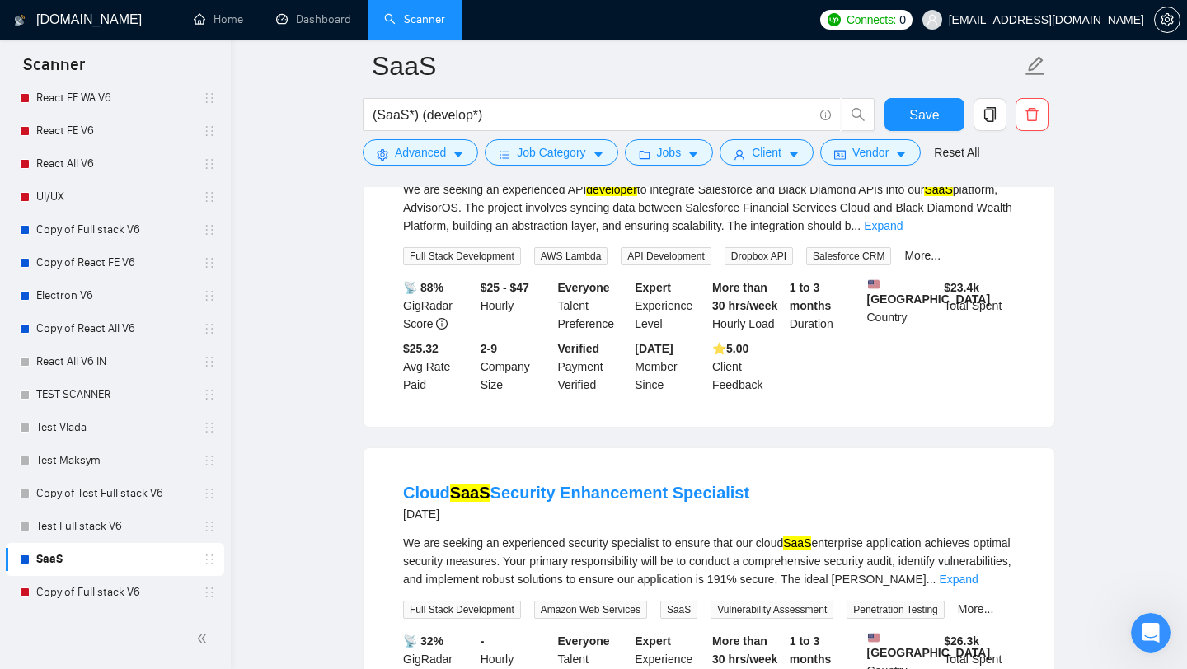
scroll to position [4636, 0]
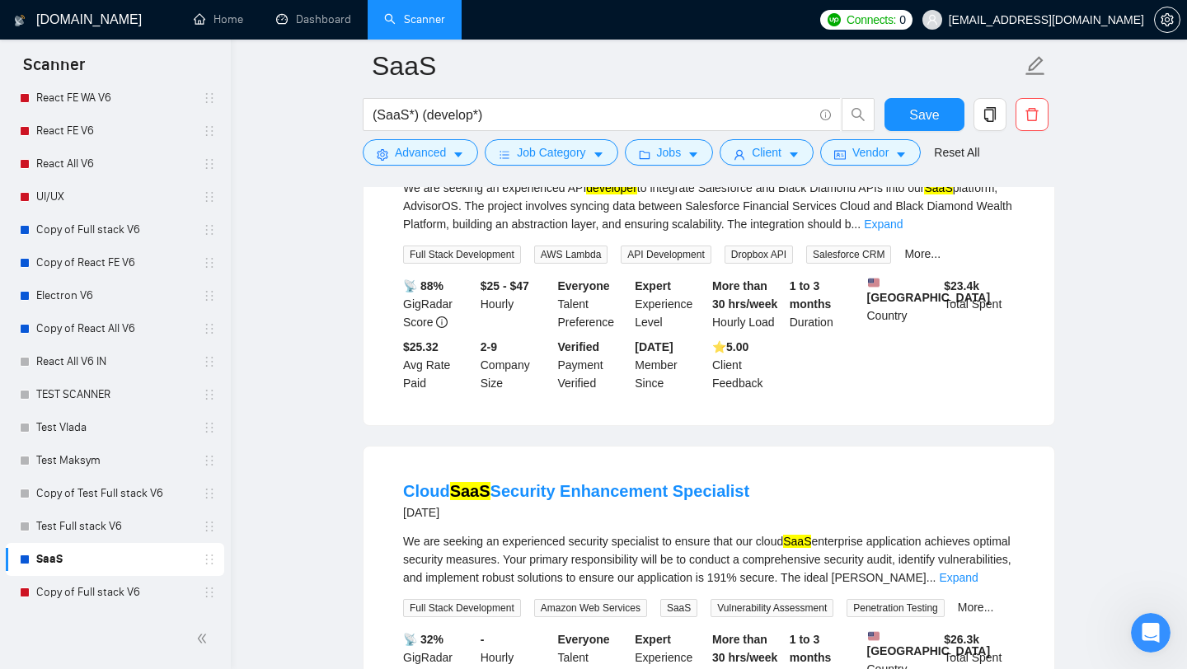
drag, startPoint x: 388, startPoint y: 246, endPoint x: 888, endPoint y: 246, distance: 500.2
click at [888, 248] on li "API Developer for Salesforce; Black Diamond Integration [DATE] We are seeking a…" at bounding box center [708, 259] width 651 height 293
click at [888, 169] on div "API Developer for Salesforce; Black Diamond Integration [DATE]" at bounding box center [708, 147] width 611 height 43
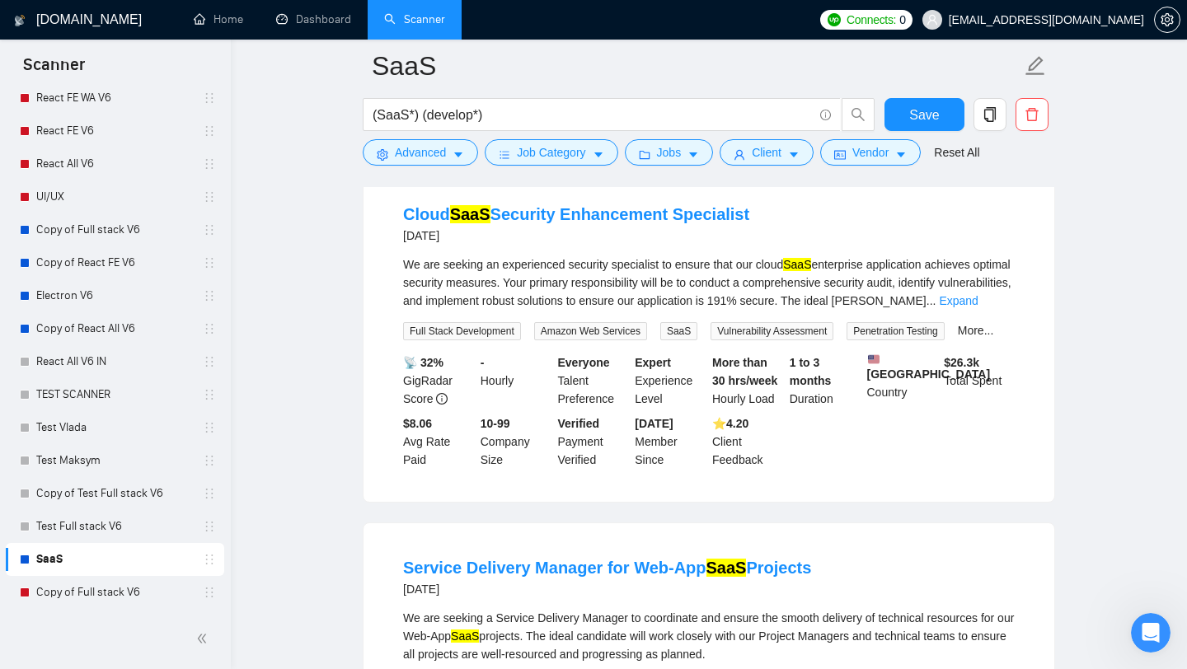
scroll to position [4930, 0]
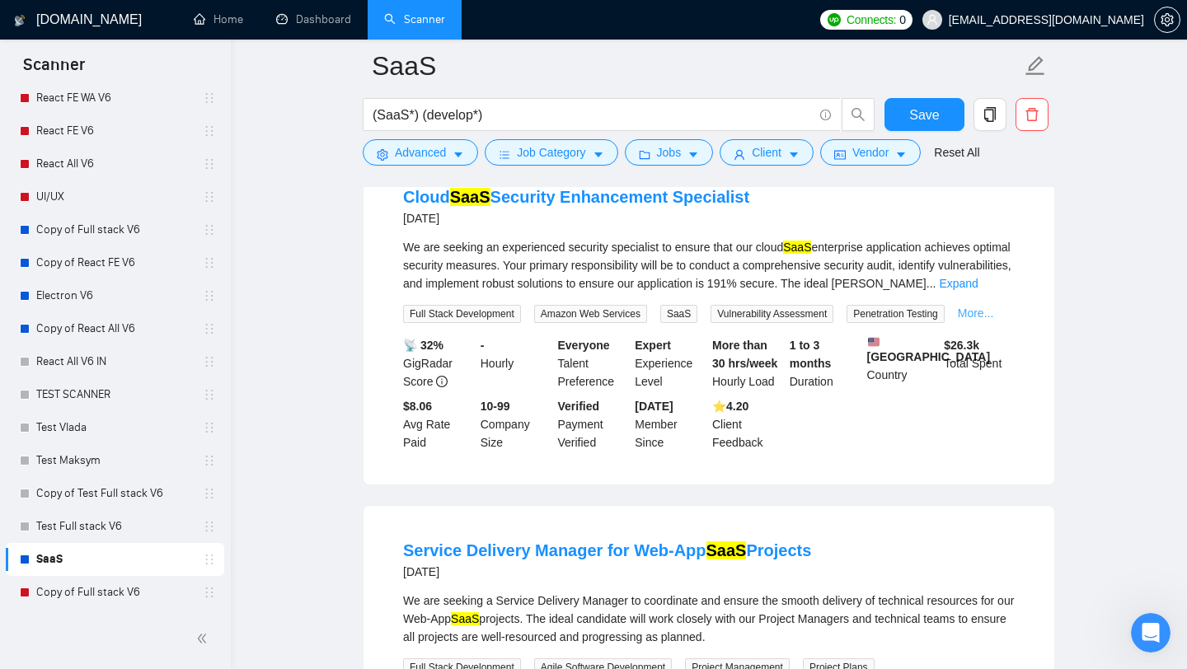
click at [958, 320] on link "More..." at bounding box center [976, 313] width 36 height 13
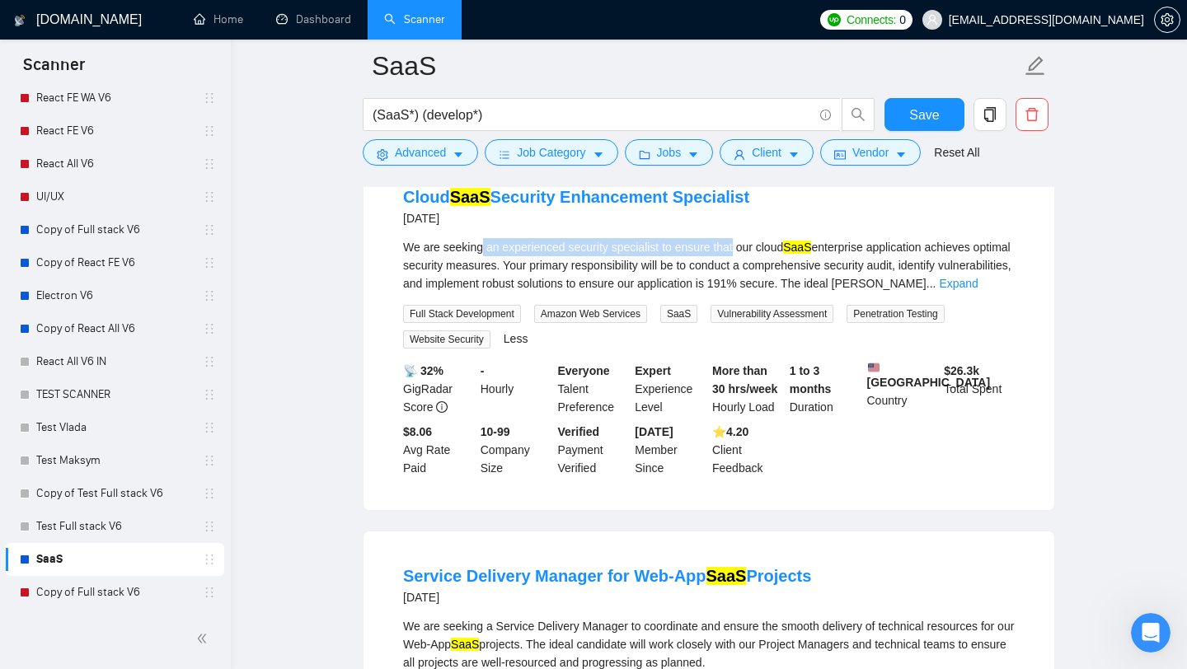
drag, startPoint x: 481, startPoint y: 360, endPoint x: 745, endPoint y: 356, distance: 263.7
click at [745, 293] on div "We are seeking an experienced security specialist to ensure that our cloud SaaS…" at bounding box center [708, 265] width 611 height 54
click at [977, 290] on link "Expand" at bounding box center [958, 283] width 39 height 13
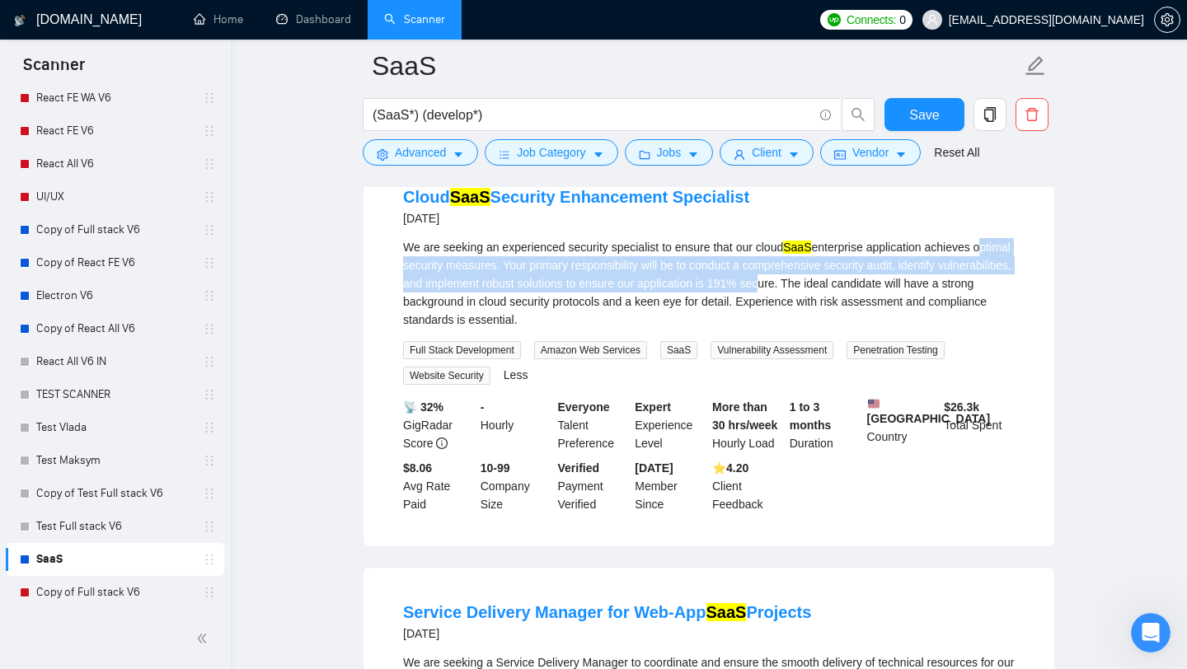
drag, startPoint x: 401, startPoint y: 373, endPoint x: 850, endPoint y: 398, distance: 450.6
click at [850, 398] on li "Cloud SaaS Security Enhancement Specialist [DATE] We are seeking an experienced…" at bounding box center [708, 349] width 651 height 354
click at [850, 329] on div "We are seeking an experienced security specialist to ensure that our cloud SaaS…" at bounding box center [708, 283] width 611 height 91
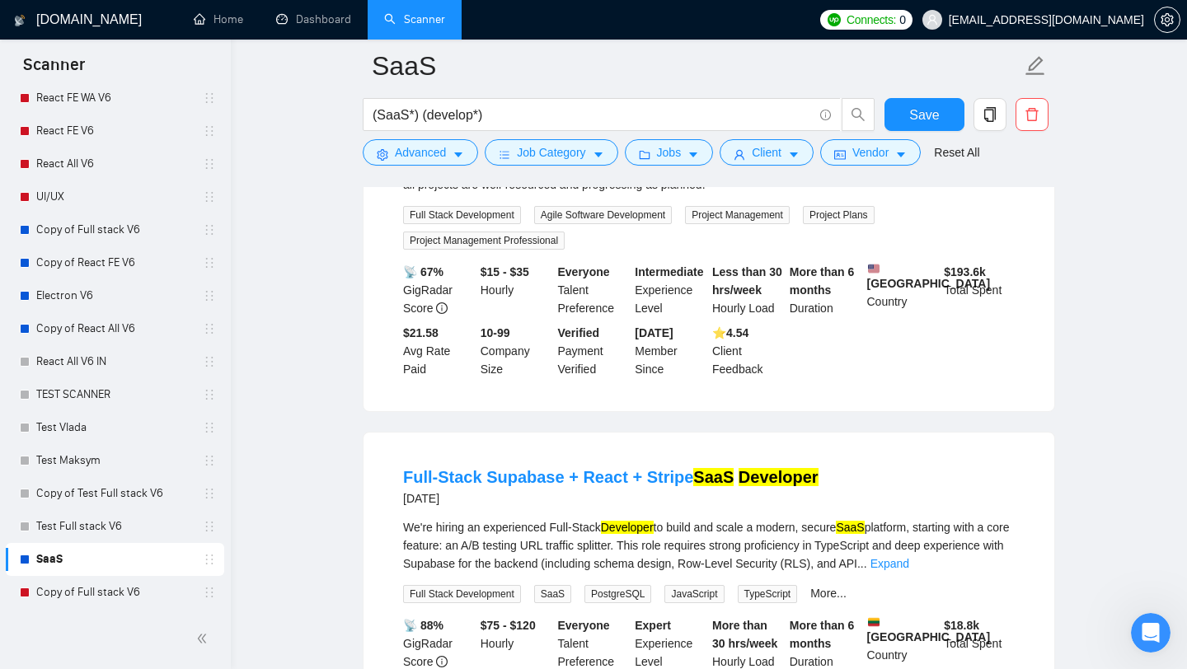
scroll to position [5428, 0]
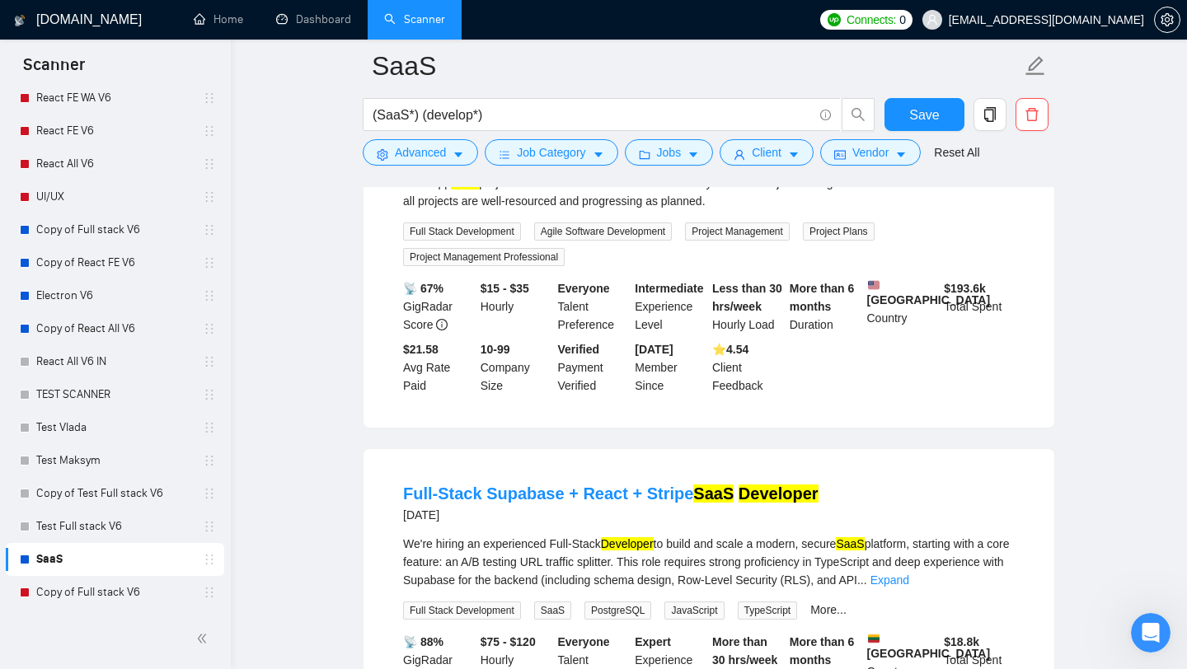
drag, startPoint x: 598, startPoint y: 255, endPoint x: 535, endPoint y: 247, distance: 63.9
click at [535, 146] on div "Service Delivery Manager for Web-App SaaS Projects [DATE]" at bounding box center [607, 124] width 408 height 43
click at [574, 146] on div "[DATE]" at bounding box center [607, 136] width 408 height 20
drag, startPoint x: 530, startPoint y: 247, endPoint x: 597, endPoint y: 246, distance: 66.8
click at [597, 126] on h4 "Service Delivery Manager for Web-App SaaS Projects" at bounding box center [607, 114] width 408 height 23
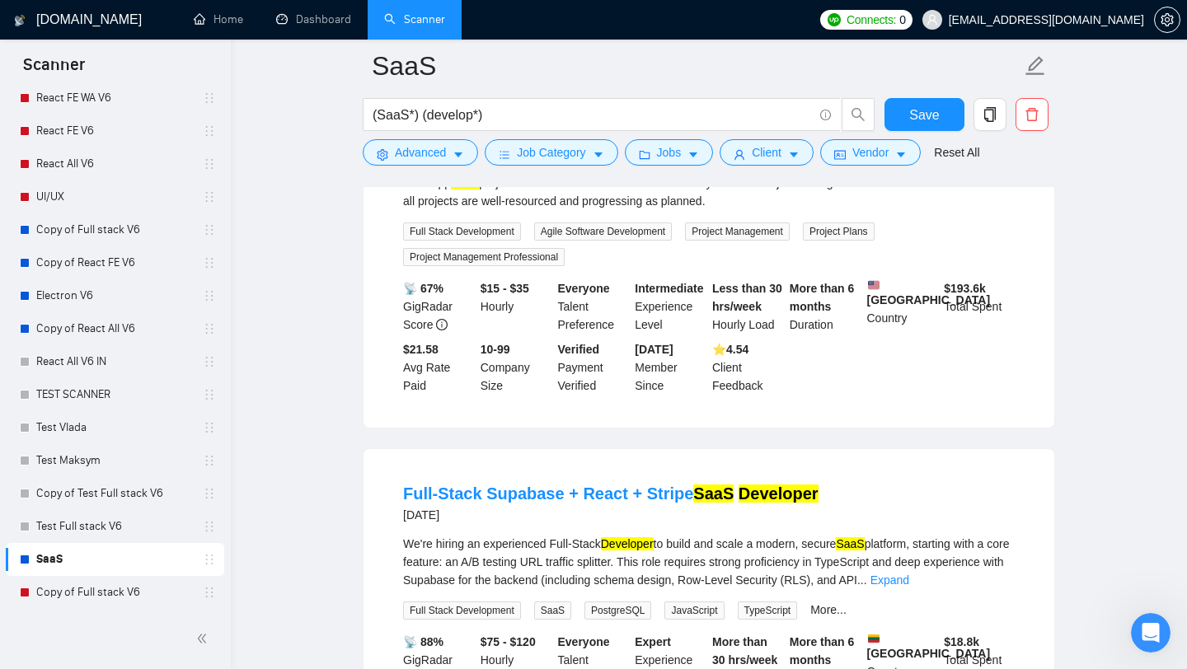
copy link "Manager"
click at [450, 156] on button "Advanced" at bounding box center [420, 152] width 115 height 26
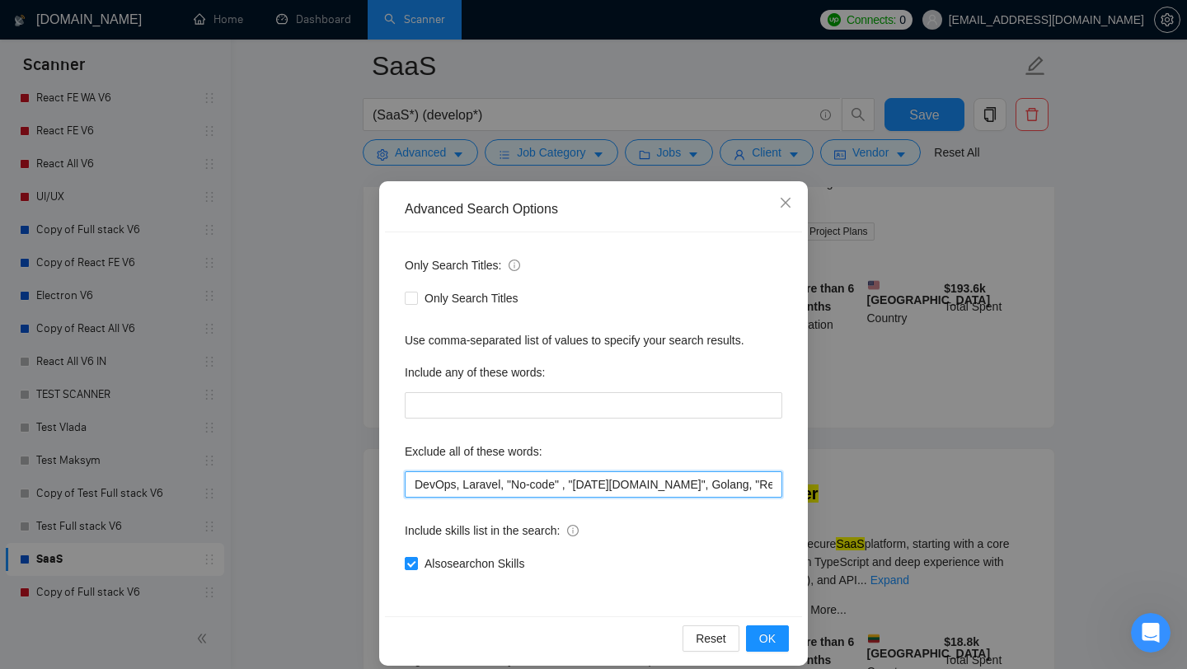
click at [414, 485] on input "DevOps, Laravel, "No-code" , "[DATE][DOMAIN_NAME]", Golang, "React-Native", vue…" at bounding box center [593, 484] width 377 height 26
paste input "Manager"
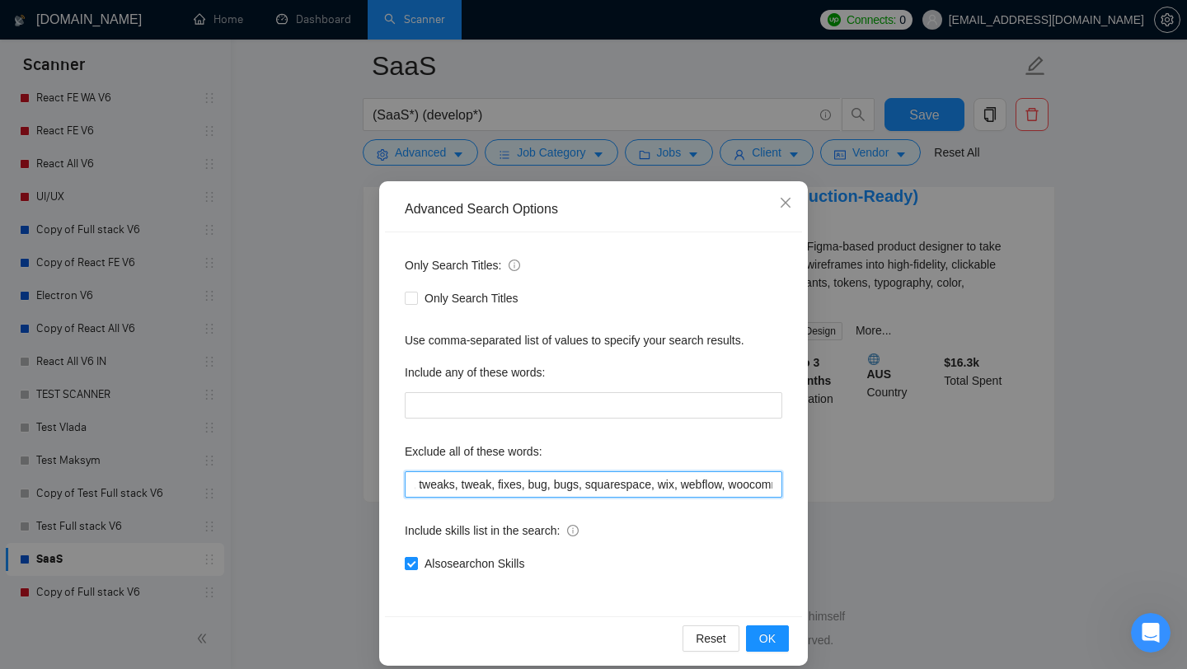
scroll to position [0, 4006]
type input "Manager, DevOps, Laravel, "No-code" , "[DATE][DOMAIN_NAME]", Golang, "React-Nat…"
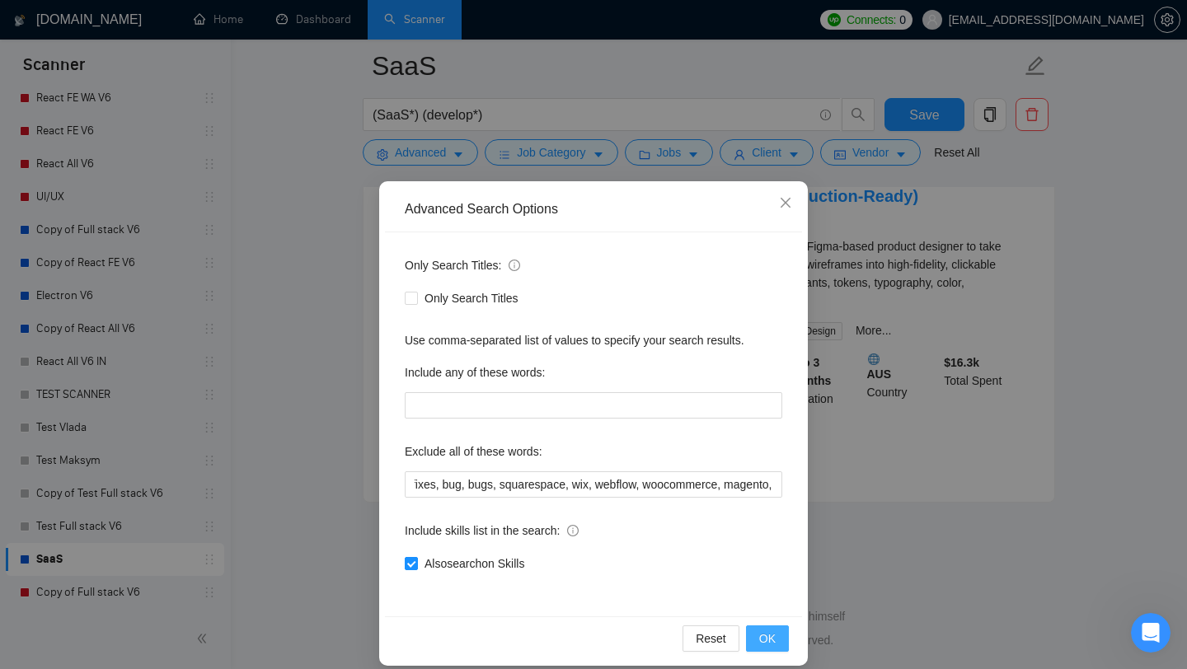
click at [768, 642] on span "OK" at bounding box center [767, 639] width 16 height 18
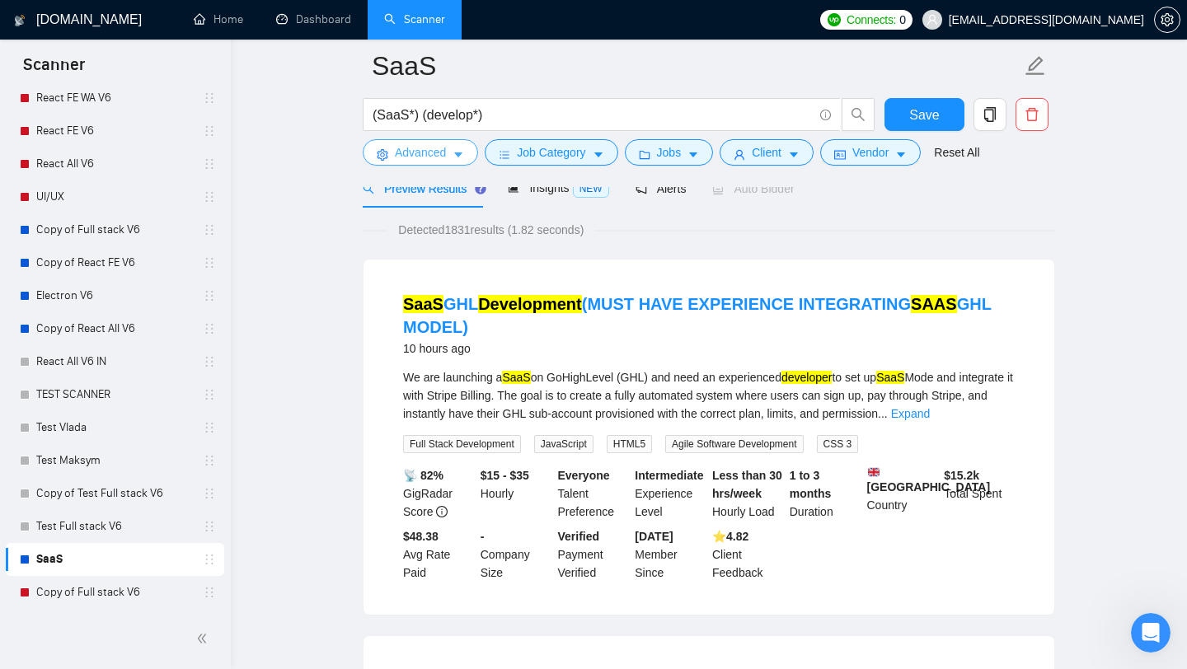
scroll to position [0, 0]
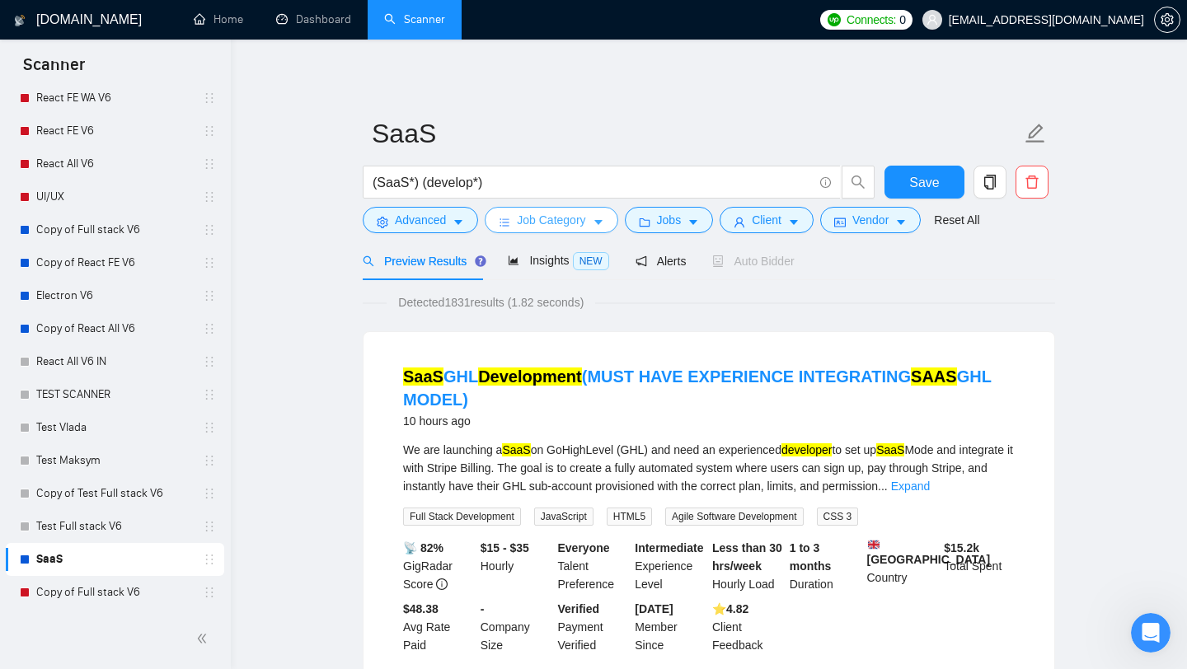
click at [575, 215] on span "Job Category" at bounding box center [551, 220] width 68 height 18
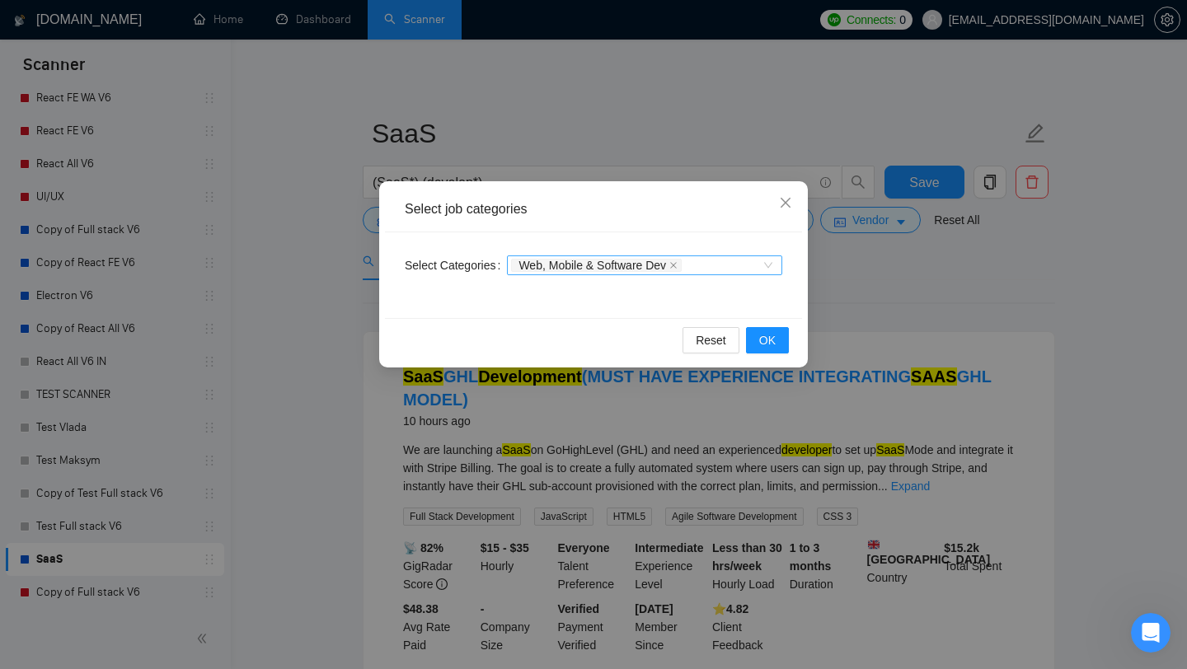
click at [733, 265] on div "Web, Mobile & Software Dev" at bounding box center [636, 265] width 251 height 16
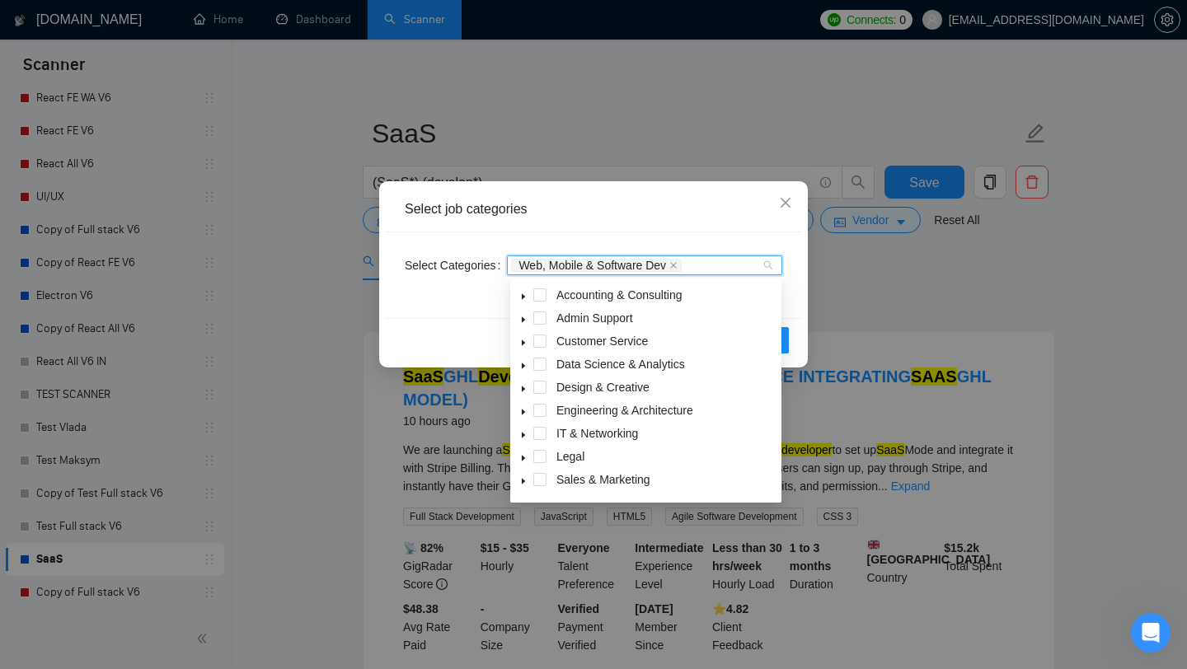
scroll to position [66, 0]
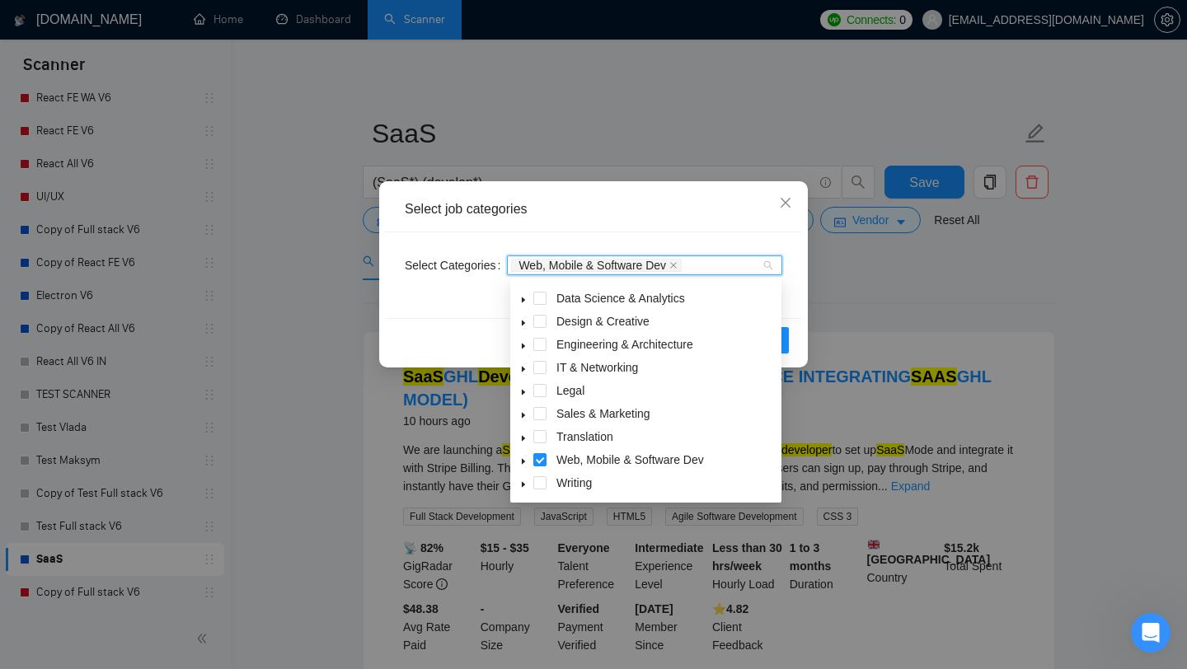
click at [529, 463] on span at bounding box center [523, 460] width 20 height 20
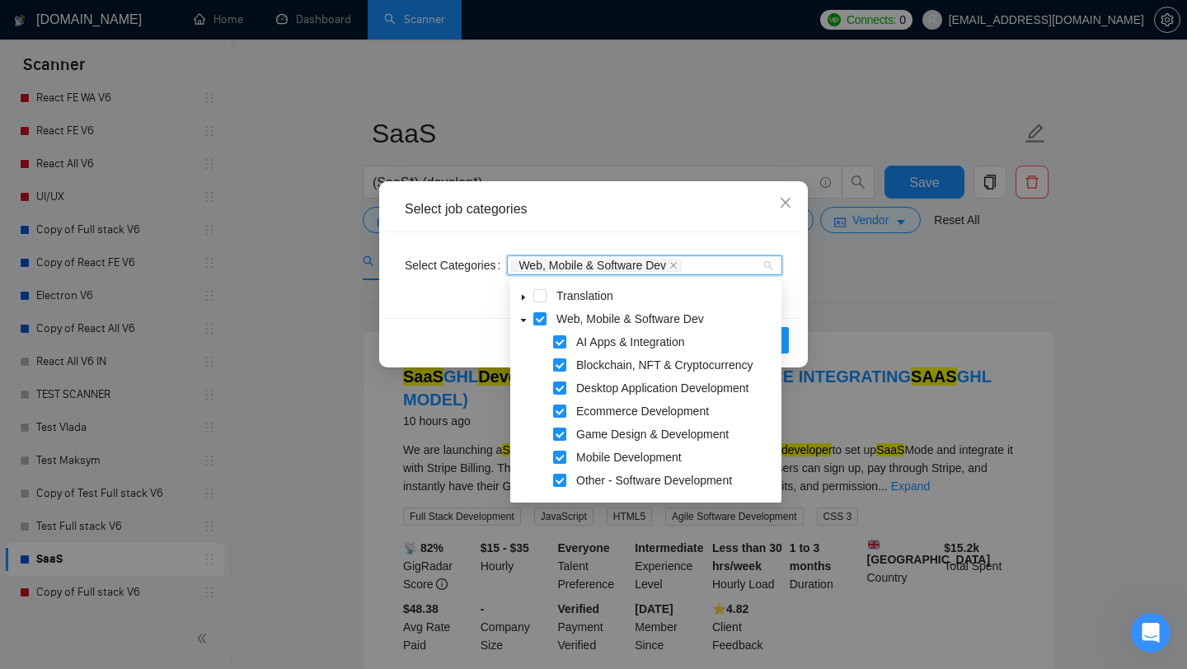
scroll to position [221, 0]
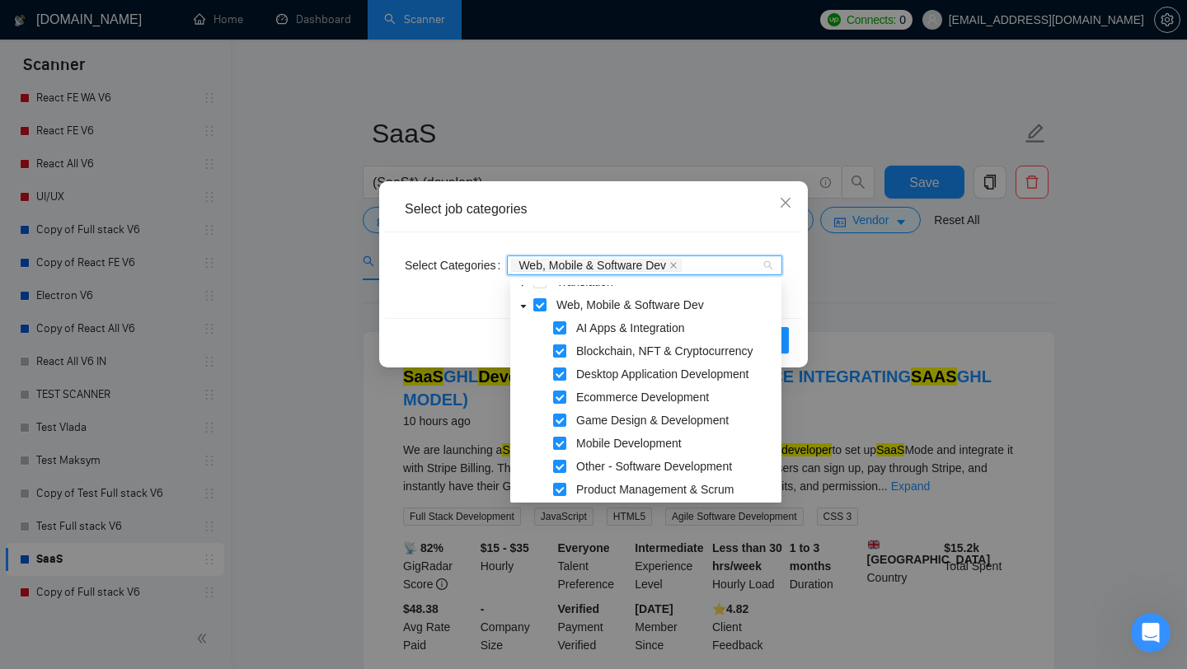
click at [562, 348] on span at bounding box center [559, 350] width 13 height 13
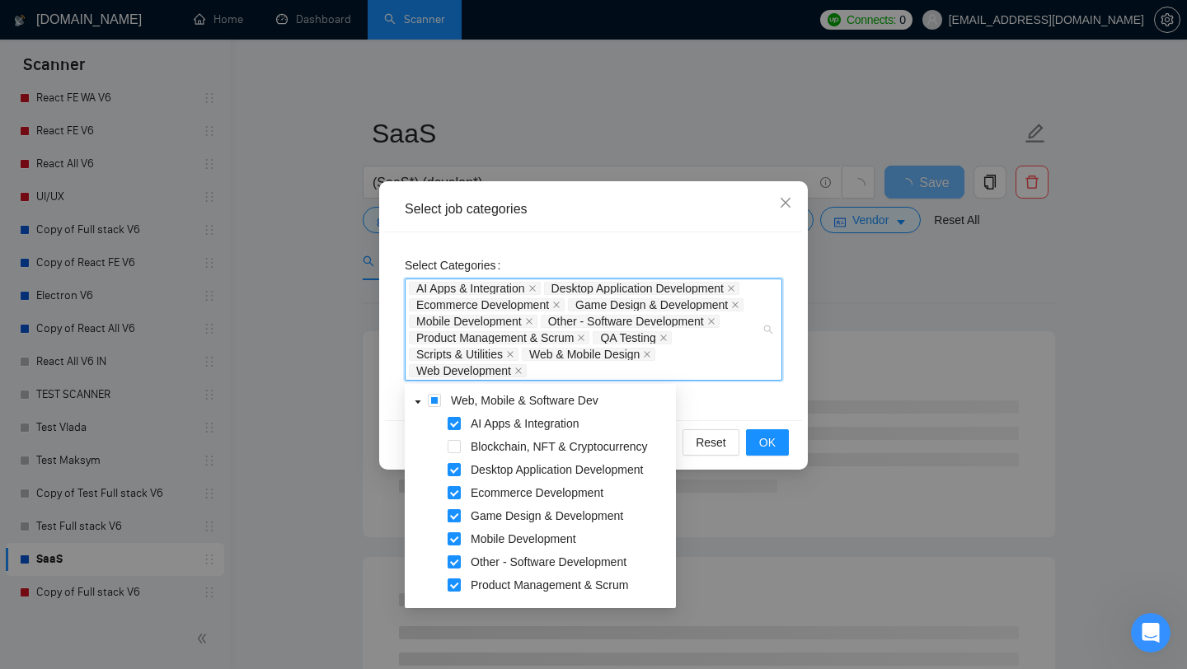
scroll to position [235, 0]
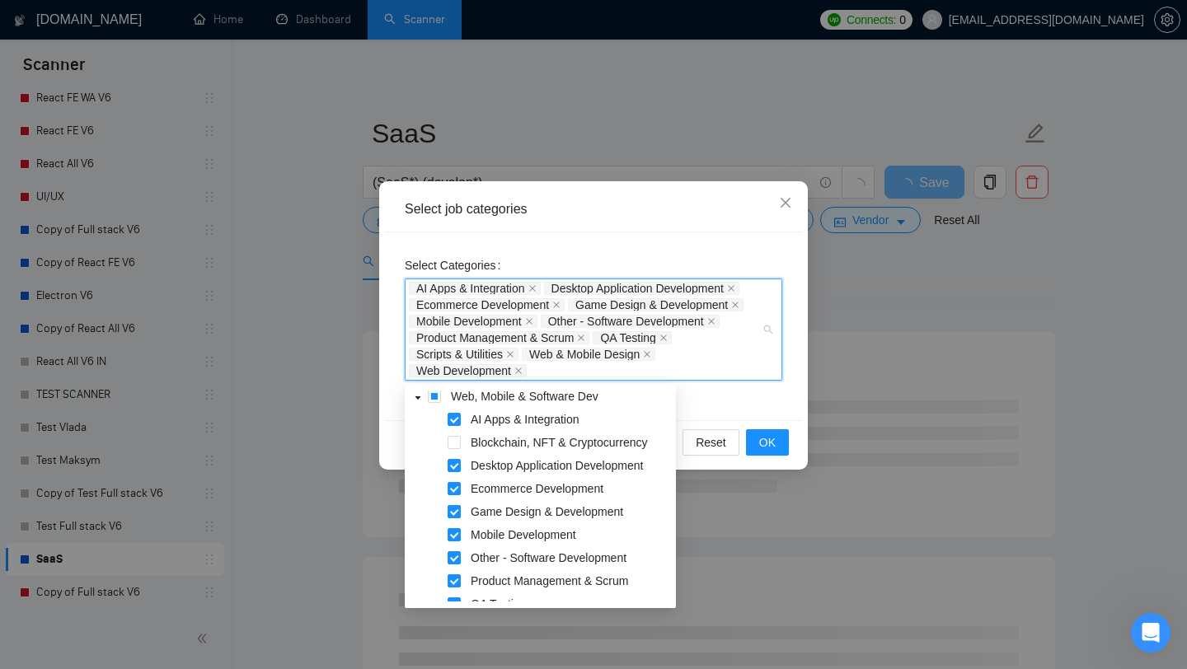
click at [451, 508] on span at bounding box center [453, 511] width 13 height 13
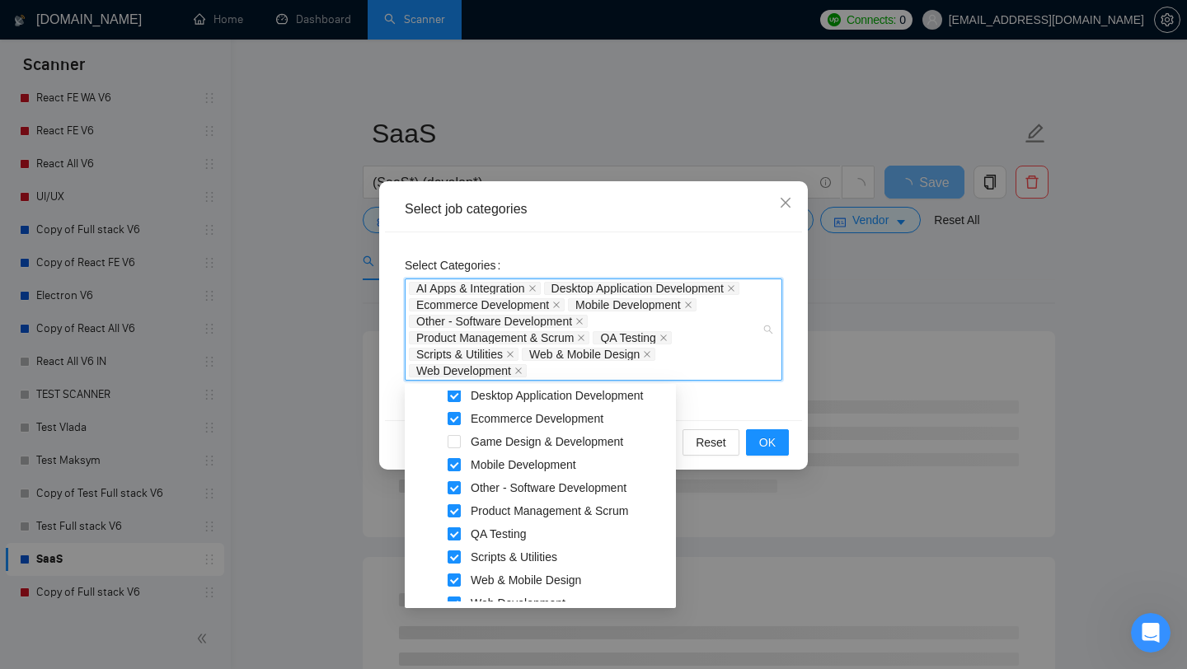
scroll to position [343, 0]
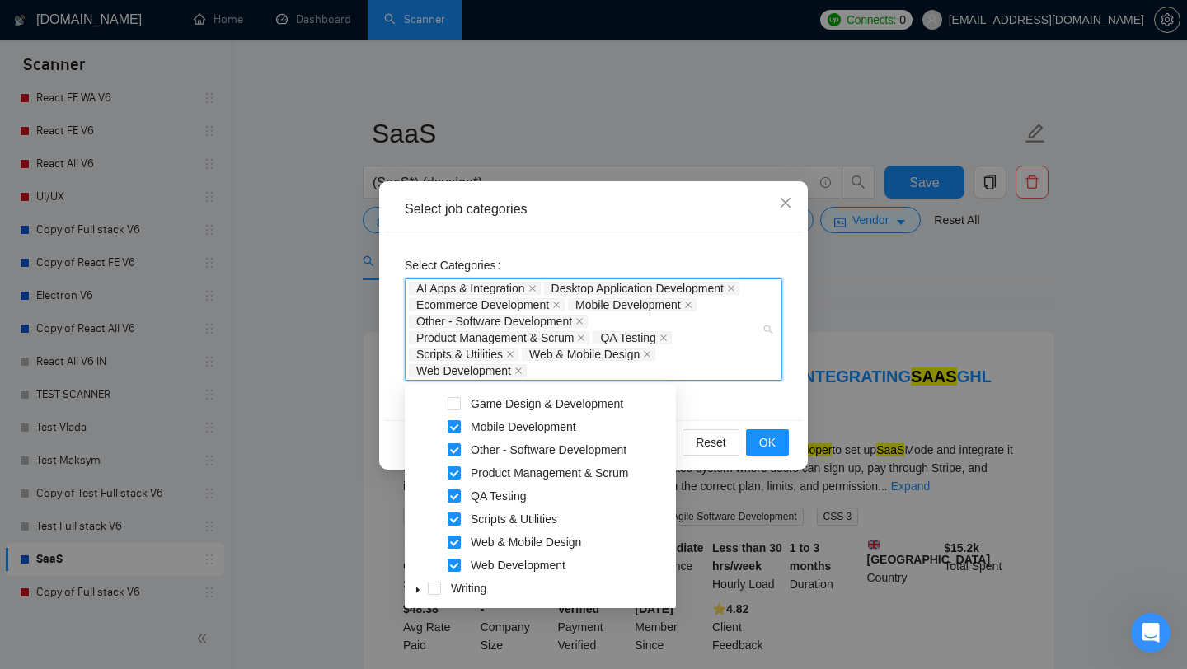
click at [456, 544] on span at bounding box center [453, 542] width 13 height 13
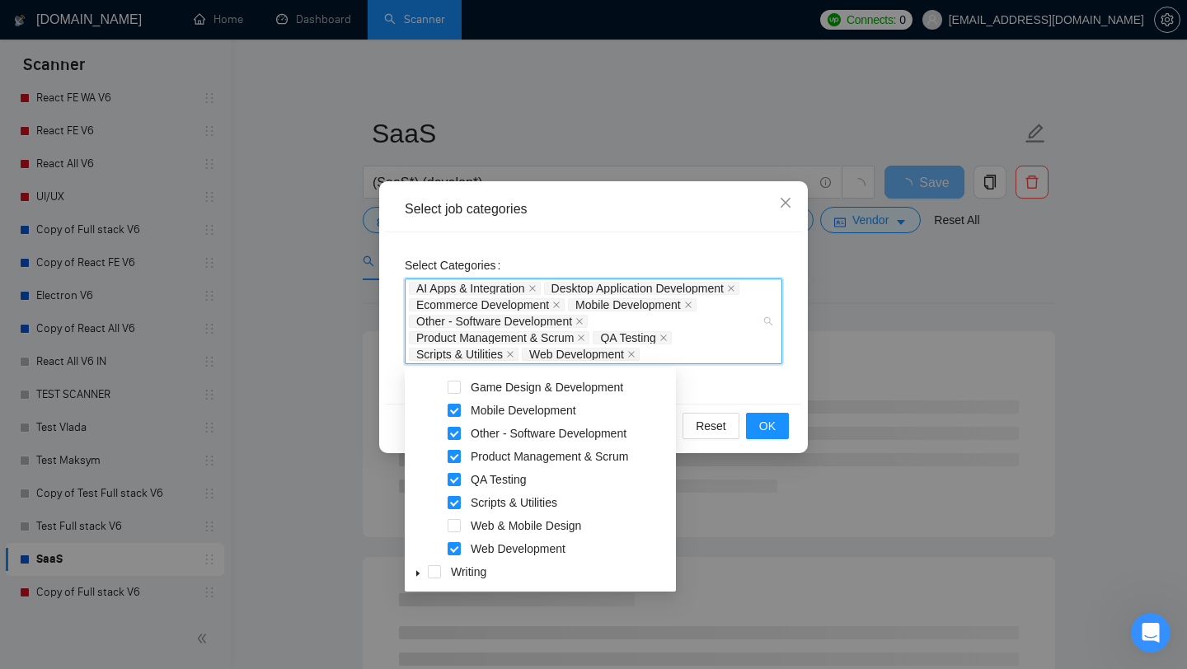
click at [452, 456] on span at bounding box center [453, 456] width 13 height 13
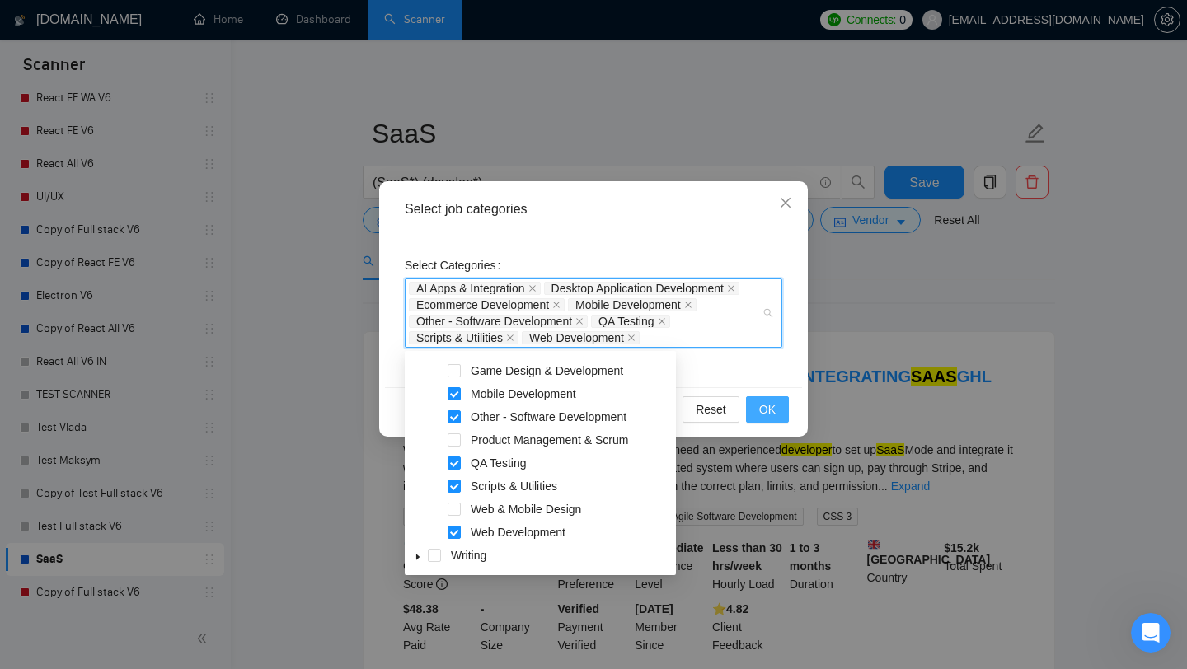
click at [775, 410] on button "OK" at bounding box center [767, 409] width 43 height 26
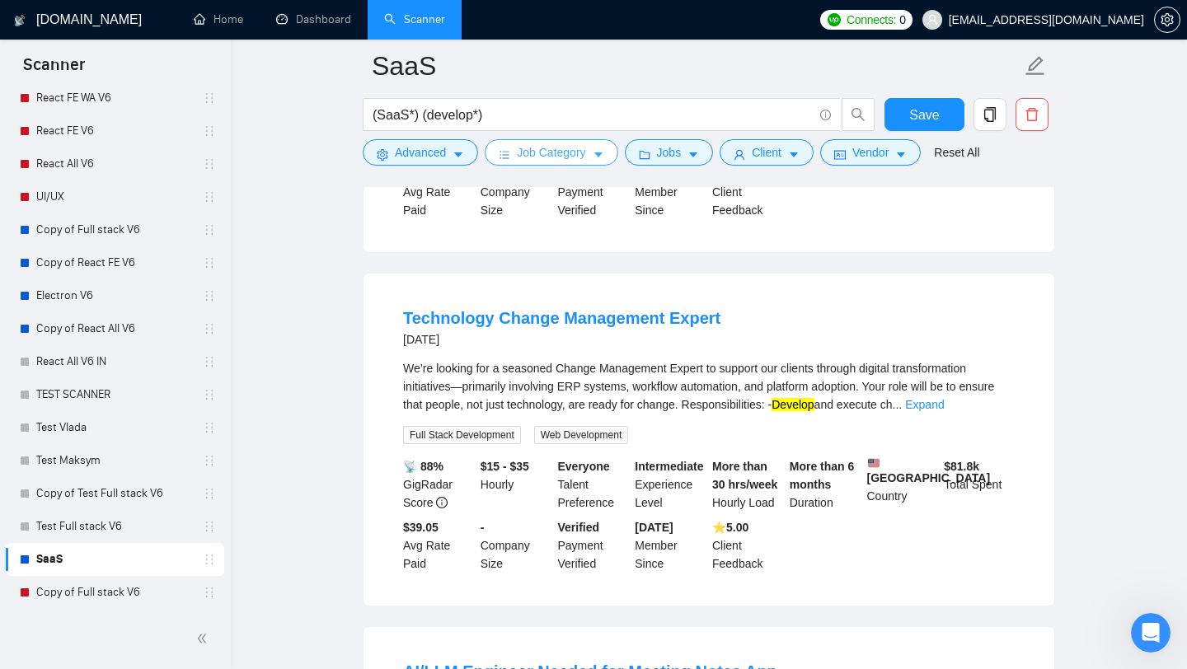
scroll to position [0, 0]
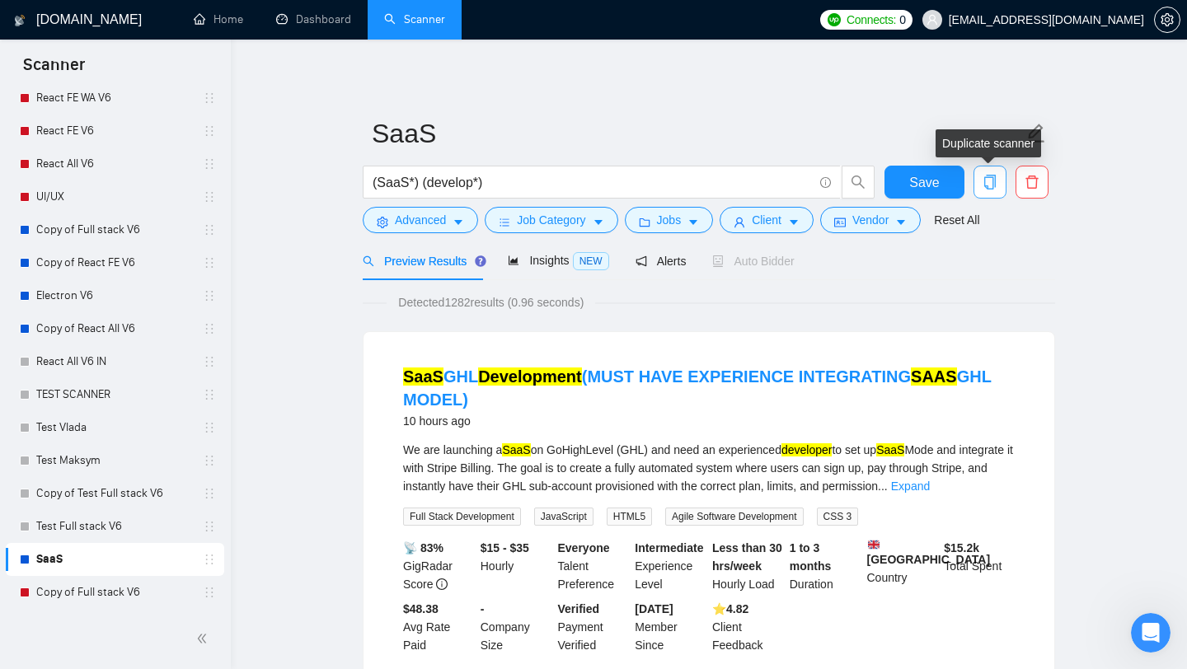
click at [992, 184] on icon "copy" at bounding box center [990, 182] width 12 height 15
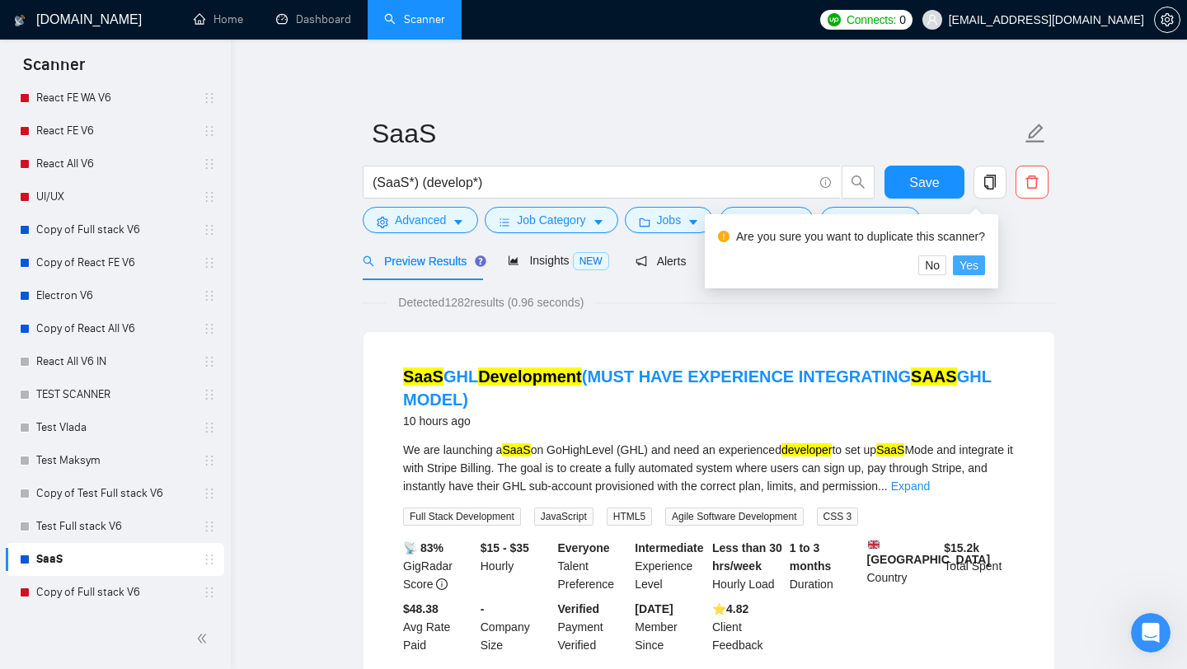
click at [977, 263] on span "Yes" at bounding box center [968, 265] width 19 height 18
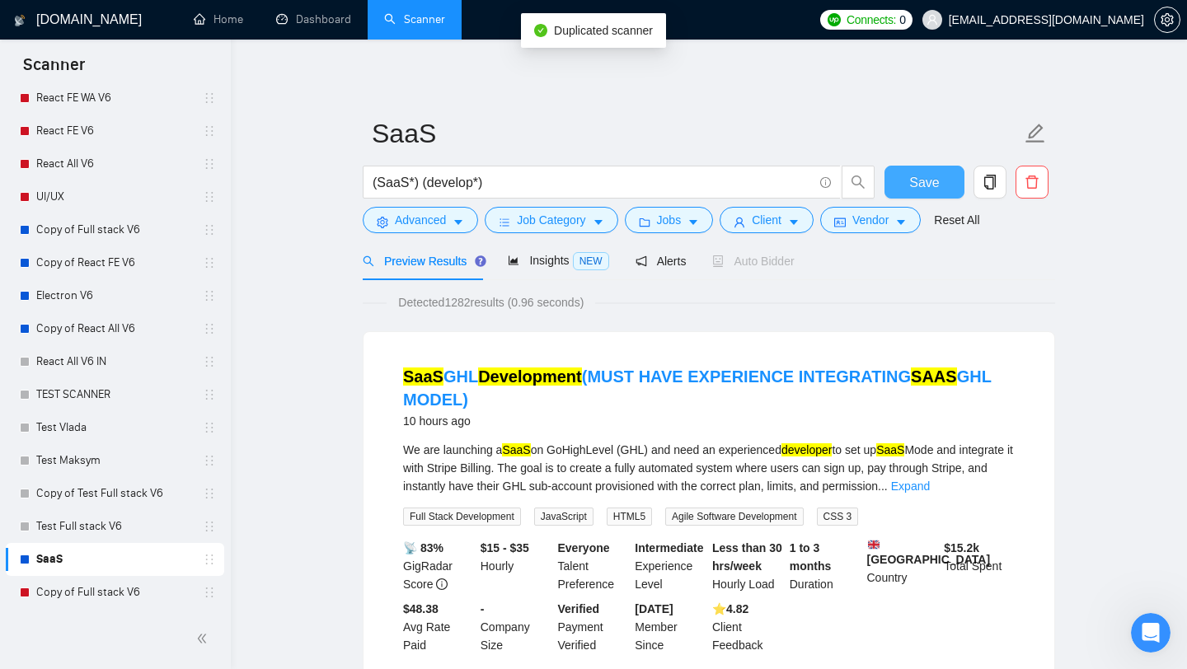
click at [919, 189] on span "Save" at bounding box center [924, 182] width 30 height 21
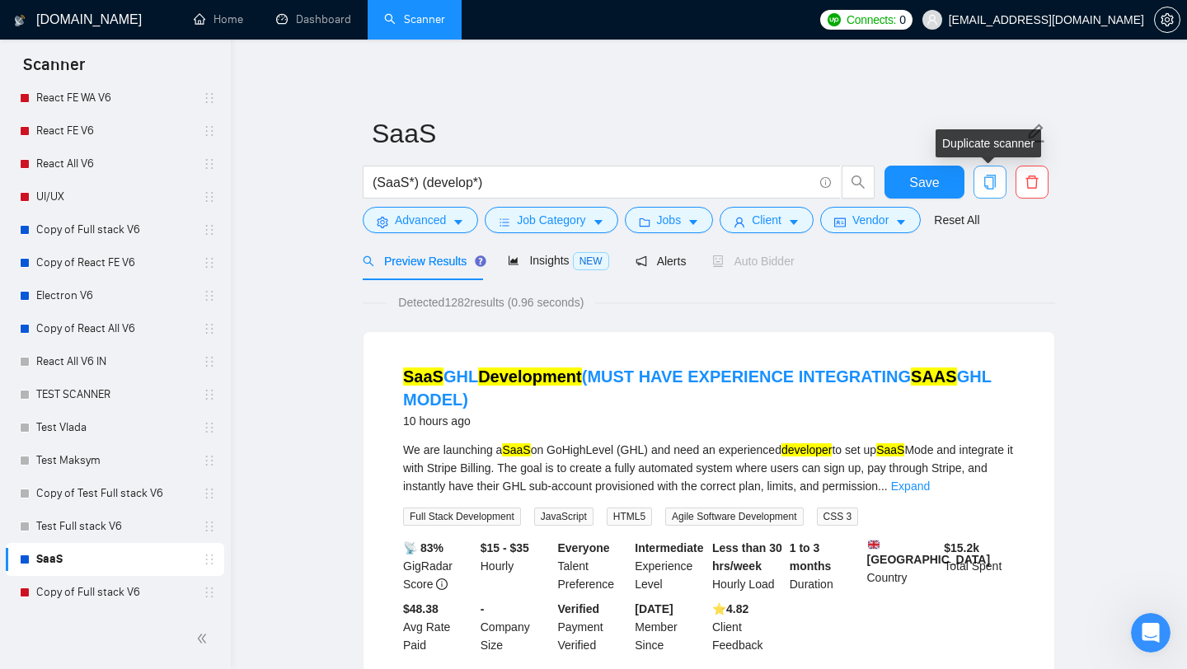
click at [1000, 176] on span "copy" at bounding box center [989, 182] width 31 height 15
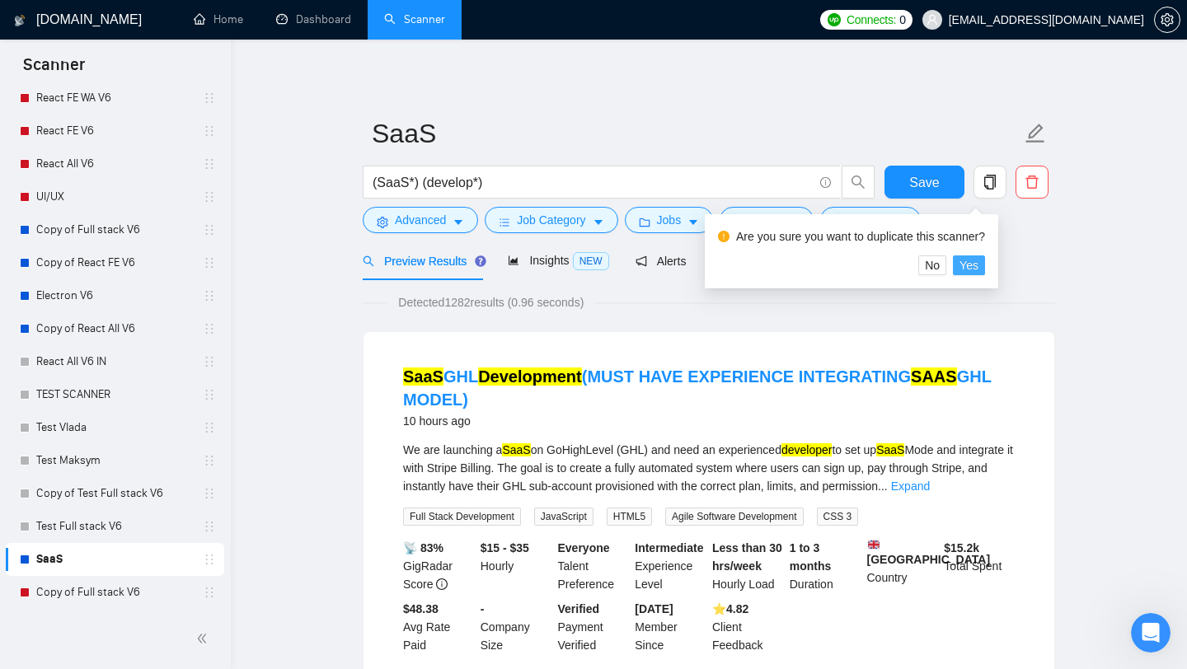
click at [978, 268] on span "Yes" at bounding box center [968, 265] width 19 height 18
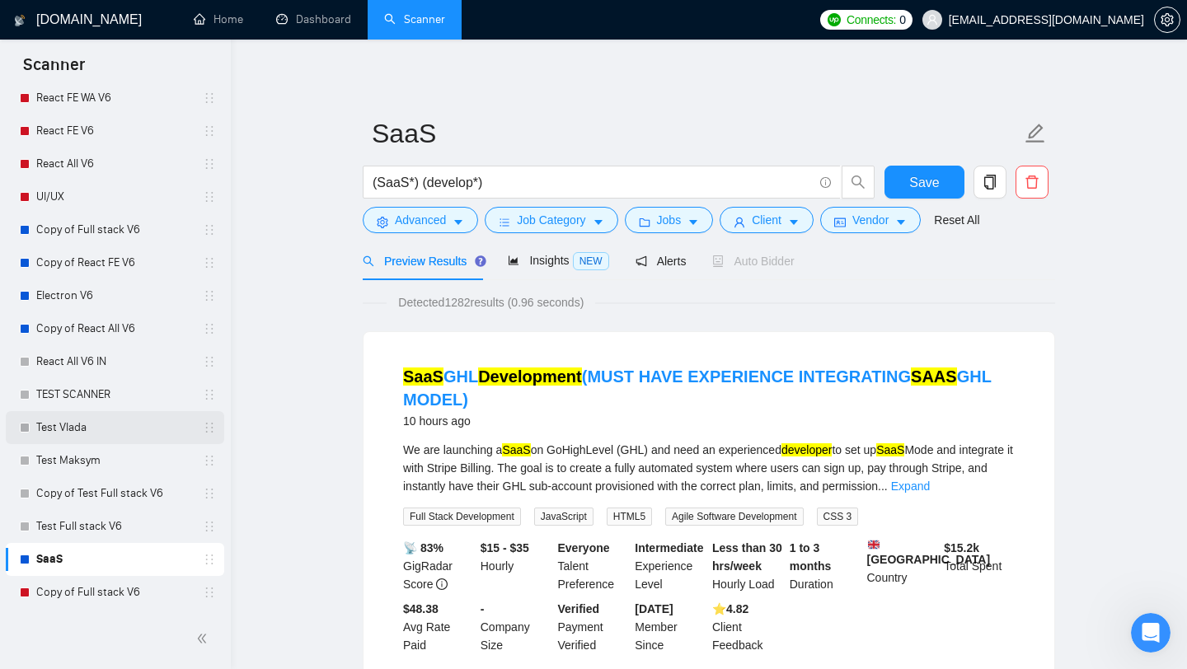
scroll to position [878, 0]
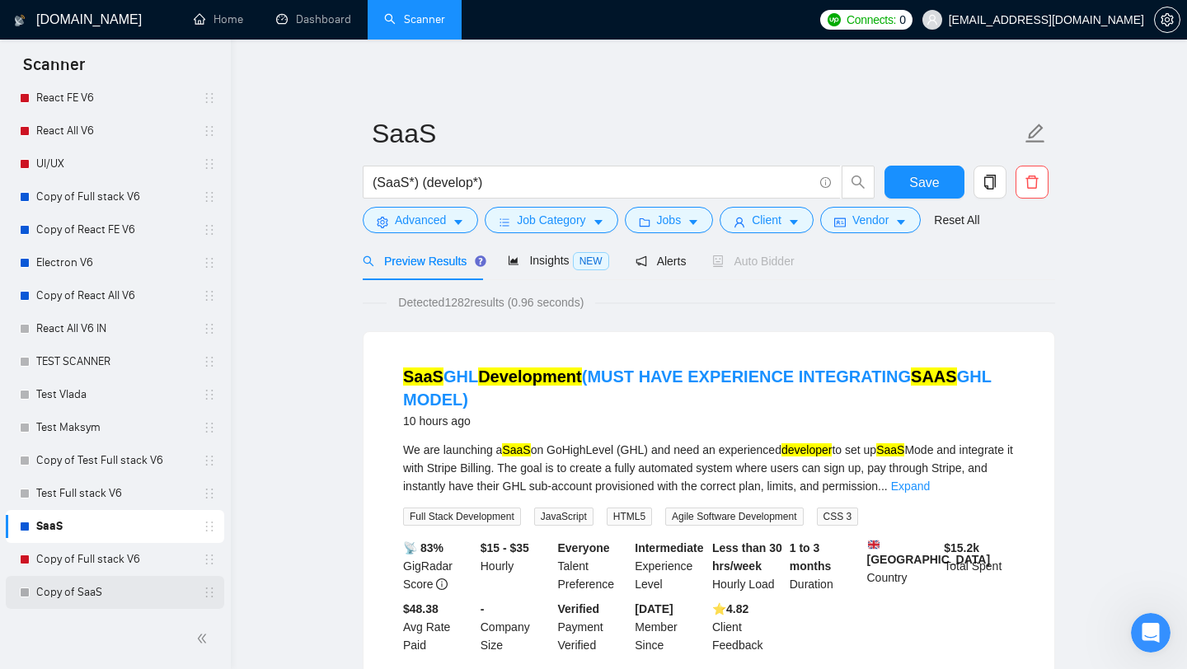
click at [82, 593] on link "Copy of SaaS" at bounding box center [114, 592] width 157 height 33
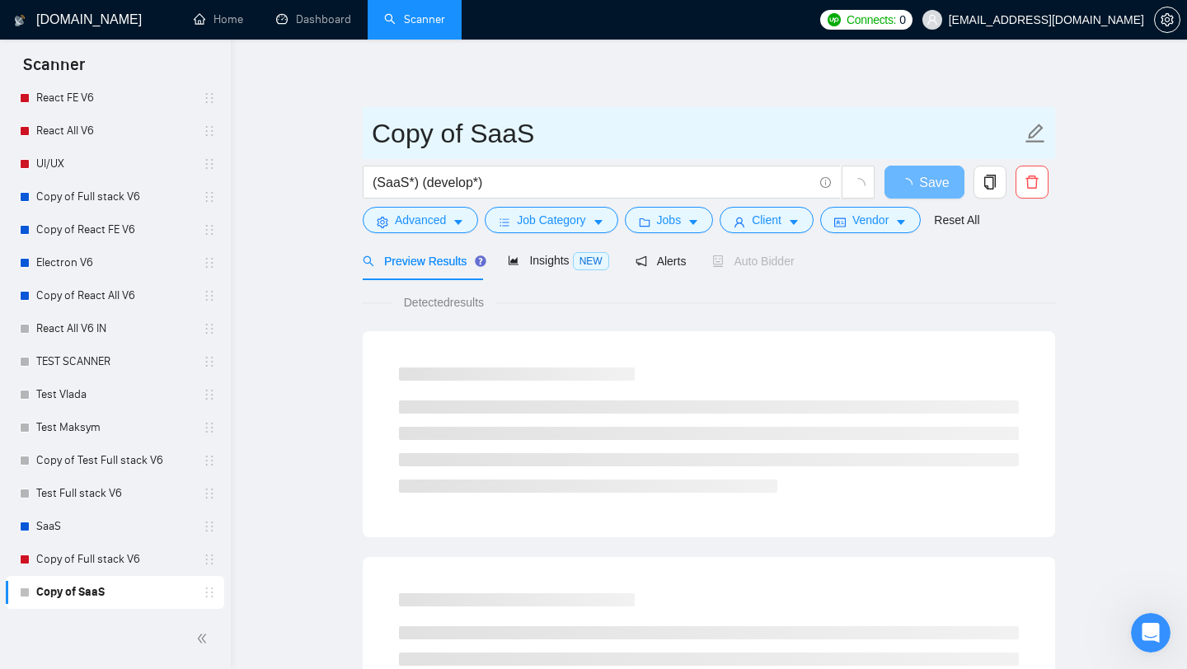
drag, startPoint x: 530, startPoint y: 138, endPoint x: 353, endPoint y: 124, distance: 177.7
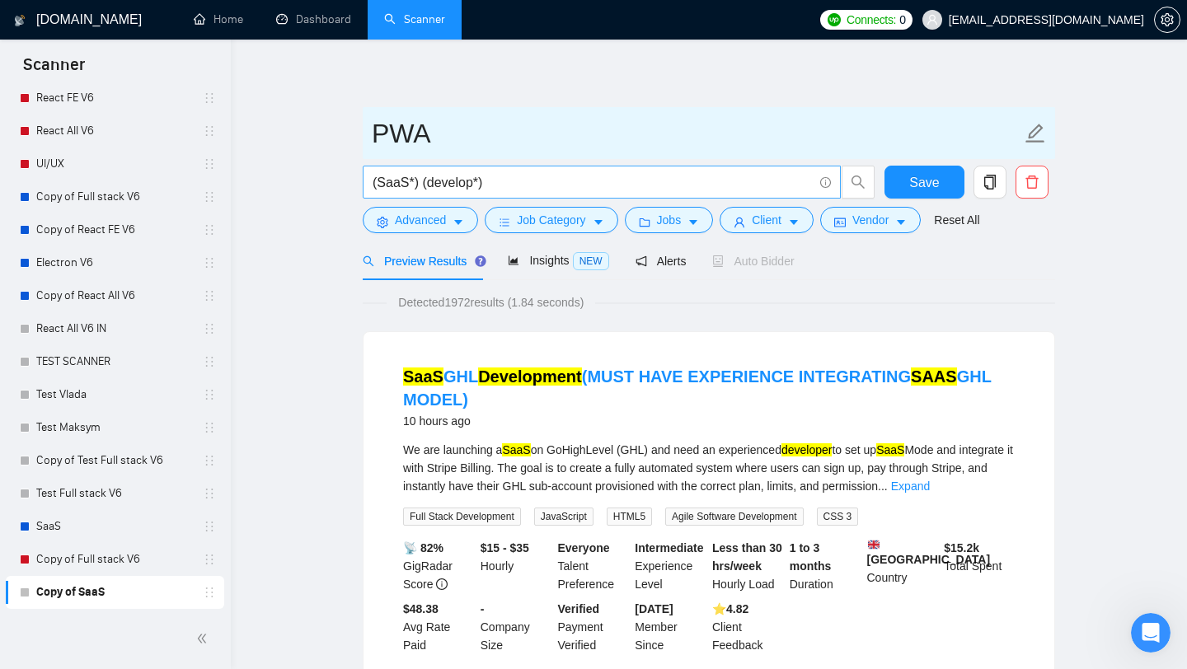
type input "PWA"
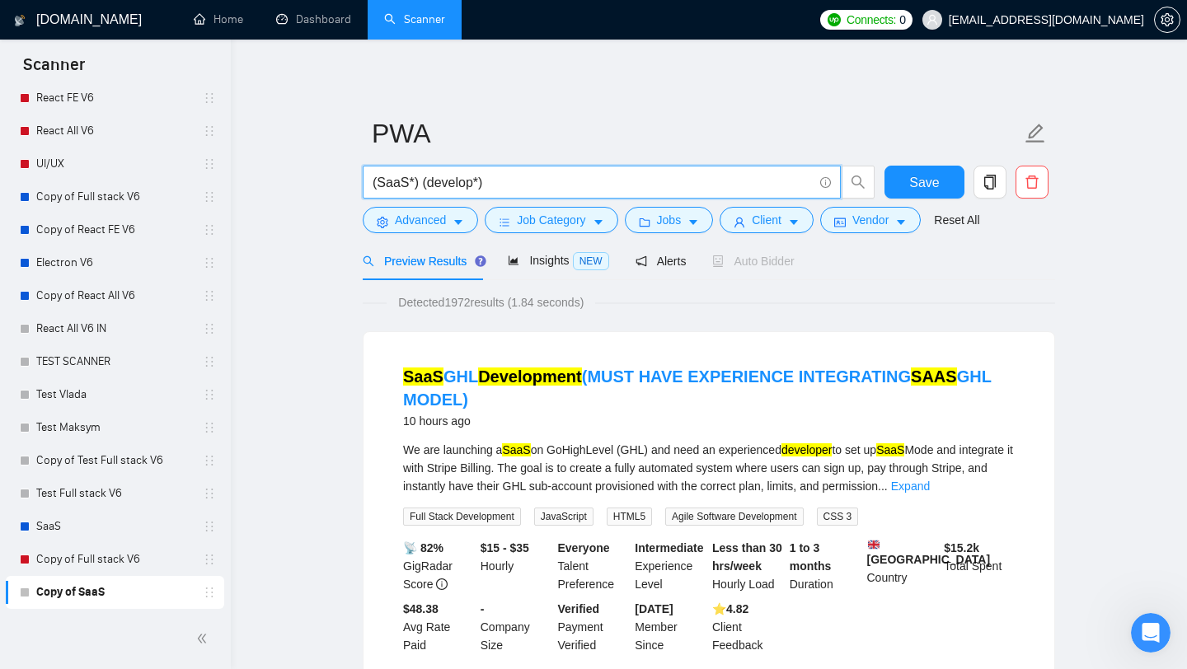
drag, startPoint x: 406, startPoint y: 188, endPoint x: 378, endPoint y: 188, distance: 28.0
click at [378, 188] on input "(SaaS*) (develop*)" at bounding box center [592, 182] width 440 height 21
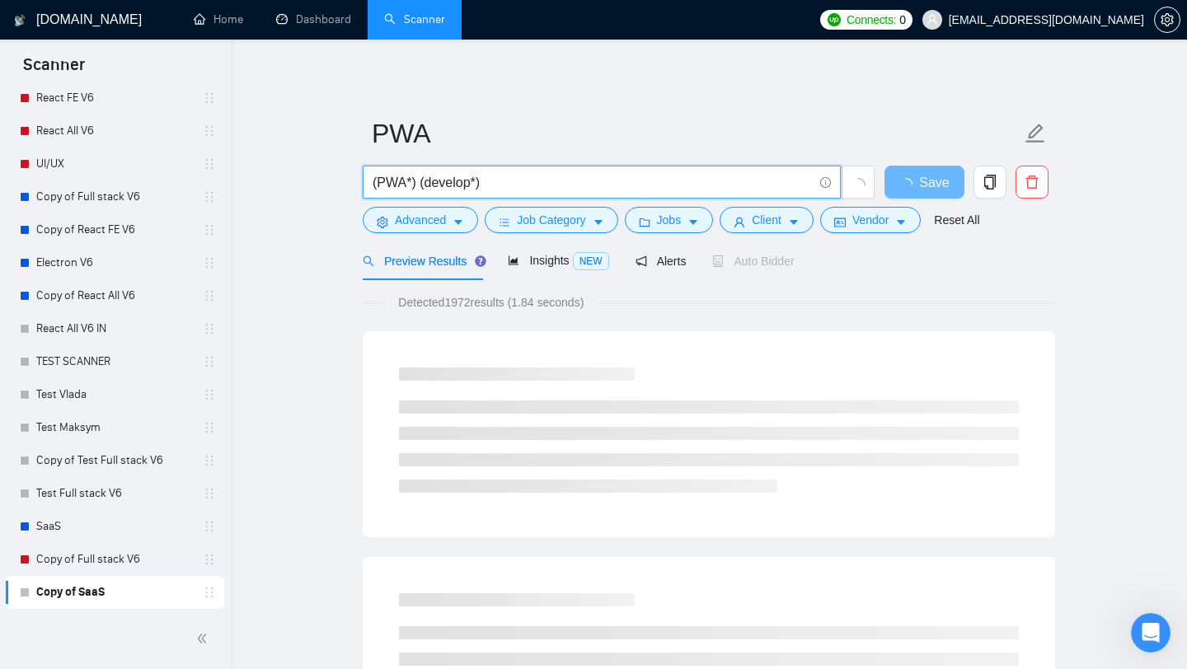
drag, startPoint x: 425, startPoint y: 185, endPoint x: 471, endPoint y: 184, distance: 46.2
click at [471, 184] on input "(PWA*) (develop*)" at bounding box center [592, 182] width 440 height 21
click at [423, 185] on input "(PWA*) (Progressive web application@"*)" at bounding box center [592, 182] width 440 height 21
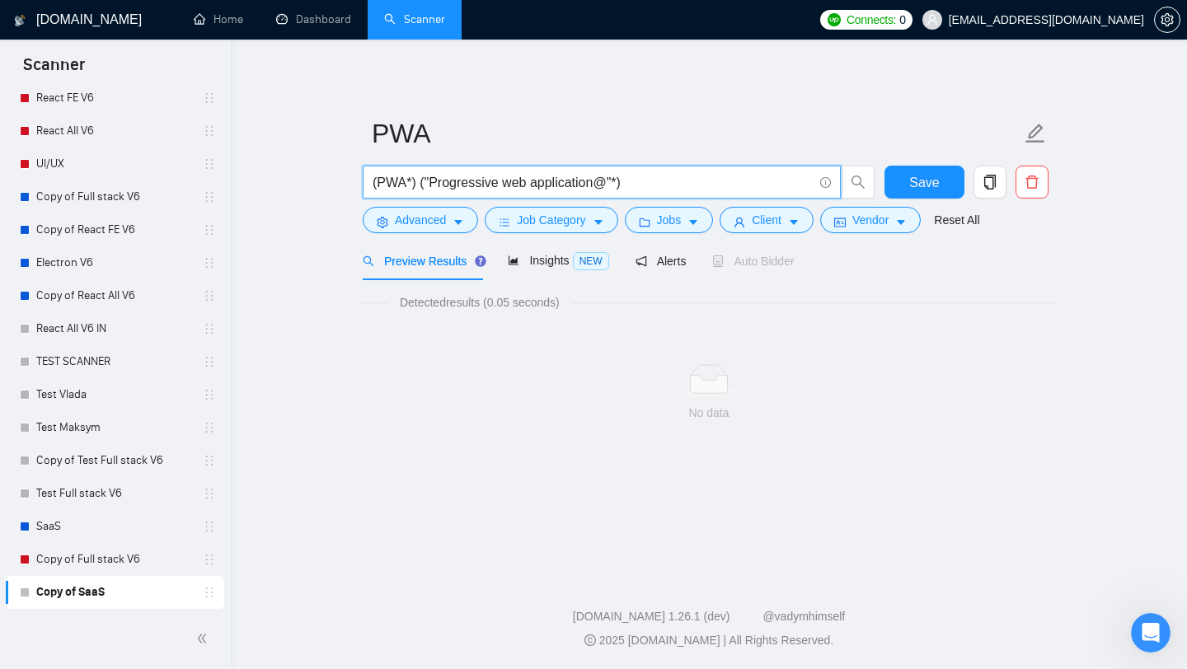
click at [630, 183] on input "(PWA*) ("Progressive web application@"*)" at bounding box center [592, 182] width 440 height 21
click at [415, 185] on input "(PWA*) ("Progressive web application@"*)" at bounding box center [592, 182] width 440 height 21
click at [639, 180] on input "(PWA*) | ("Progressive web application@"*)" at bounding box center [592, 182] width 440 height 21
click at [432, 186] on input "(PWA*) | ("Progressive web application"" at bounding box center [592, 182] width 440 height 21
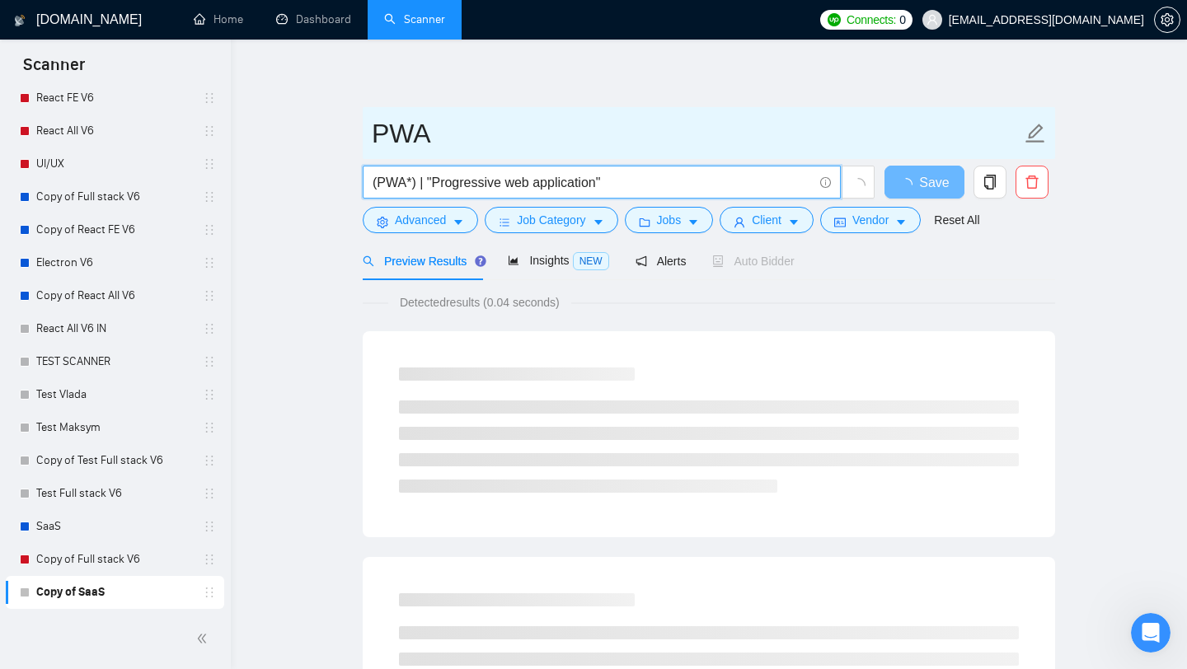
type input "(PWA*) | "Progressive web application""
click at [672, 111] on span "PWA" at bounding box center [709, 133] width 692 height 52
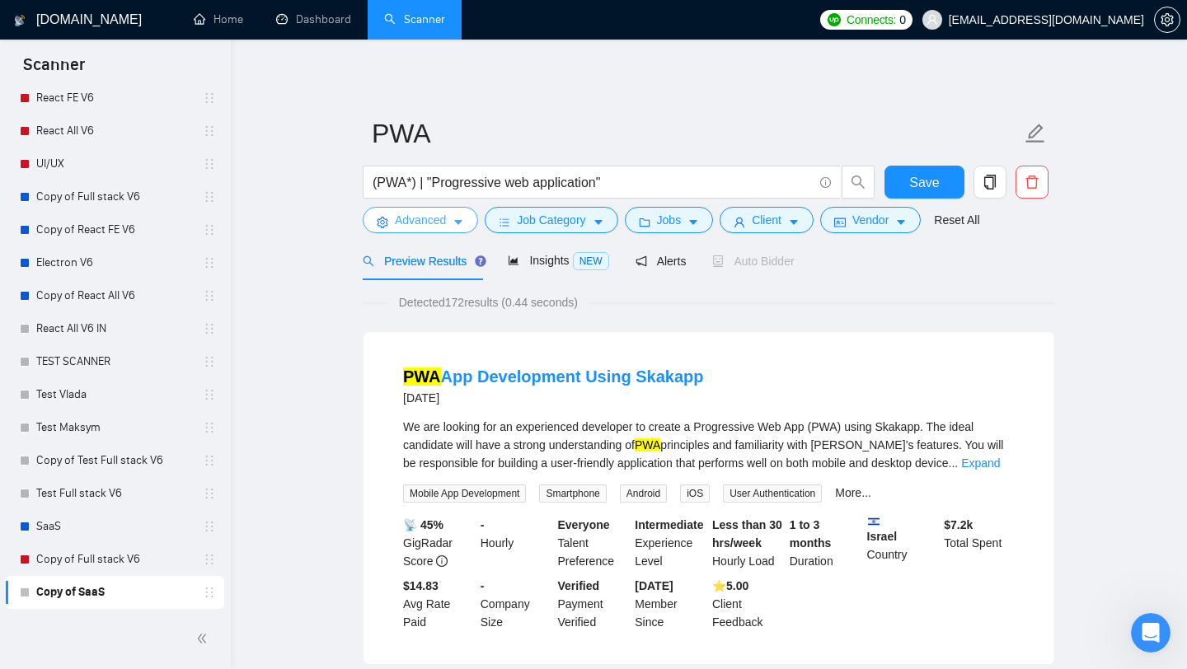
click at [446, 224] on span "Advanced" at bounding box center [420, 220] width 51 height 18
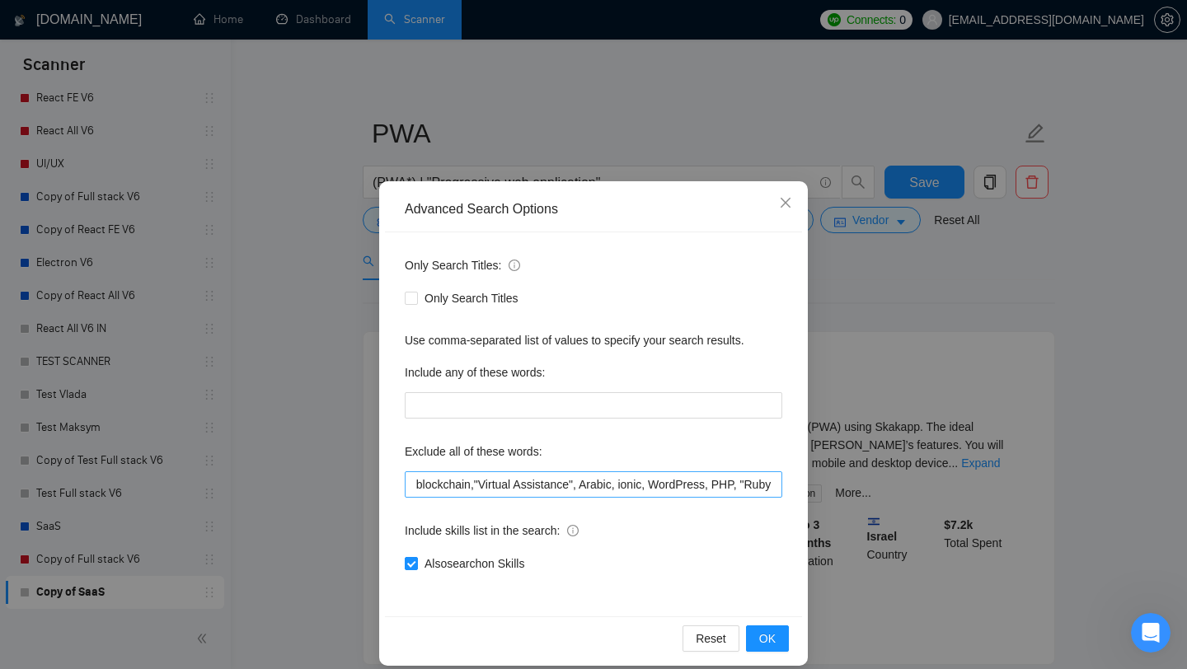
scroll to position [0, 1321]
click at [459, 483] on input "DevOps, Laravel, "No-code" , "[DATE][DOMAIN_NAME]", Golang, "React-Native", vue…" at bounding box center [593, 484] width 377 height 26
drag, startPoint x: 533, startPoint y: 484, endPoint x: 649, endPoint y: 481, distance: 115.4
click at [649, 481] on input "DevOps, Laravel, "No-code" , "[DATE][DOMAIN_NAME]", Golang, "React-Native", vue…" at bounding box center [593, 484] width 377 height 26
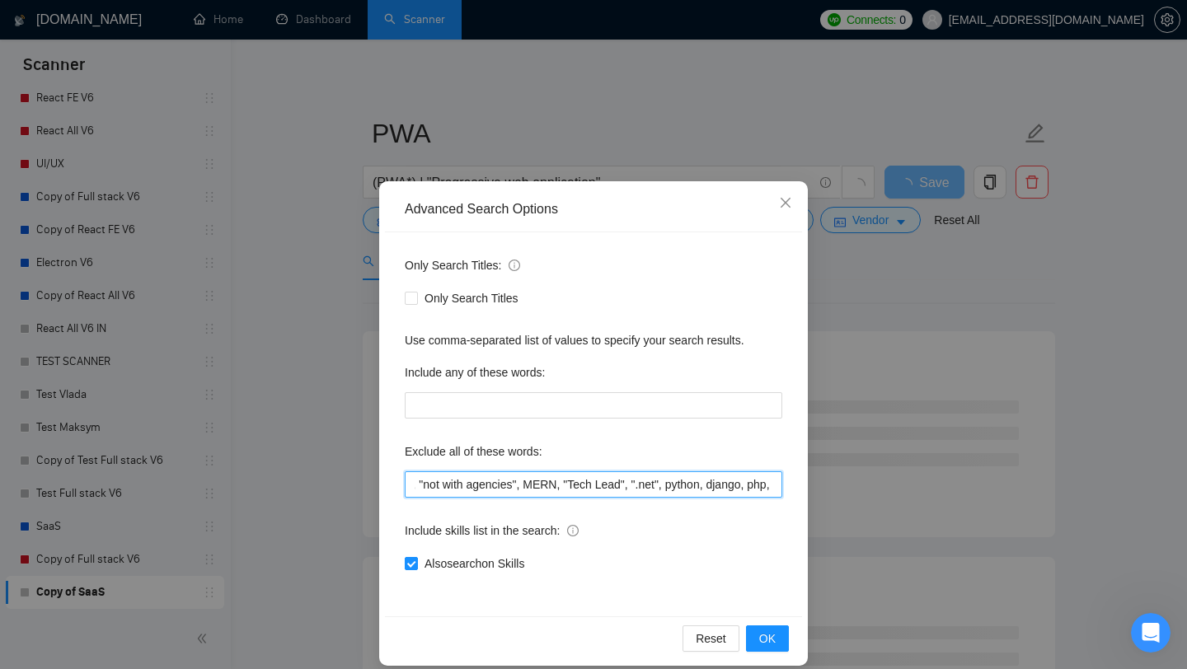
scroll to position [0, 2186]
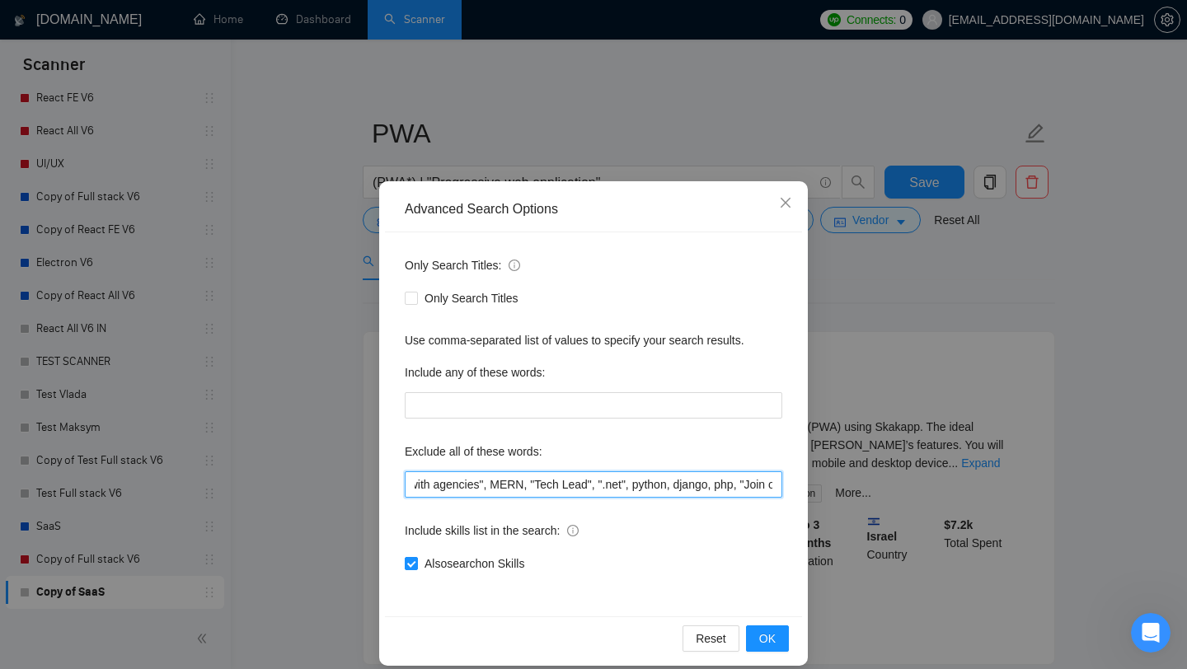
drag, startPoint x: 518, startPoint y: 485, endPoint x: 557, endPoint y: 485, distance: 38.7
click at [557, 485] on input "DevOps, Laravel, "No-code" , "[DATE][DOMAIN_NAME]", Golang, "React-Native", vue…" at bounding box center [593, 484] width 377 height 26
type input "DevOps, Laravel, "No-code" , "[DATE][DOMAIN_NAME]", Golang, "React-Native", vue…"
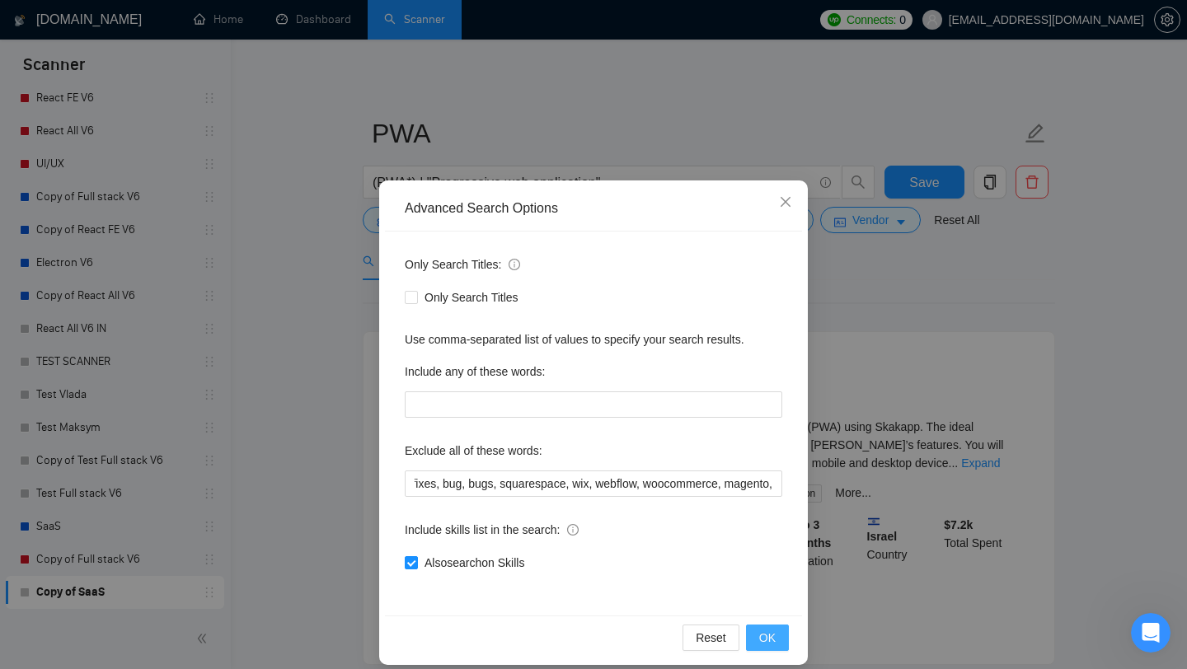
scroll to position [0, 0]
click at [773, 630] on span "OK" at bounding box center [767, 638] width 16 height 18
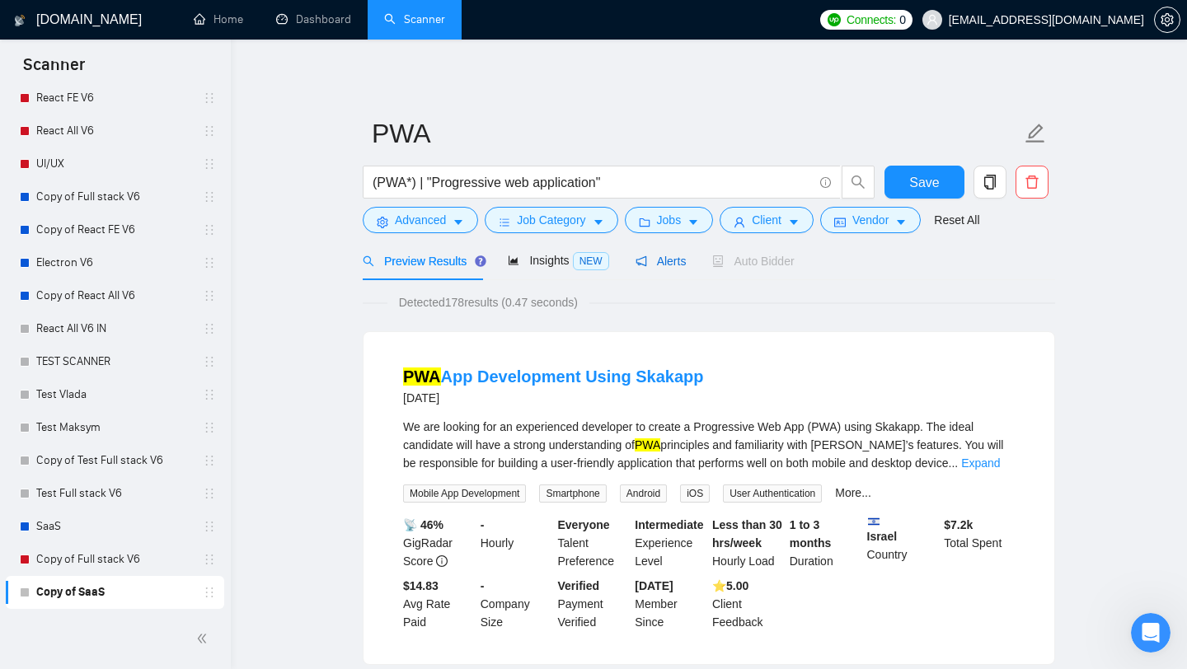
click at [673, 260] on span "Alerts" at bounding box center [660, 261] width 51 height 13
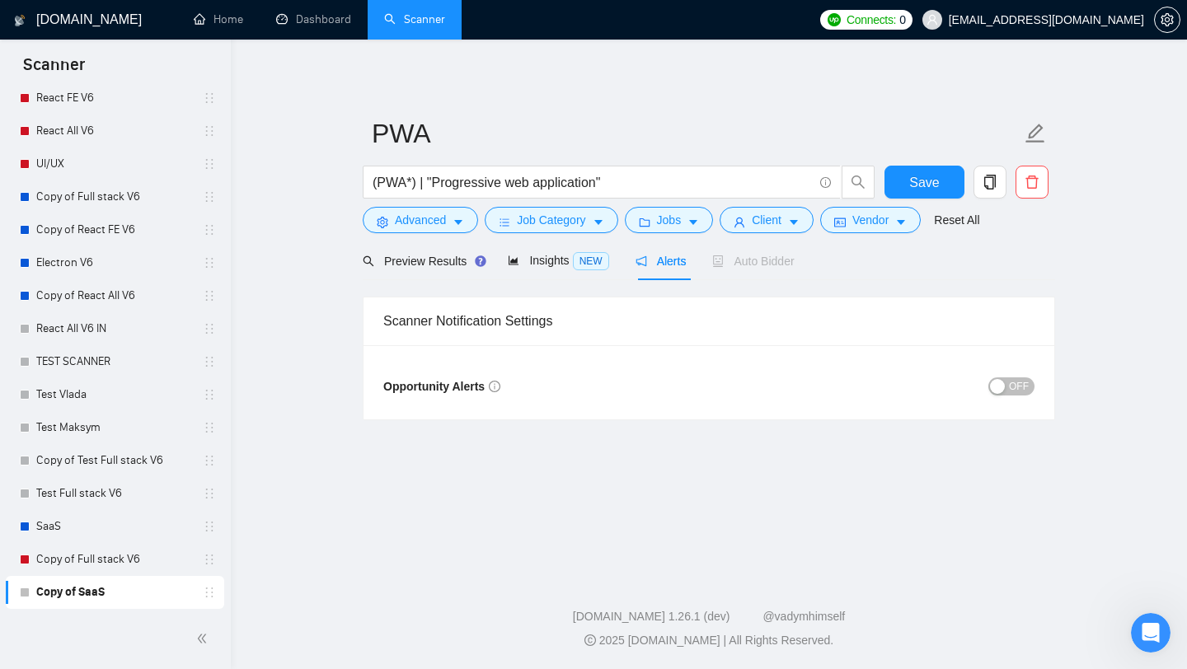
click at [1000, 388] on div "button" at bounding box center [997, 386] width 15 height 15
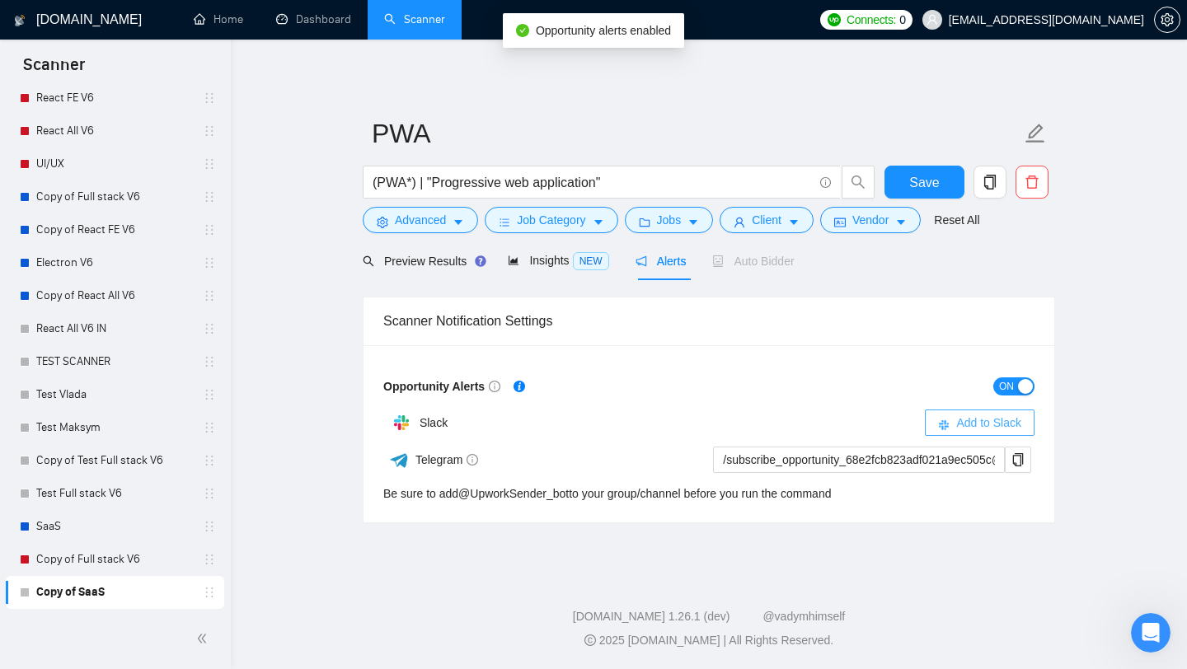
click at [1019, 430] on span "Add to Slack" at bounding box center [988, 423] width 65 height 18
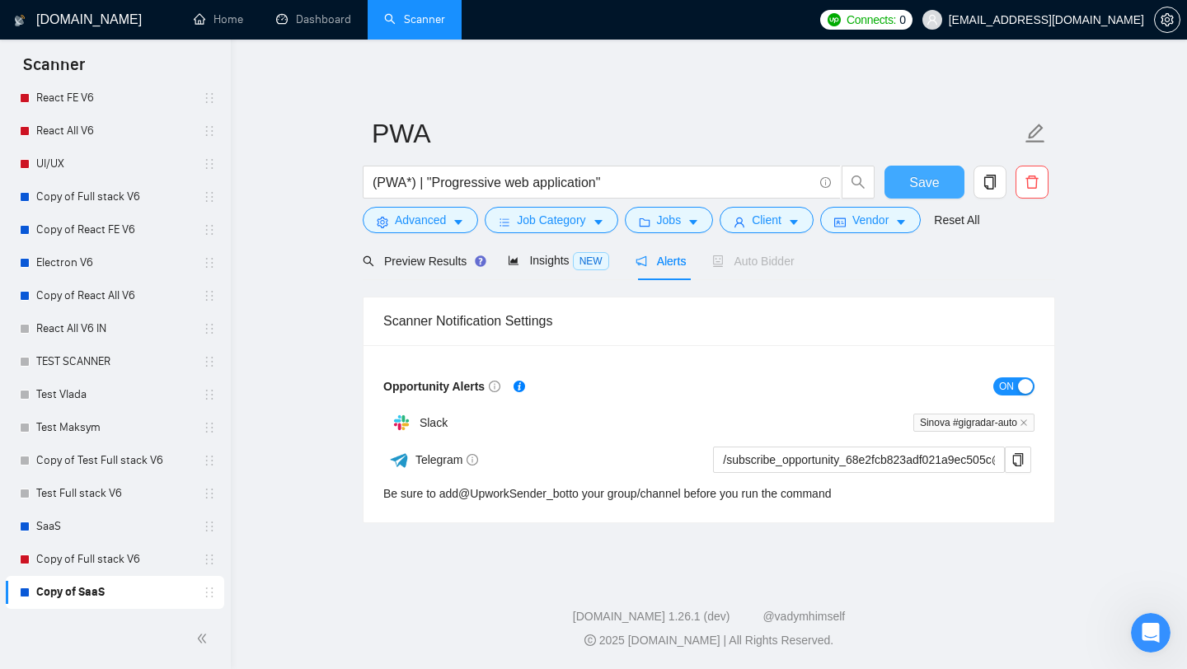
click at [920, 177] on span "Save" at bounding box center [924, 182] width 30 height 21
click at [981, 190] on button "button" at bounding box center [989, 182] width 33 height 33
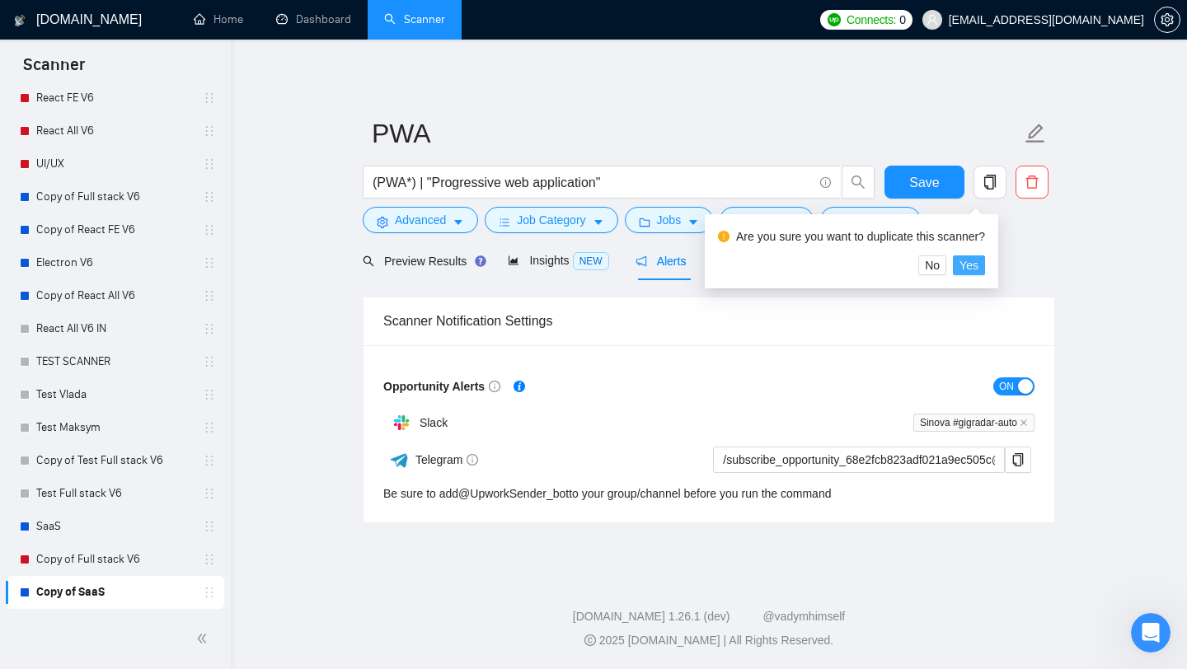
click at [985, 266] on button "Yes" at bounding box center [969, 265] width 32 height 20
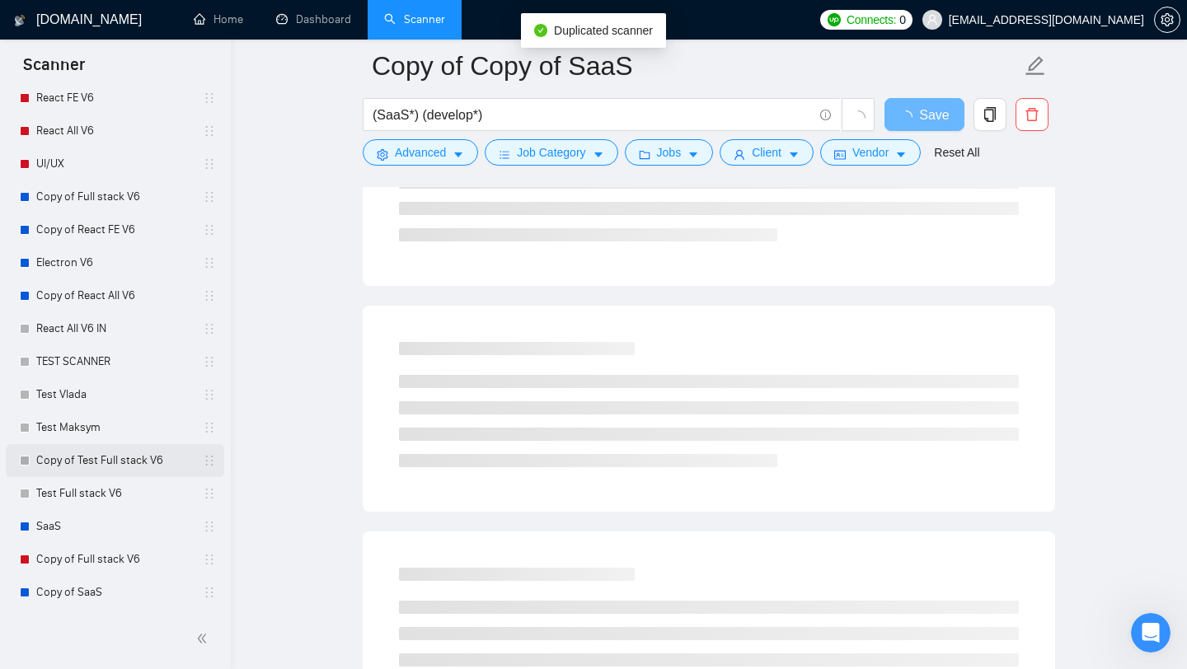
scroll to position [911, 0]
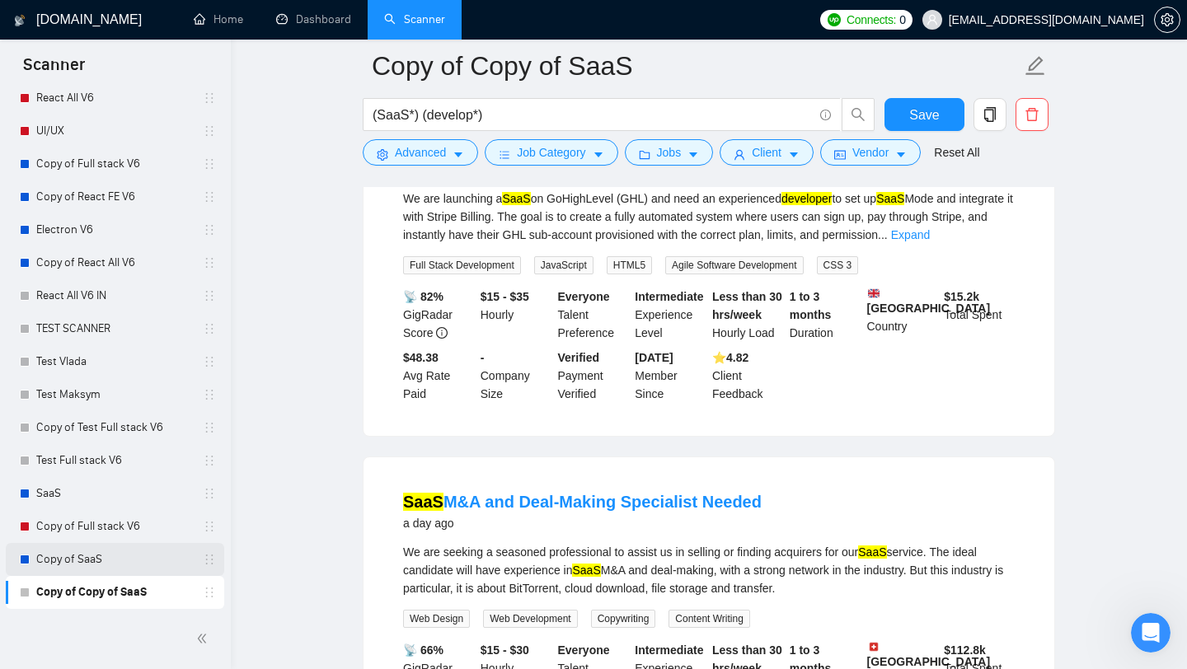
click at [96, 564] on link "Copy of SaaS" at bounding box center [114, 559] width 157 height 33
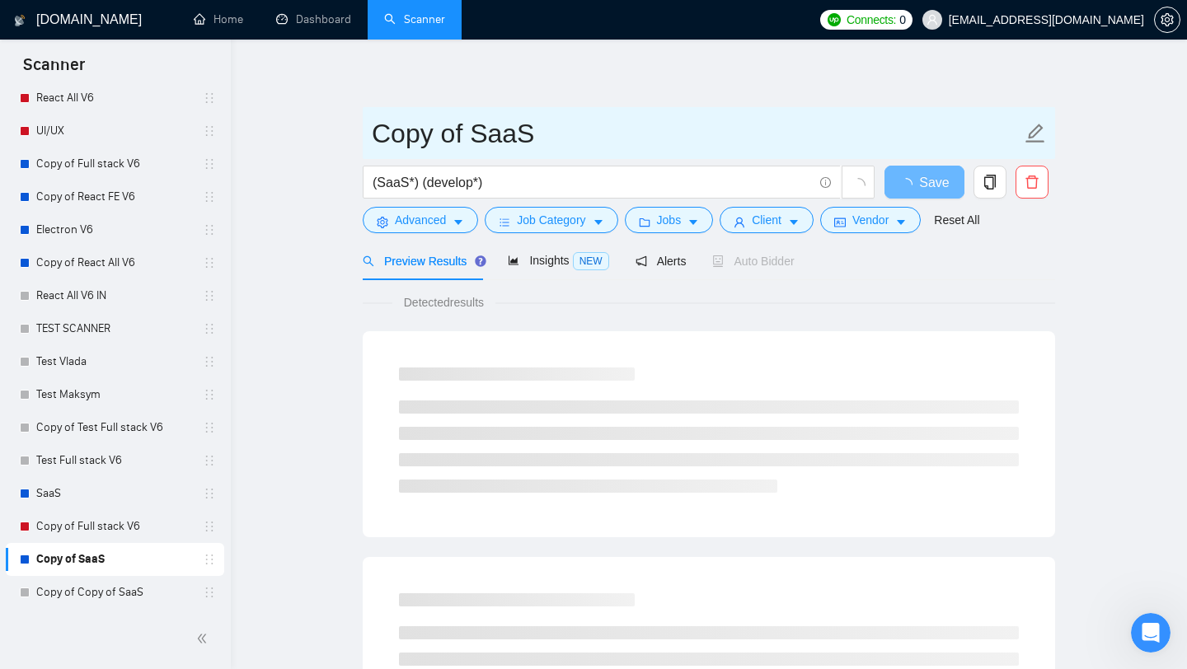
click at [471, 135] on input "Copy of SaaS" at bounding box center [696, 133] width 649 height 41
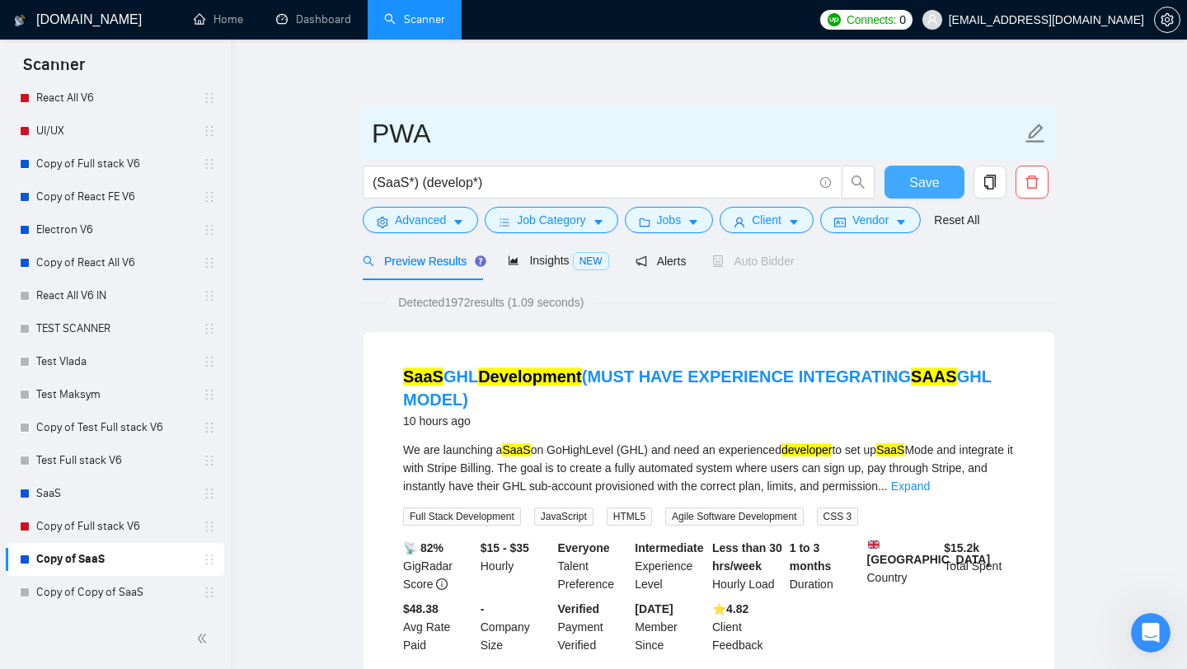
type input "PWA"
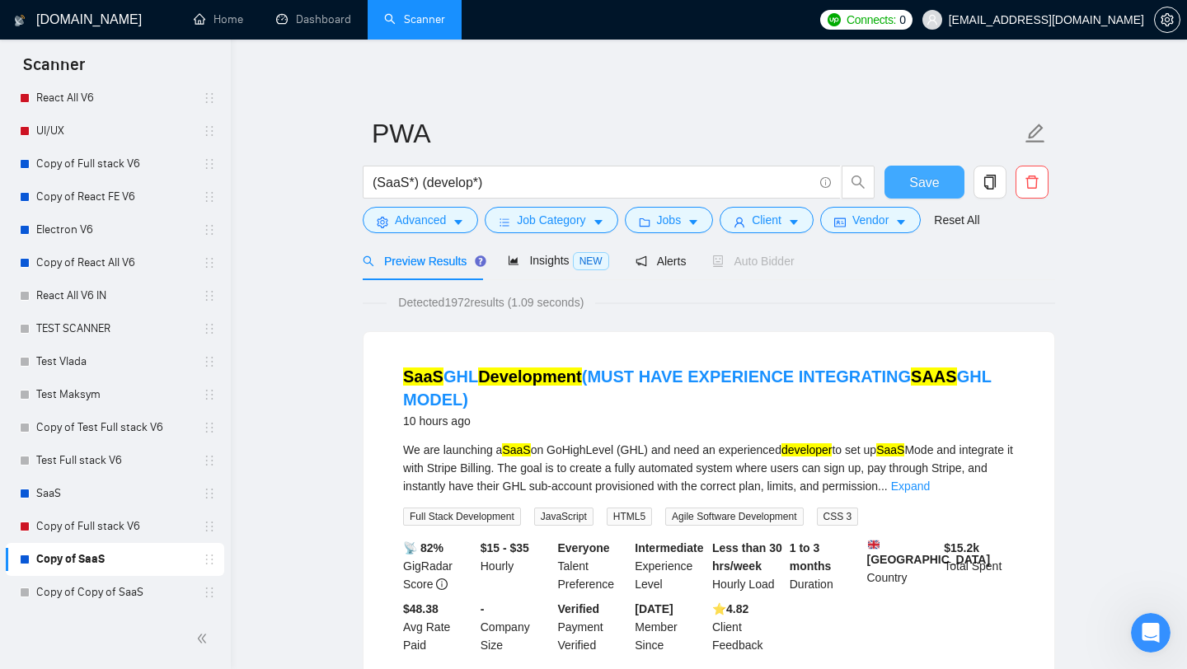
click at [905, 181] on button "Save" at bounding box center [924, 182] width 80 height 33
click at [134, 597] on link "Copy of Copy of SaaS" at bounding box center [114, 592] width 157 height 33
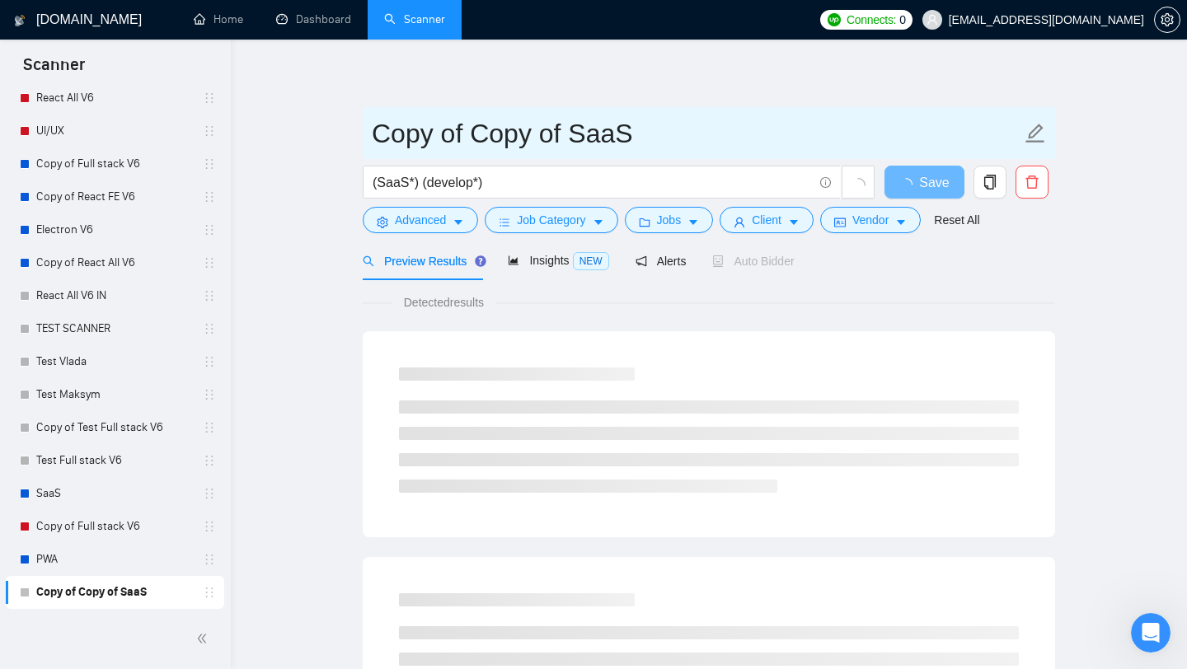
click at [472, 135] on input "Copy of Copy of SaaS" at bounding box center [696, 133] width 649 height 41
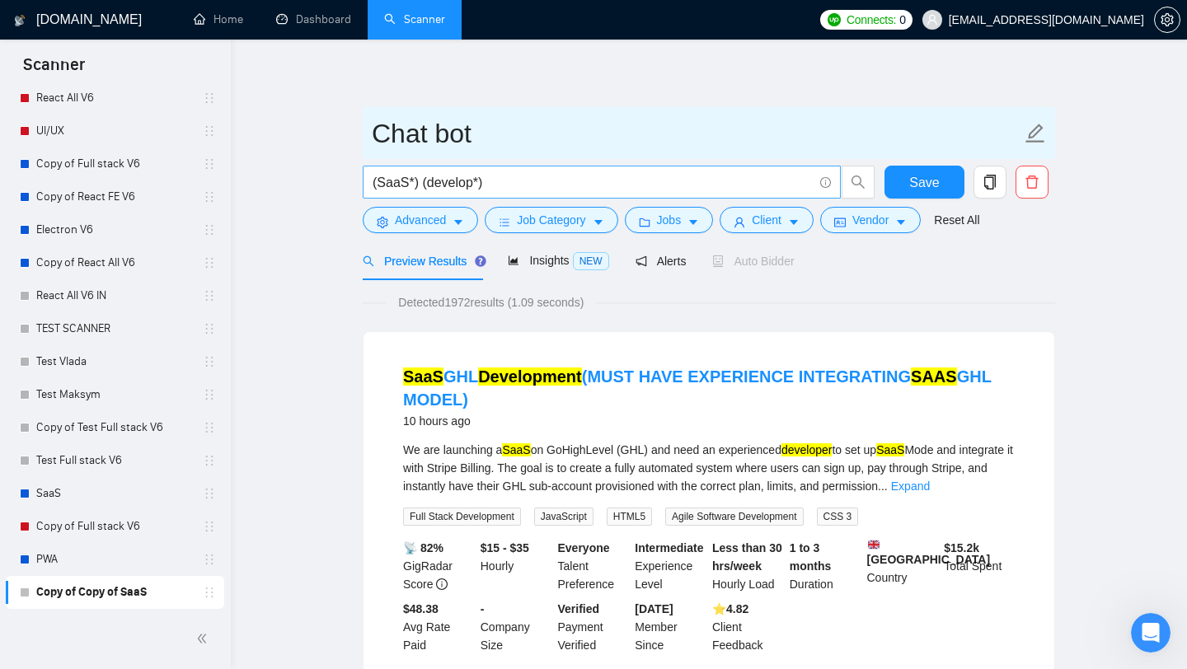
type input "Chat bot"
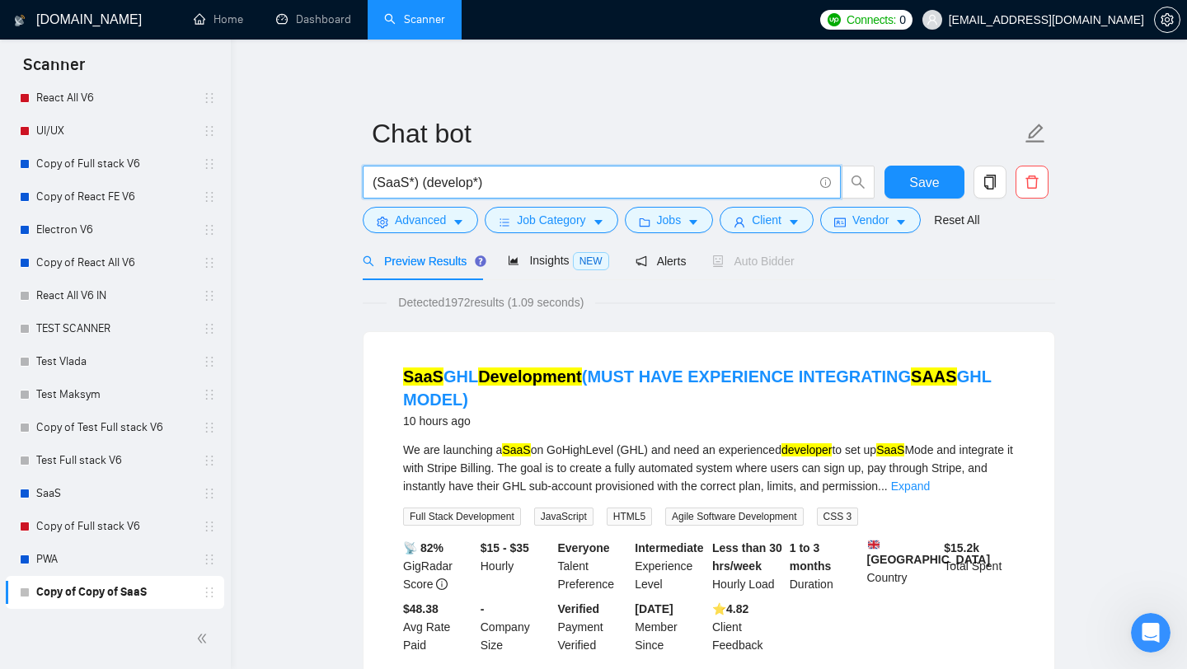
drag, startPoint x: 511, startPoint y: 180, endPoint x: 282, endPoint y: 185, distance: 229.1
type input "C"
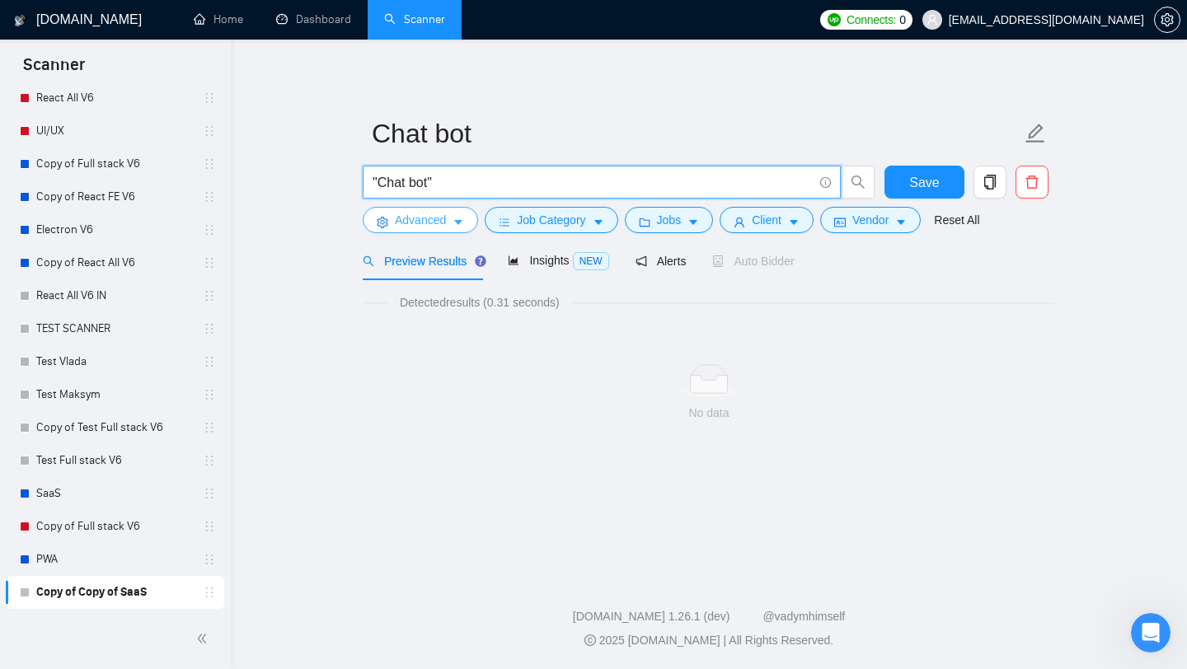
type input ""Chat bot""
click at [411, 223] on span "Advanced" at bounding box center [420, 220] width 51 height 18
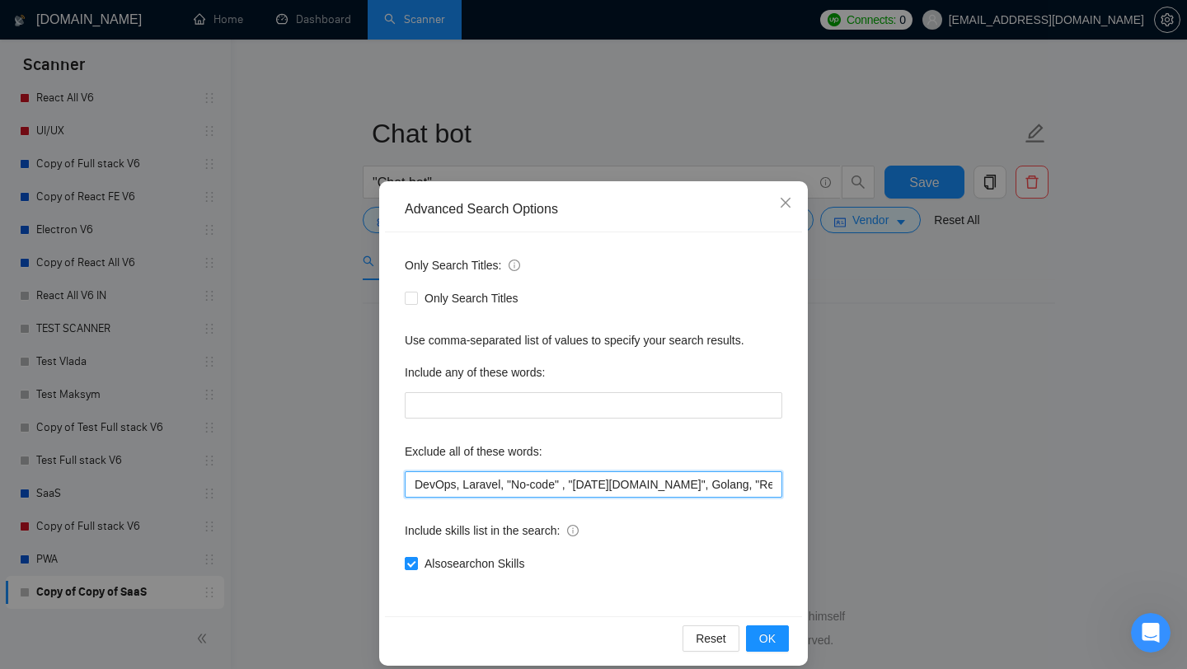
click at [516, 484] on input "DevOps, Laravel, "No-code" , "[DATE][DOMAIN_NAME]", Golang, "React-Native", vue…" at bounding box center [593, 484] width 377 height 26
click at [632, 482] on input "DevOps, Laravel, "No-code" , "[DATE][DOMAIN_NAME]", Golang, "React-Native", vue…" at bounding box center [593, 484] width 377 height 26
drag, startPoint x: 564, startPoint y: 481, endPoint x: 647, endPoint y: 481, distance: 83.2
click at [647, 481] on input "DevOps, Laravel, "No-code" , "[DATE][DOMAIN_NAME]", Golang, "React-Native", vue…" at bounding box center [593, 484] width 377 height 26
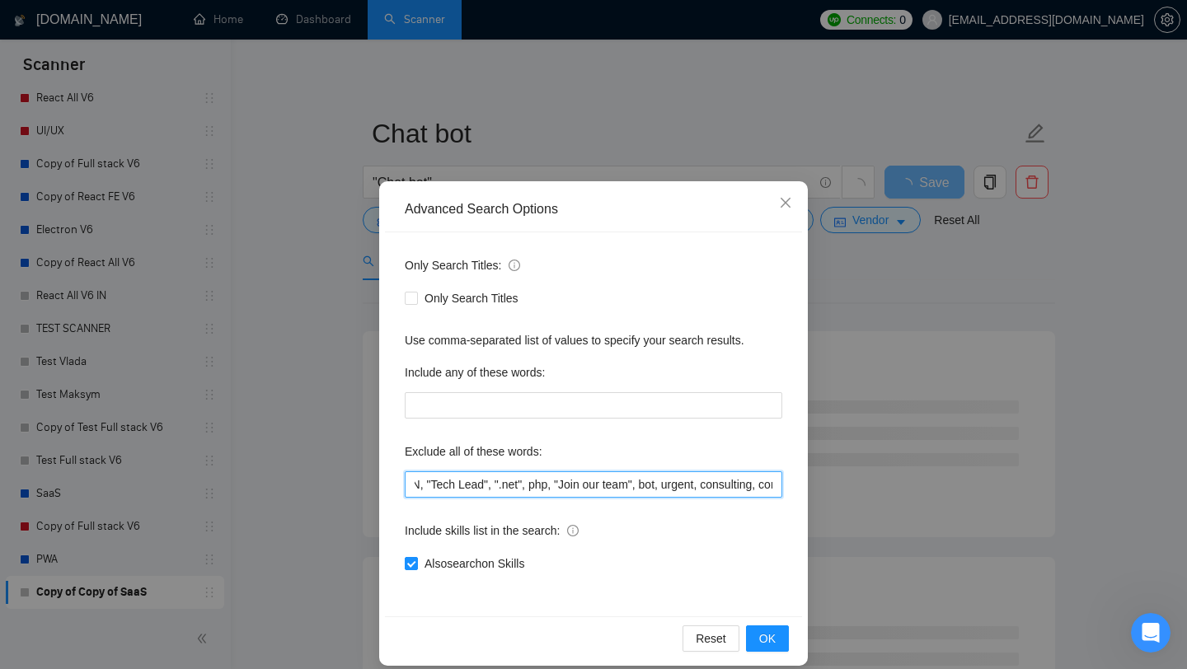
drag, startPoint x: 677, startPoint y: 483, endPoint x: 698, endPoint y: 485, distance: 20.7
click at [698, 485] on input "DevOps, Laravel, "No-code" , "[DATE][DOMAIN_NAME]", Golang, "React-Native", vue…" at bounding box center [593, 484] width 377 height 26
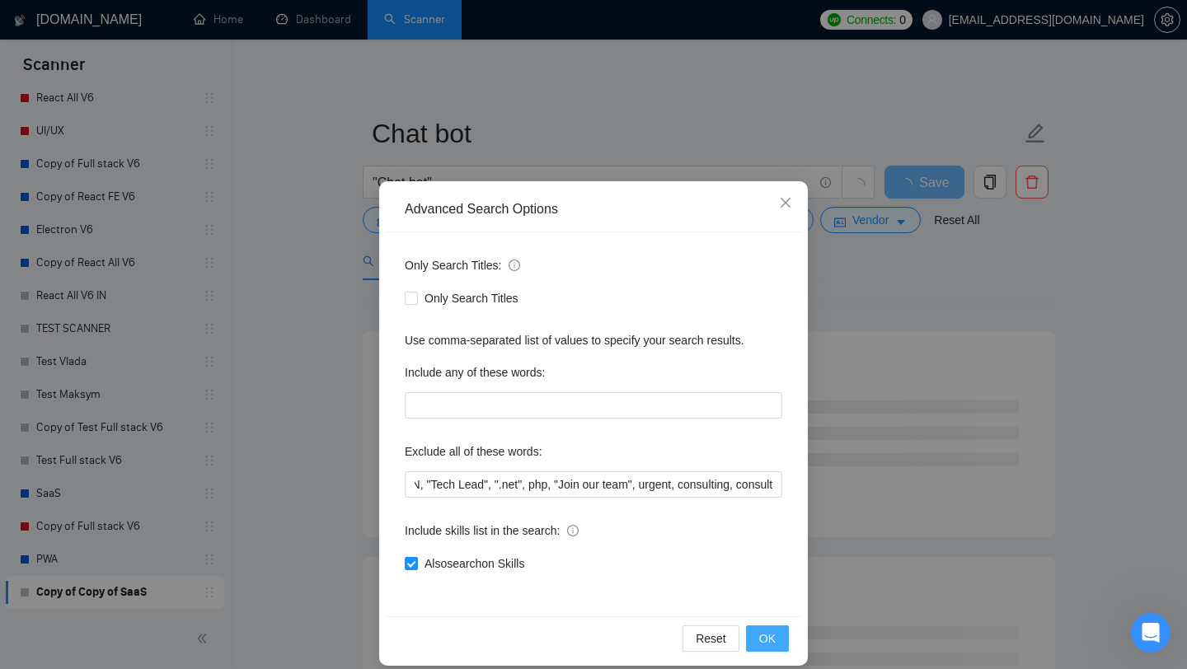
click at [766, 635] on span "OK" at bounding box center [767, 639] width 16 height 18
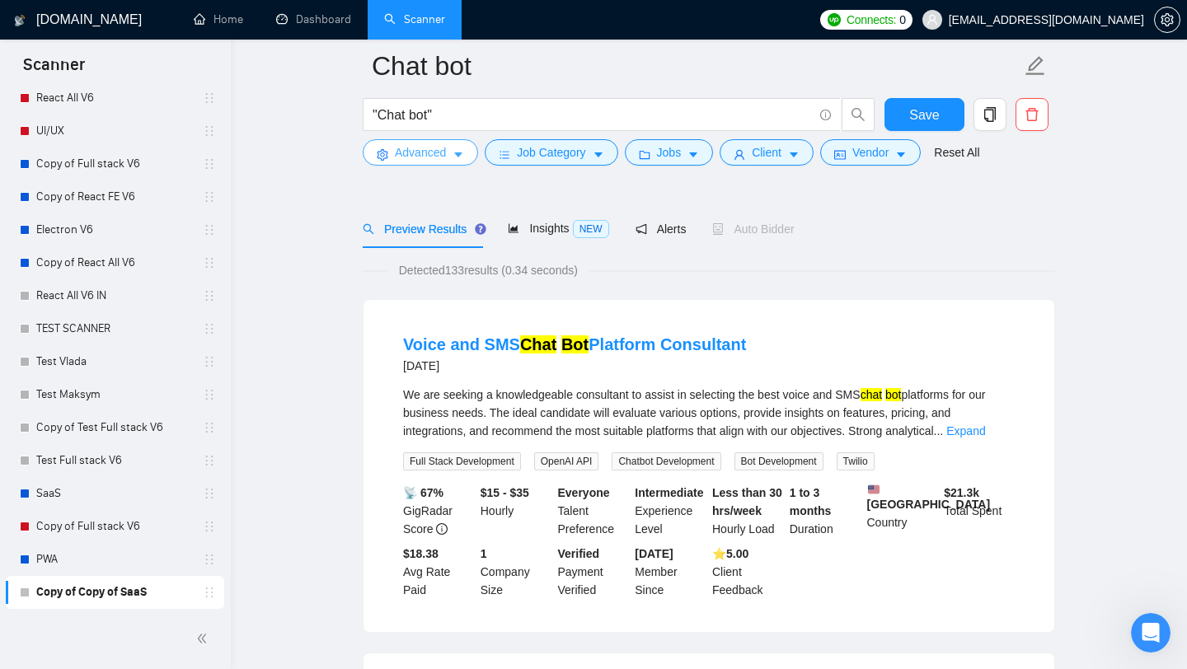
scroll to position [0, 0]
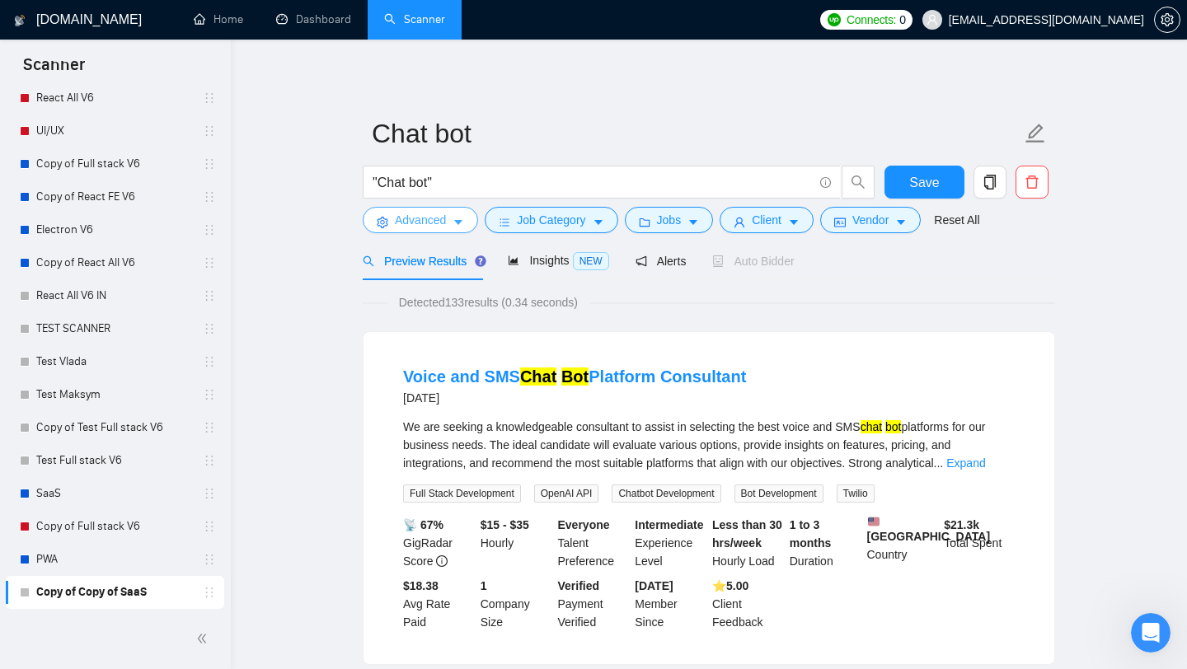
click at [424, 227] on span "Advanced" at bounding box center [420, 220] width 51 height 18
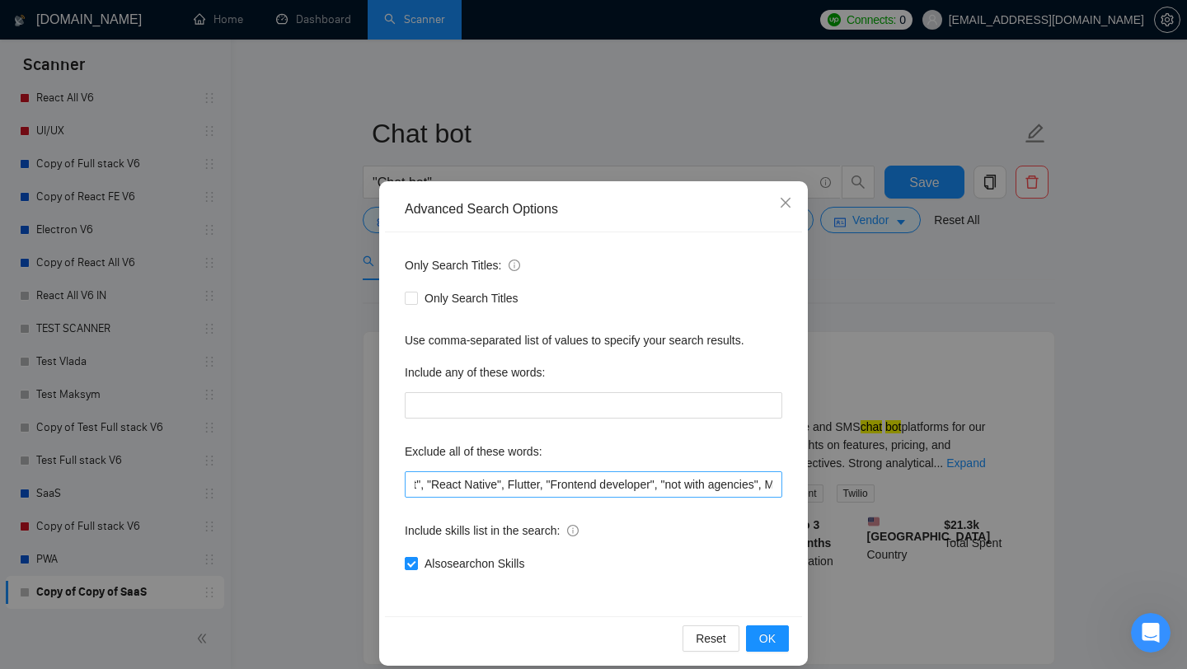
scroll to position [0, 2019]
drag, startPoint x: 572, startPoint y: 485, endPoint x: 686, endPoint y: 484, distance: 114.6
click at [686, 484] on input "DevOps, Laravel, "No-code" , "[DATE][DOMAIN_NAME]", Golang, "React-Native", vue…" at bounding box center [593, 484] width 377 height 26
click at [575, 485] on input "DevOps, Laravel, "No-code" , "[DATE][DOMAIN_NAME]", Golang, "React-Native", vue…" at bounding box center [593, 484] width 377 height 26
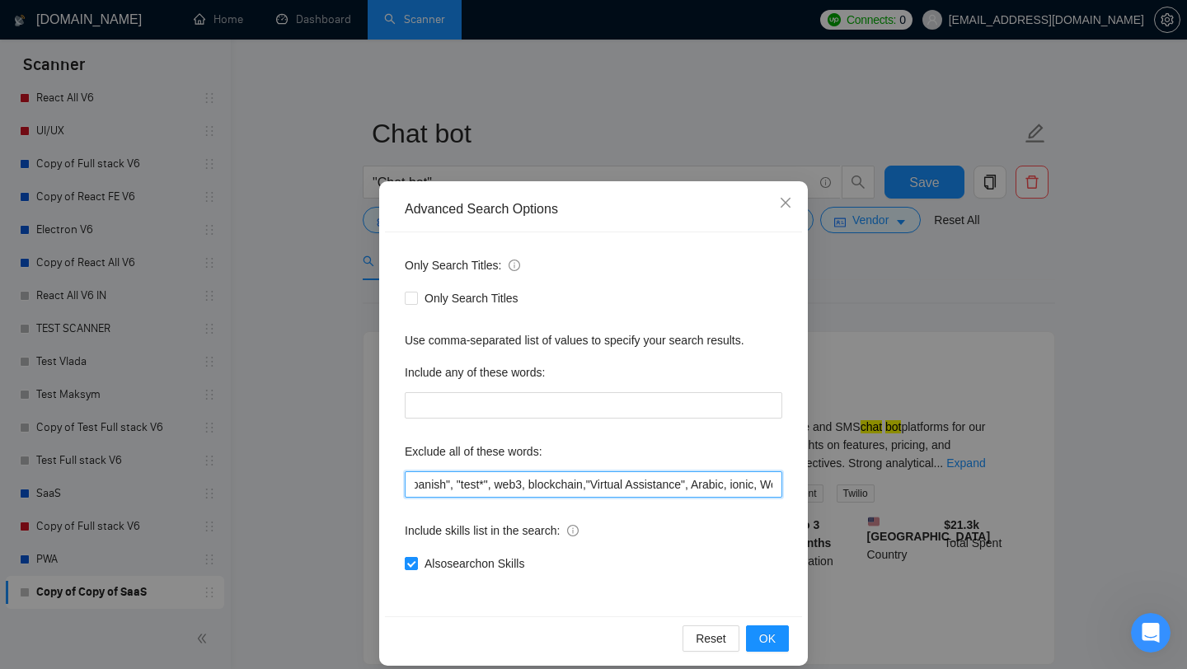
type input "DevOps, Laravel, "No-code" , "[DATE][DOMAIN_NAME]", Golang, "React-Native", vue…"
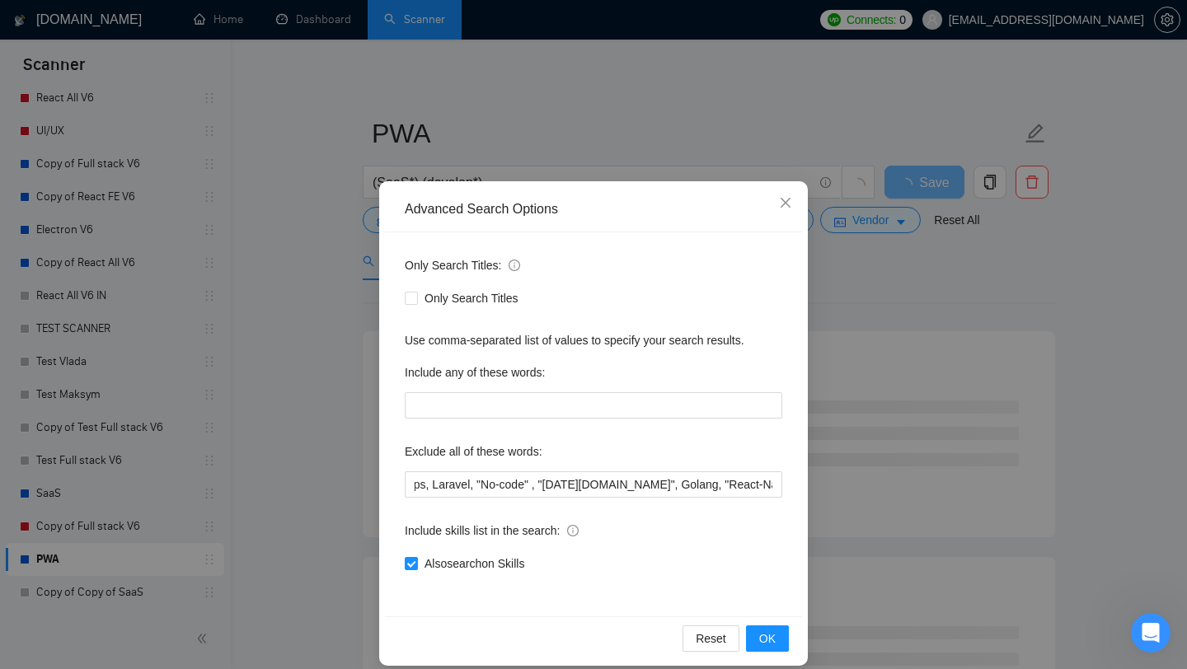
scroll to position [0, 31]
click at [760, 645] on span "OK" at bounding box center [767, 639] width 16 height 18
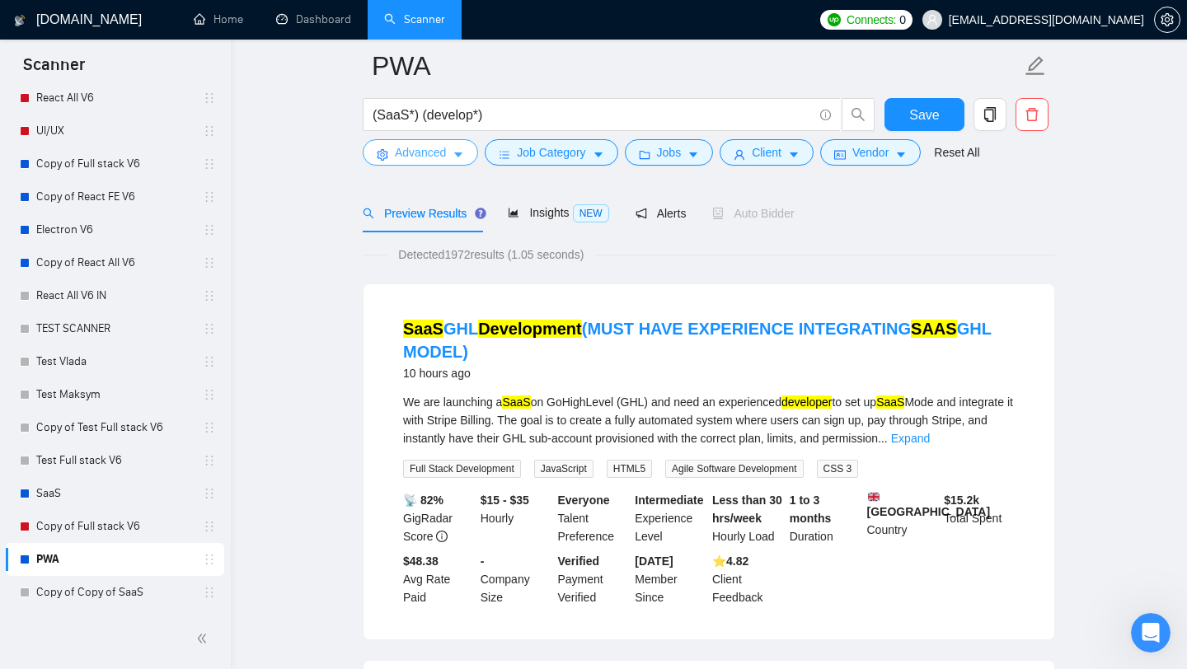
scroll to position [0, 0]
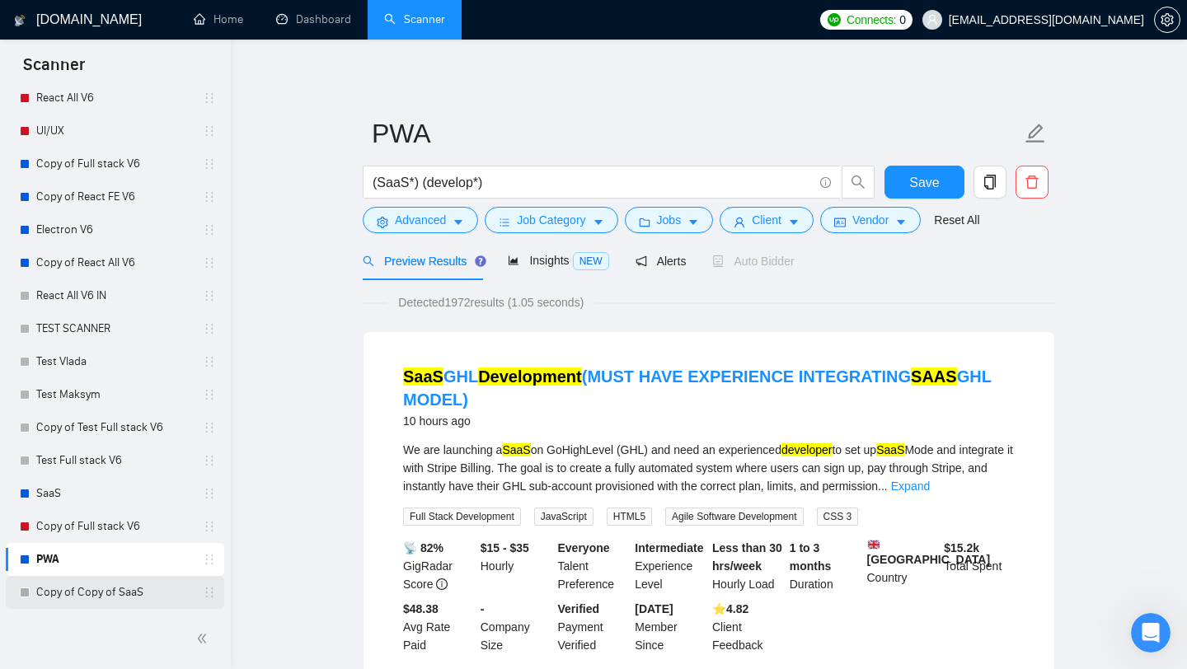
click at [85, 596] on link "Copy of Copy of SaaS" at bounding box center [114, 592] width 157 height 33
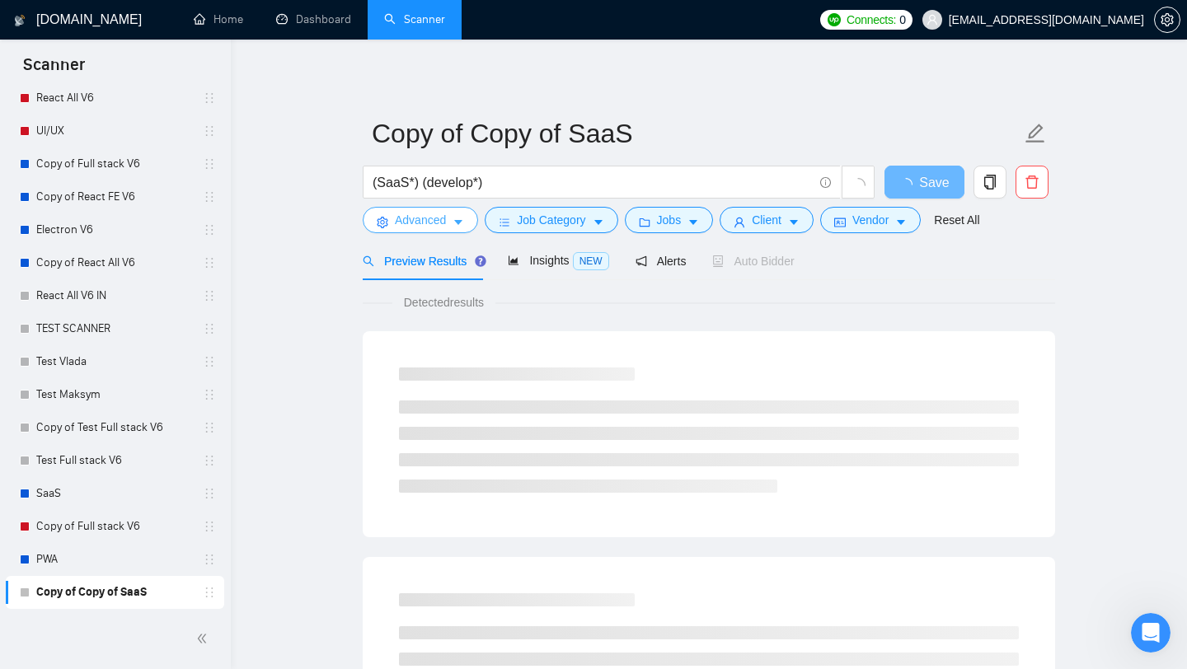
click at [432, 225] on span "Advanced" at bounding box center [420, 220] width 51 height 18
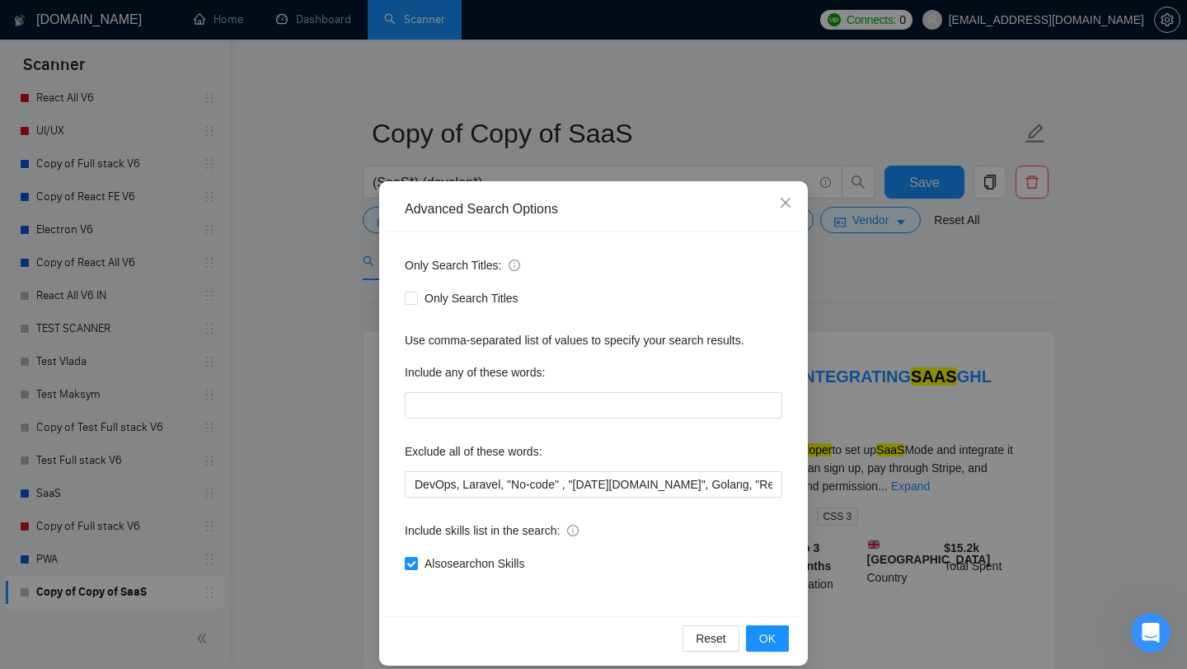
scroll to position [16, 0]
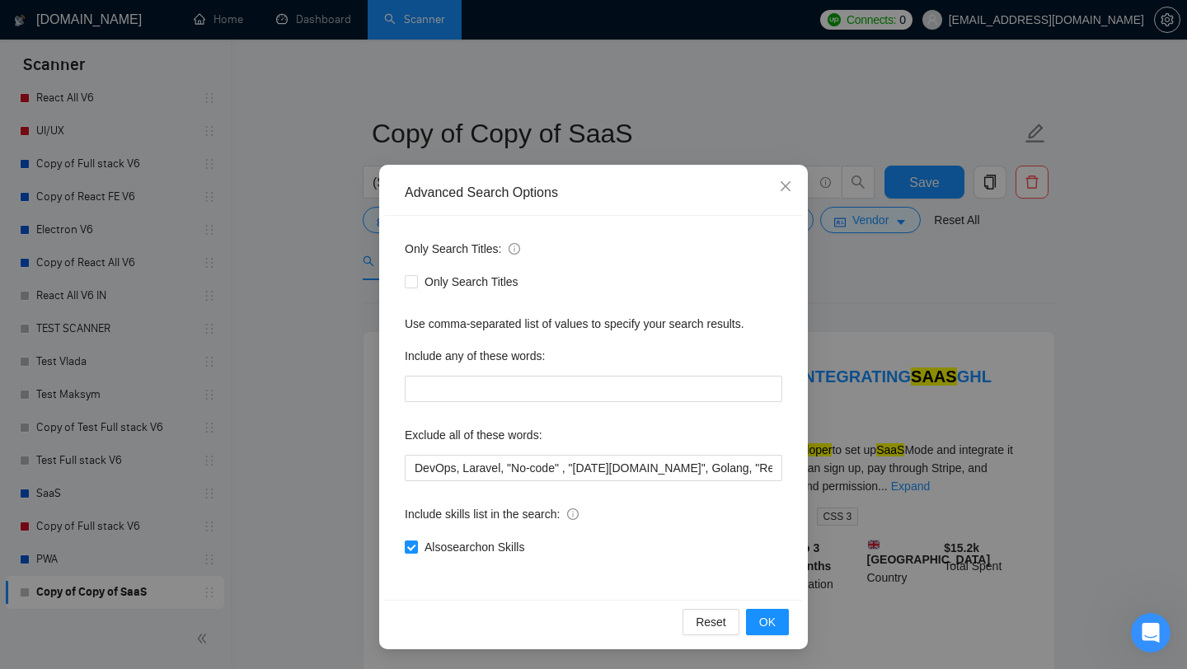
click at [924, 265] on div "Advanced Search Options Only Search Titles: Only Search Titles Use comma-separa…" at bounding box center [593, 334] width 1187 height 669
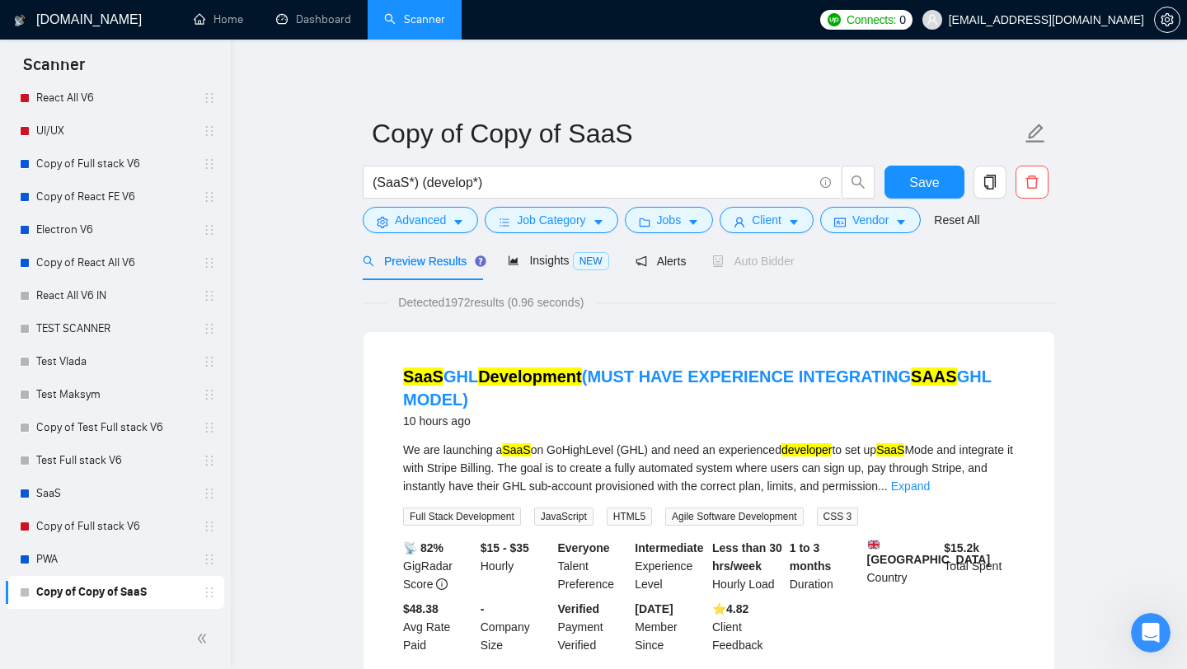
scroll to position [0, 0]
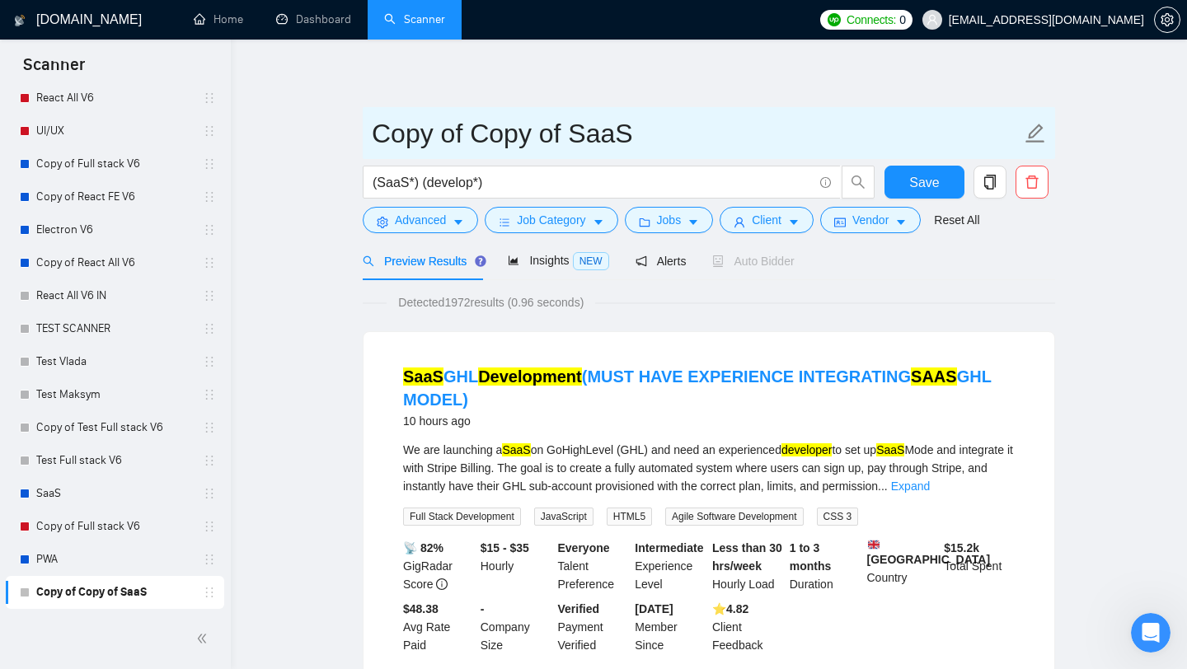
click at [471, 143] on input "Copy of Copy of SaaS" at bounding box center [696, 133] width 649 height 41
type input "Chat bot"
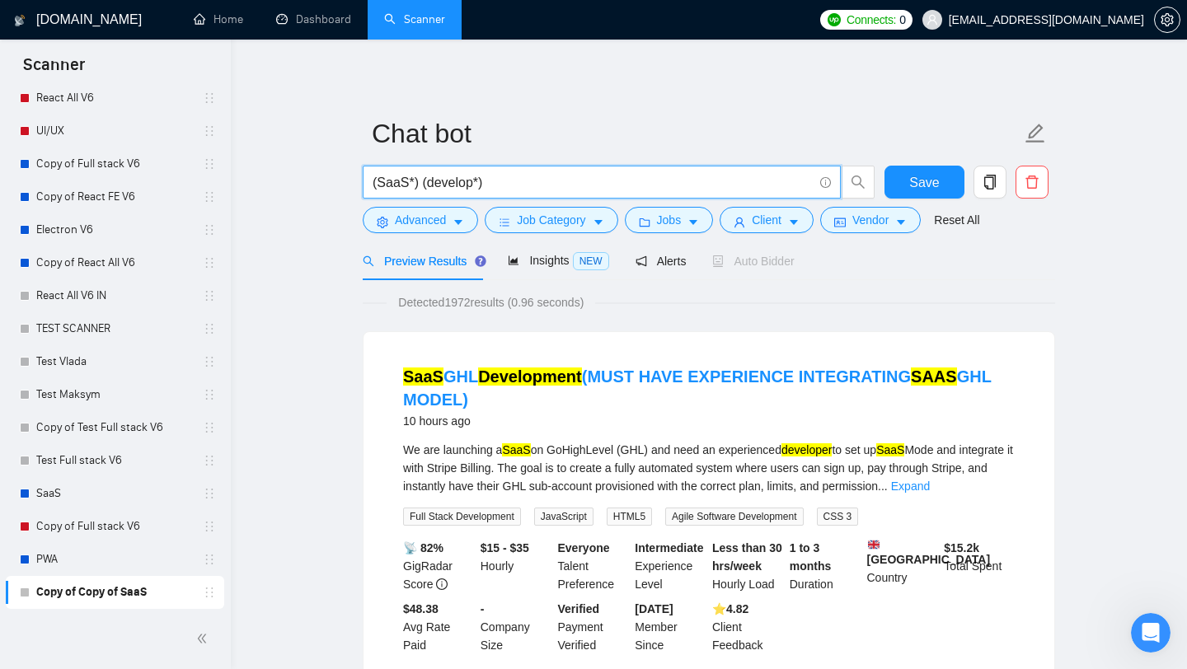
click at [498, 184] on input "(SaaS*) (develop*)" at bounding box center [592, 182] width 440 height 21
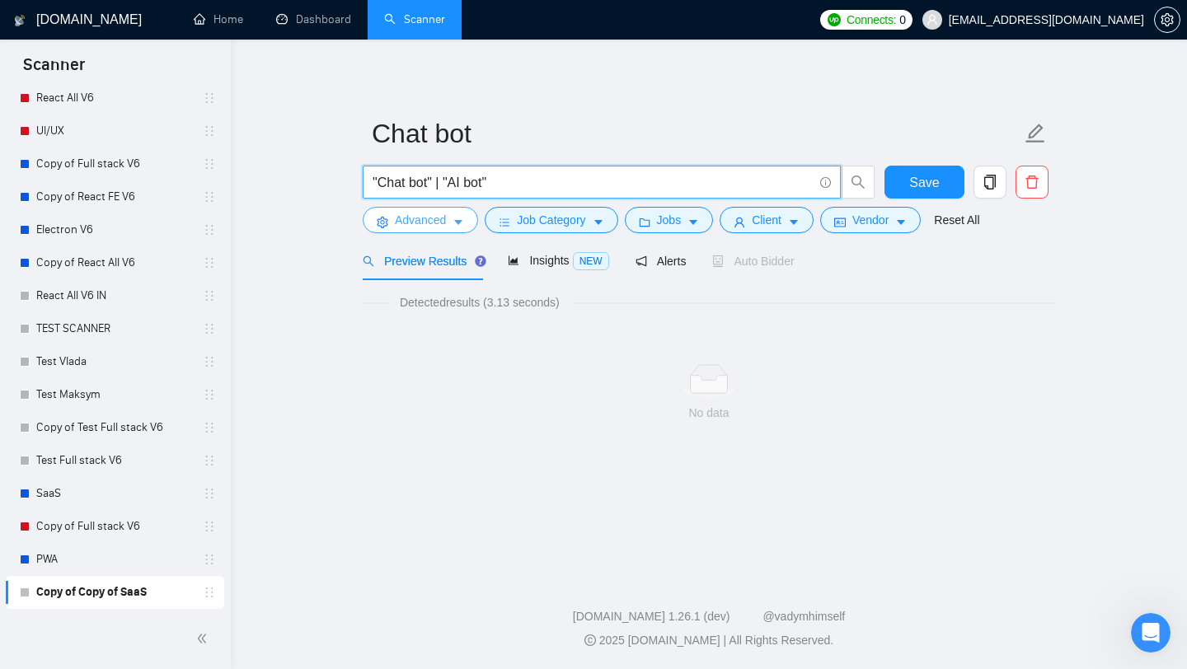
type input ""Chat bot" | "AI bot""
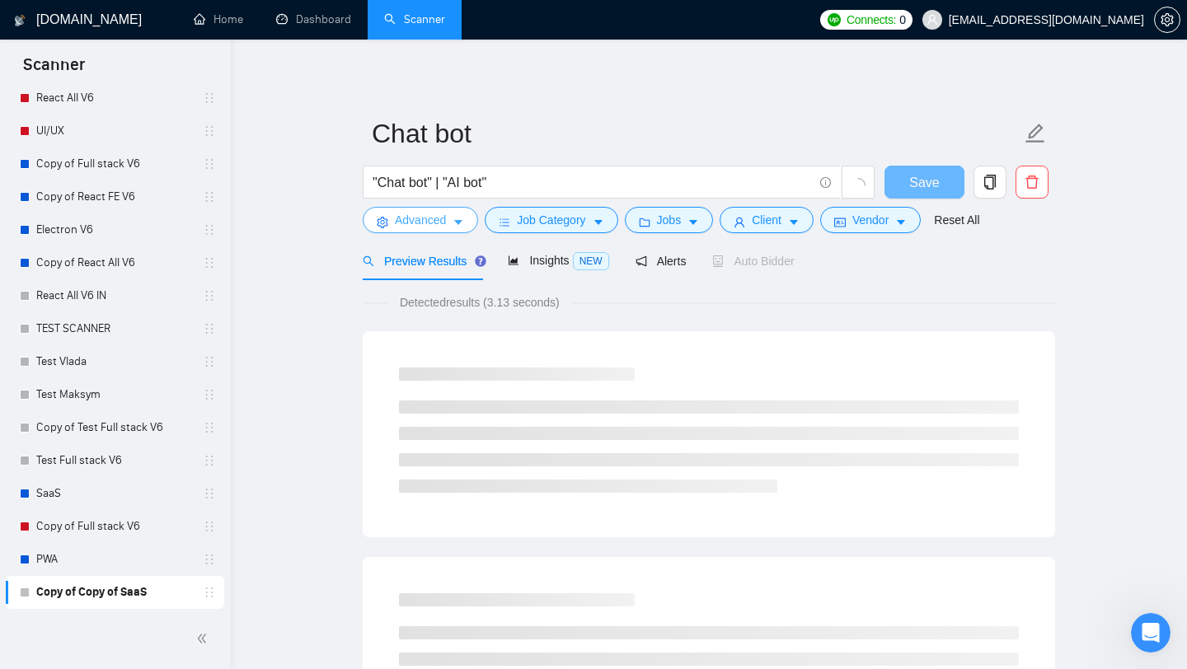
click at [455, 221] on icon "caret-down" at bounding box center [458, 223] width 12 height 12
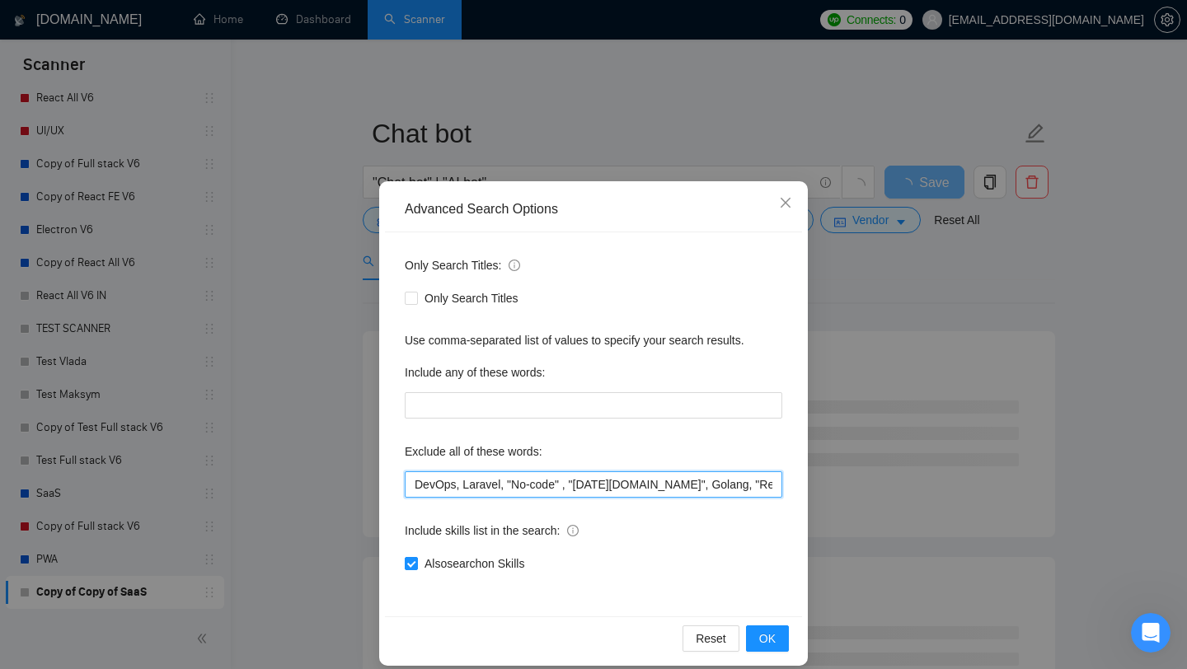
click at [491, 494] on input "DevOps, Laravel, "No-code" , "[DATE][DOMAIN_NAME]", Golang, "React-Native", vue…" at bounding box center [593, 484] width 377 height 26
click at [518, 484] on input "DevOps, Laravel, "No-code" , "[DATE][DOMAIN_NAME]", Golang, "React-Native", vue…" at bounding box center [593, 484] width 377 height 26
drag, startPoint x: 511, startPoint y: 485, endPoint x: 597, endPoint y: 483, distance: 86.5
click at [597, 484] on input "DevOps, Laravel, "No-code" , "[DATE][DOMAIN_NAME]", Golang, "React-Native", vue…" at bounding box center [593, 484] width 377 height 26
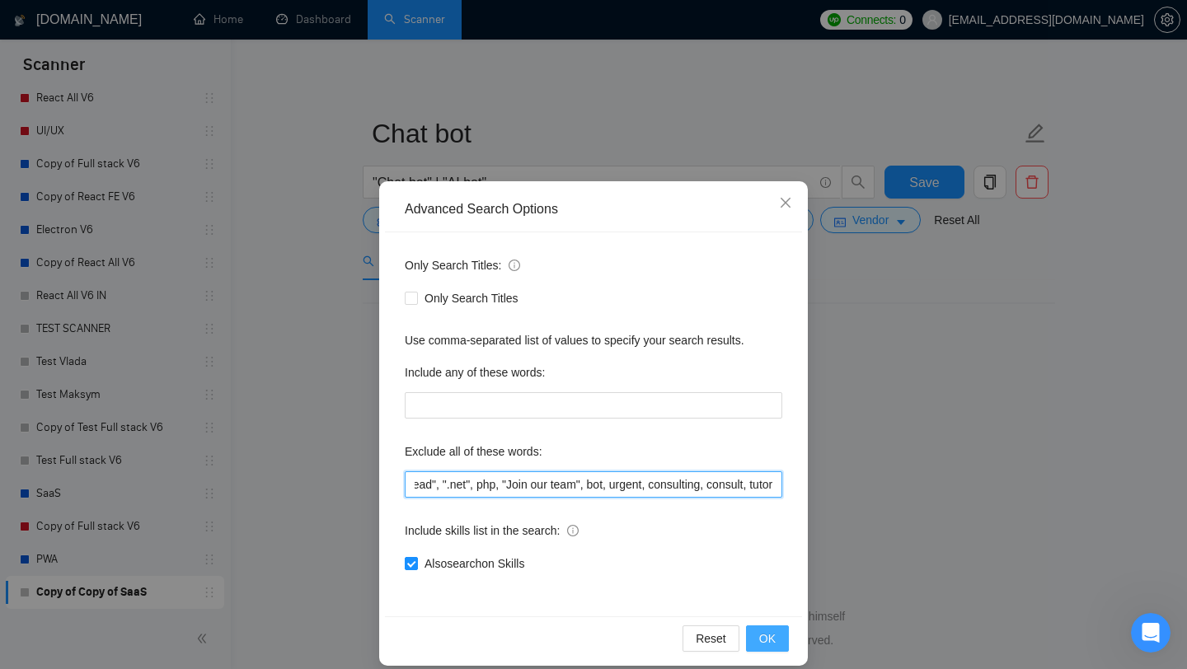
type input "DevOps, Laravel, "No-code" , "[DATE][DOMAIN_NAME]", Golang, "React-Native", vue…"
click at [784, 640] on button "OK" at bounding box center [767, 638] width 43 height 26
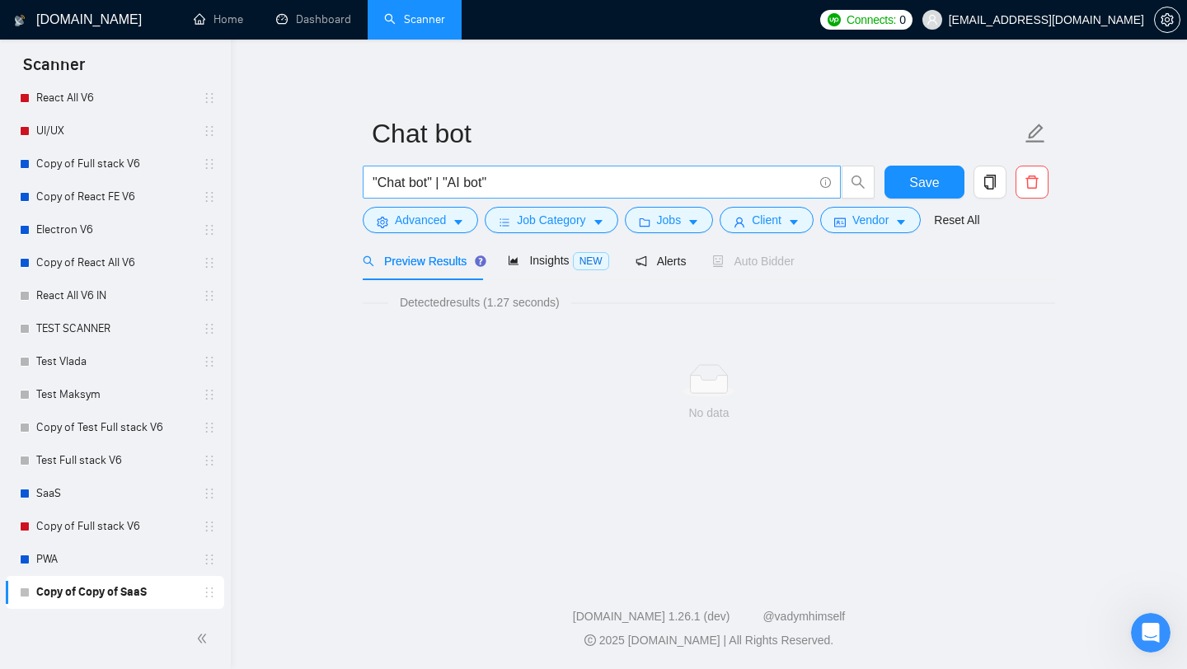
click at [518, 187] on input ""Chat bot" | "AI bot"" at bounding box center [592, 182] width 440 height 21
click at [443, 180] on input ""Chat bot" | "AI bot"" at bounding box center [592, 182] width 440 height 21
drag, startPoint x: 442, startPoint y: 181, endPoint x: 551, endPoint y: 180, distance: 108.8
click at [550, 180] on input ""Chat bot" "AI bot"" at bounding box center [592, 182] width 440 height 21
type input ""Chat bot""
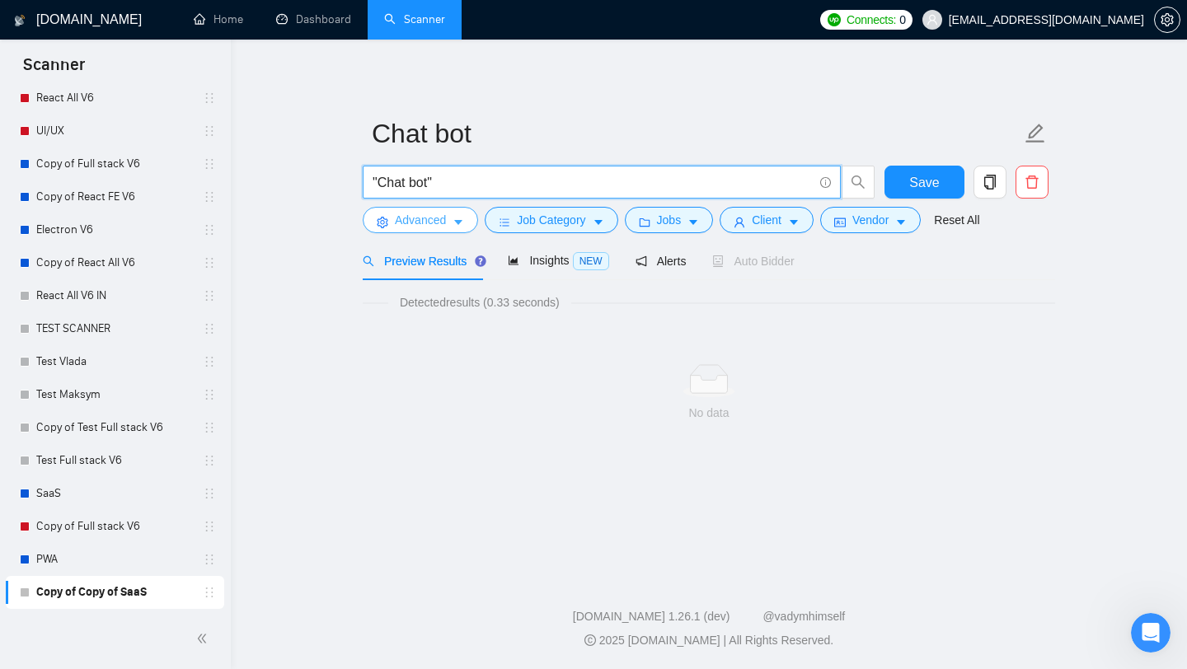
click at [446, 221] on span "Advanced" at bounding box center [420, 220] width 51 height 18
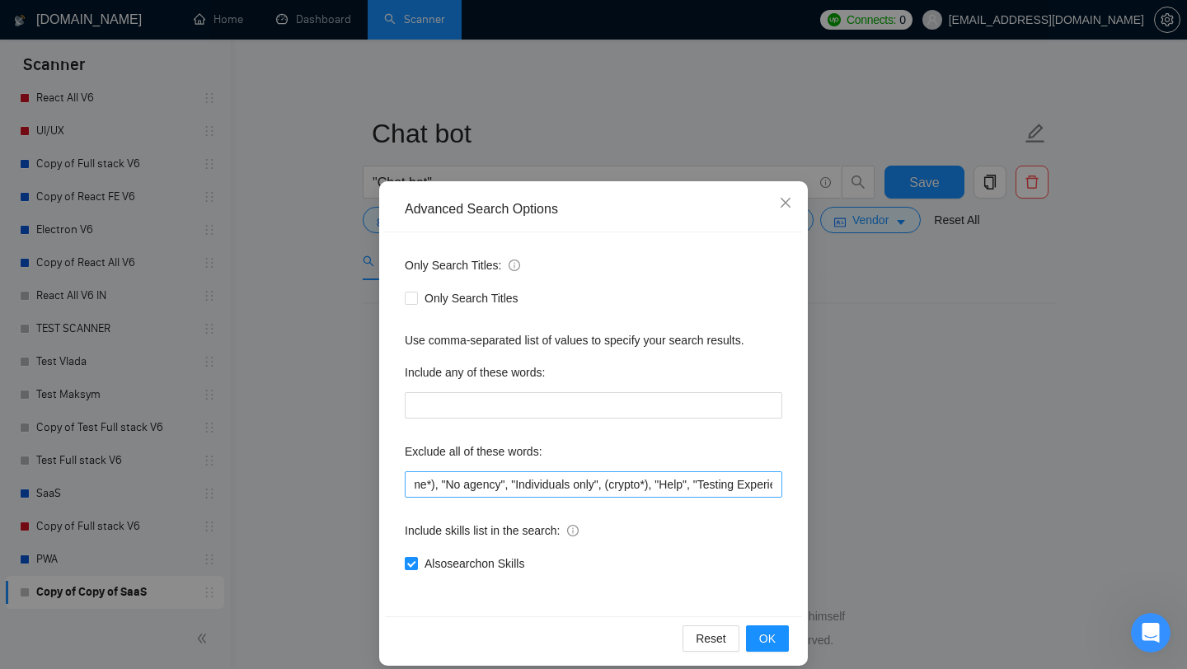
scroll to position [0, 807]
click at [785, 630] on button "OK" at bounding box center [767, 638] width 43 height 26
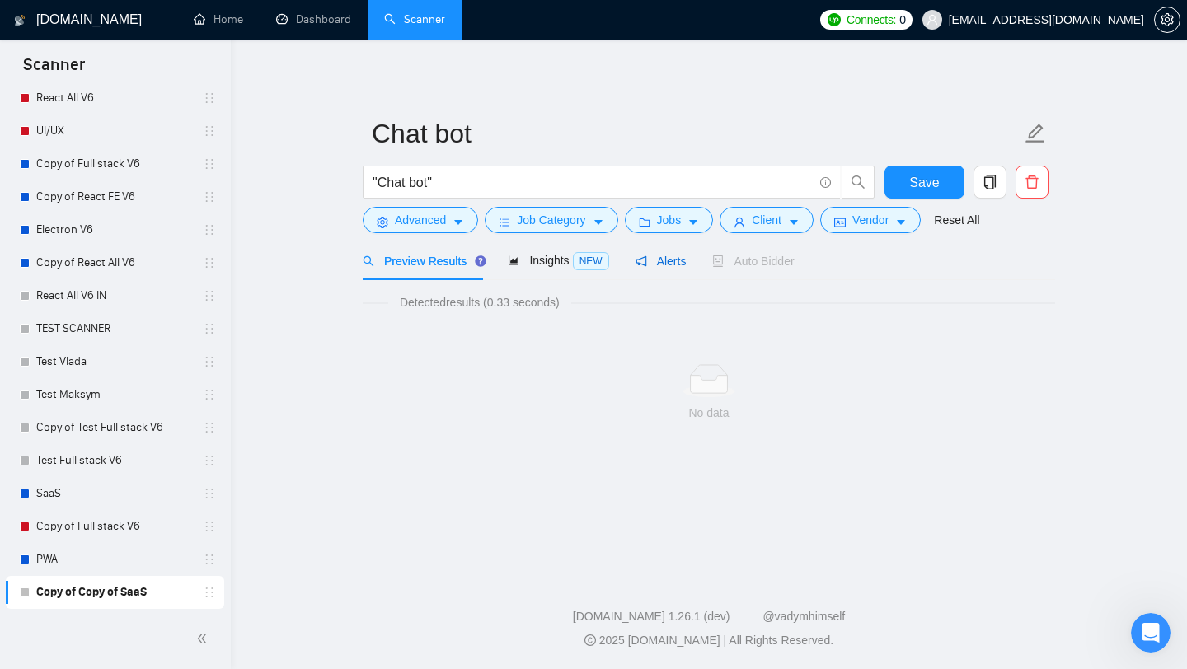
click at [686, 262] on span "Alerts" at bounding box center [660, 261] width 51 height 13
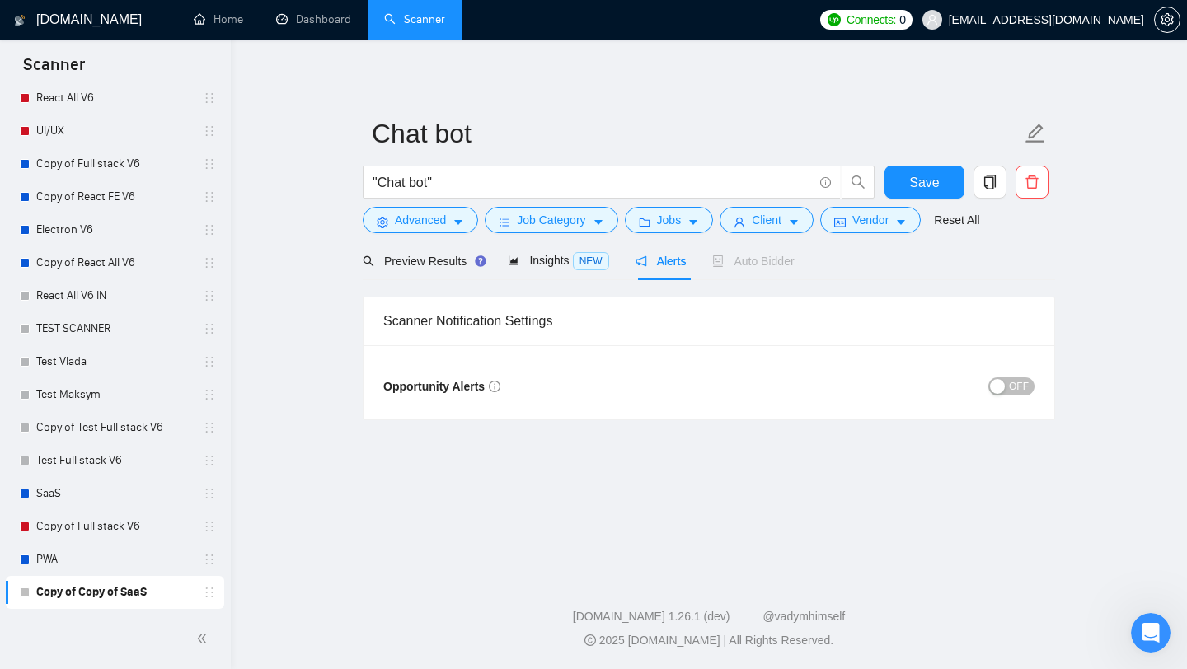
click at [996, 384] on div "button" at bounding box center [997, 386] width 15 height 15
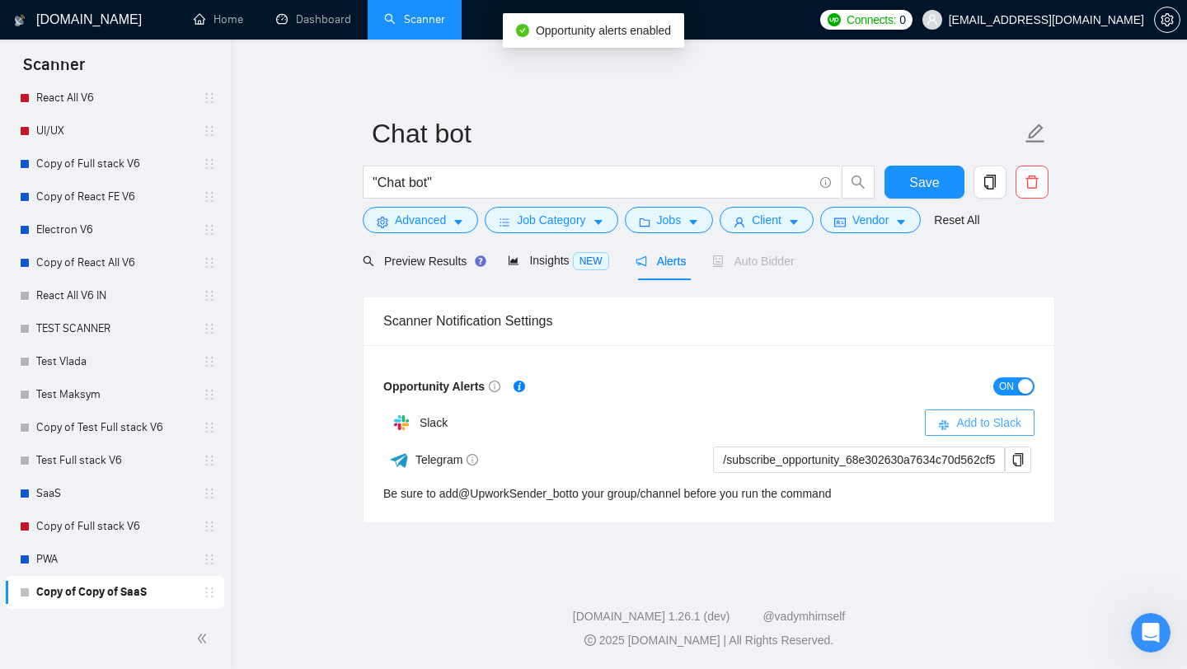
click at [964, 423] on span "Add to Slack" at bounding box center [988, 423] width 65 height 18
